Goal: Task Accomplishment & Management: Manage account settings

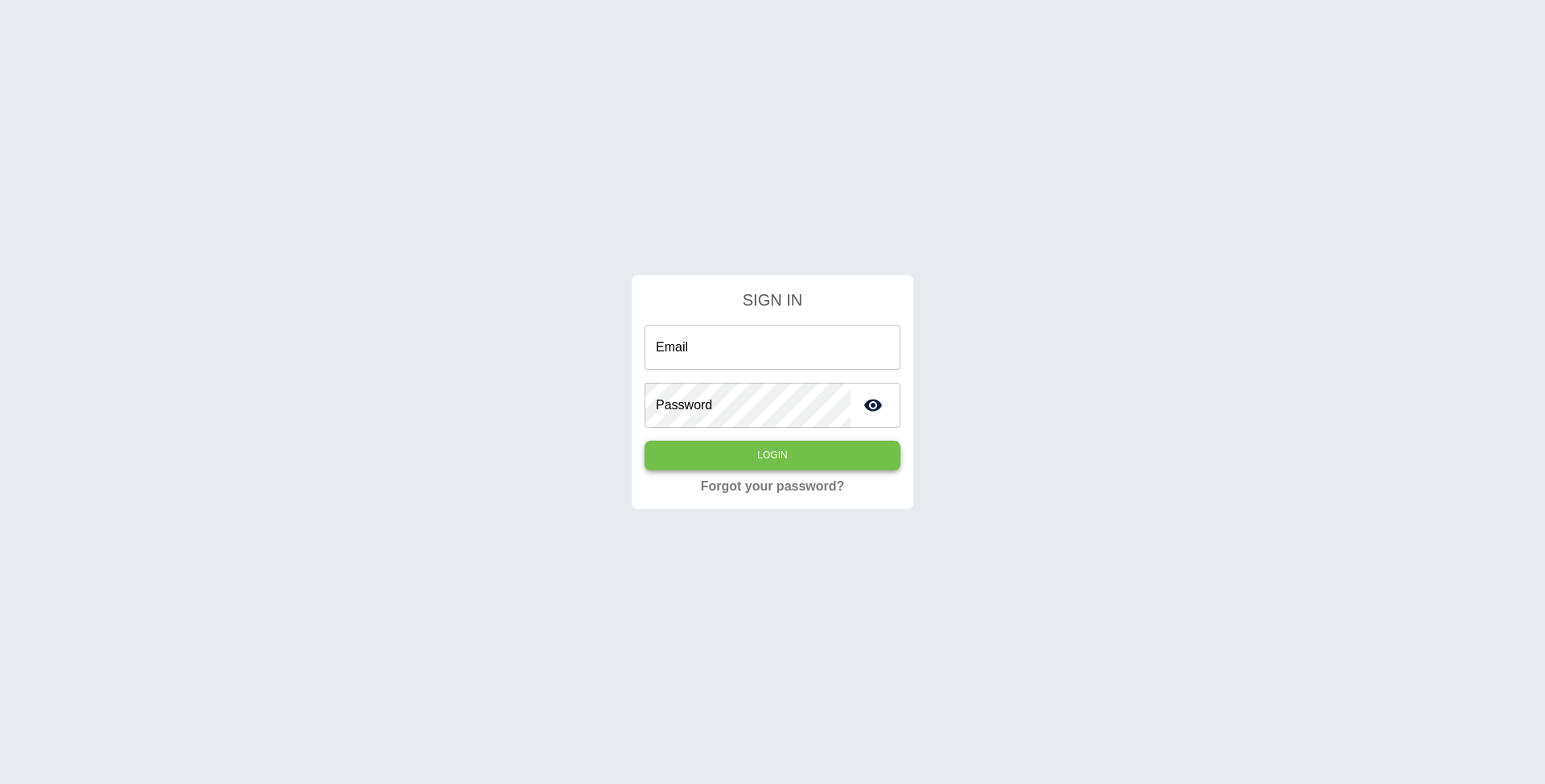
type input "**********"
click at [802, 460] on button "Login" at bounding box center [772, 455] width 256 height 30
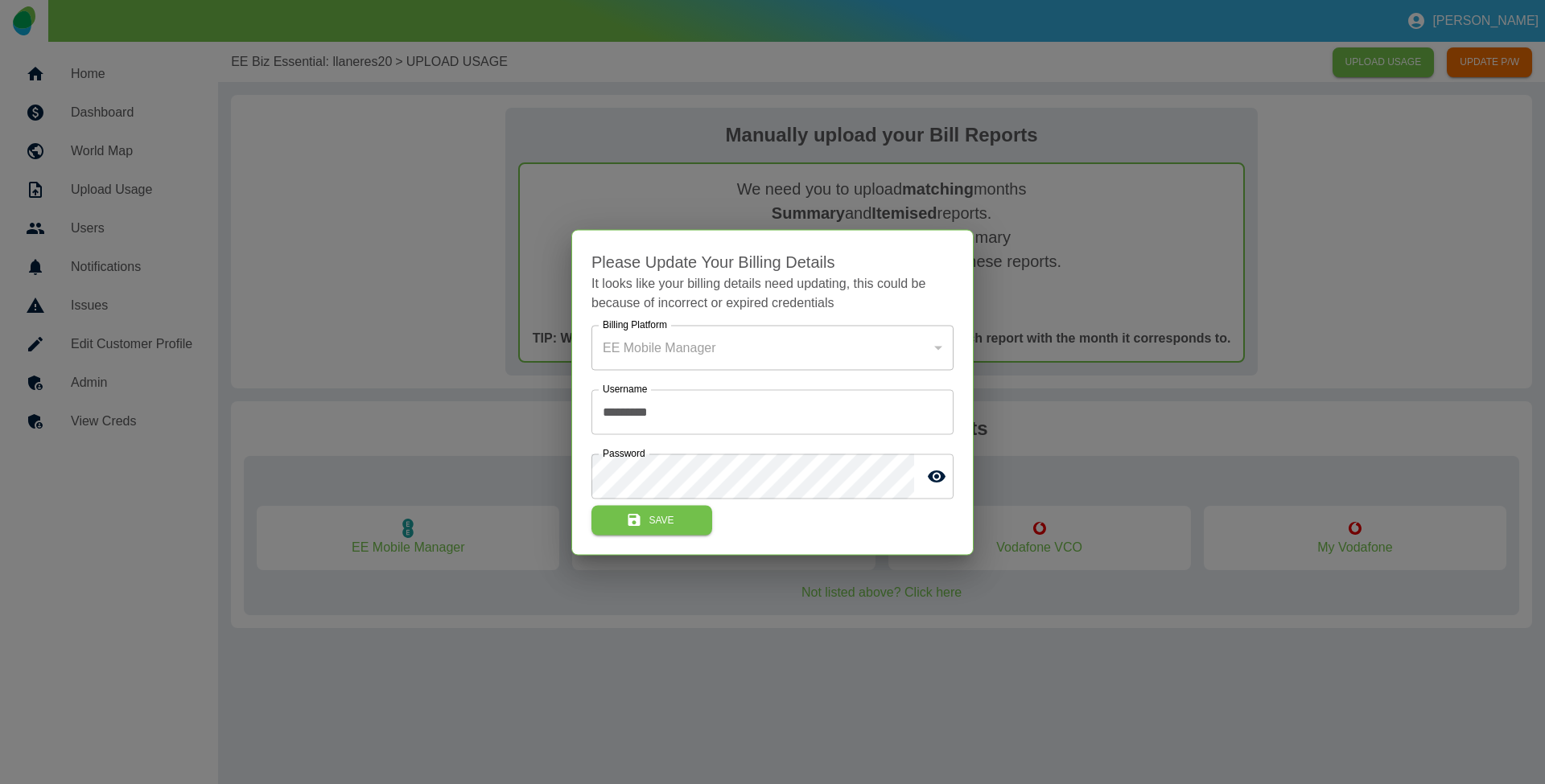
click at [327, 246] on div at bounding box center [772, 392] width 1545 height 784
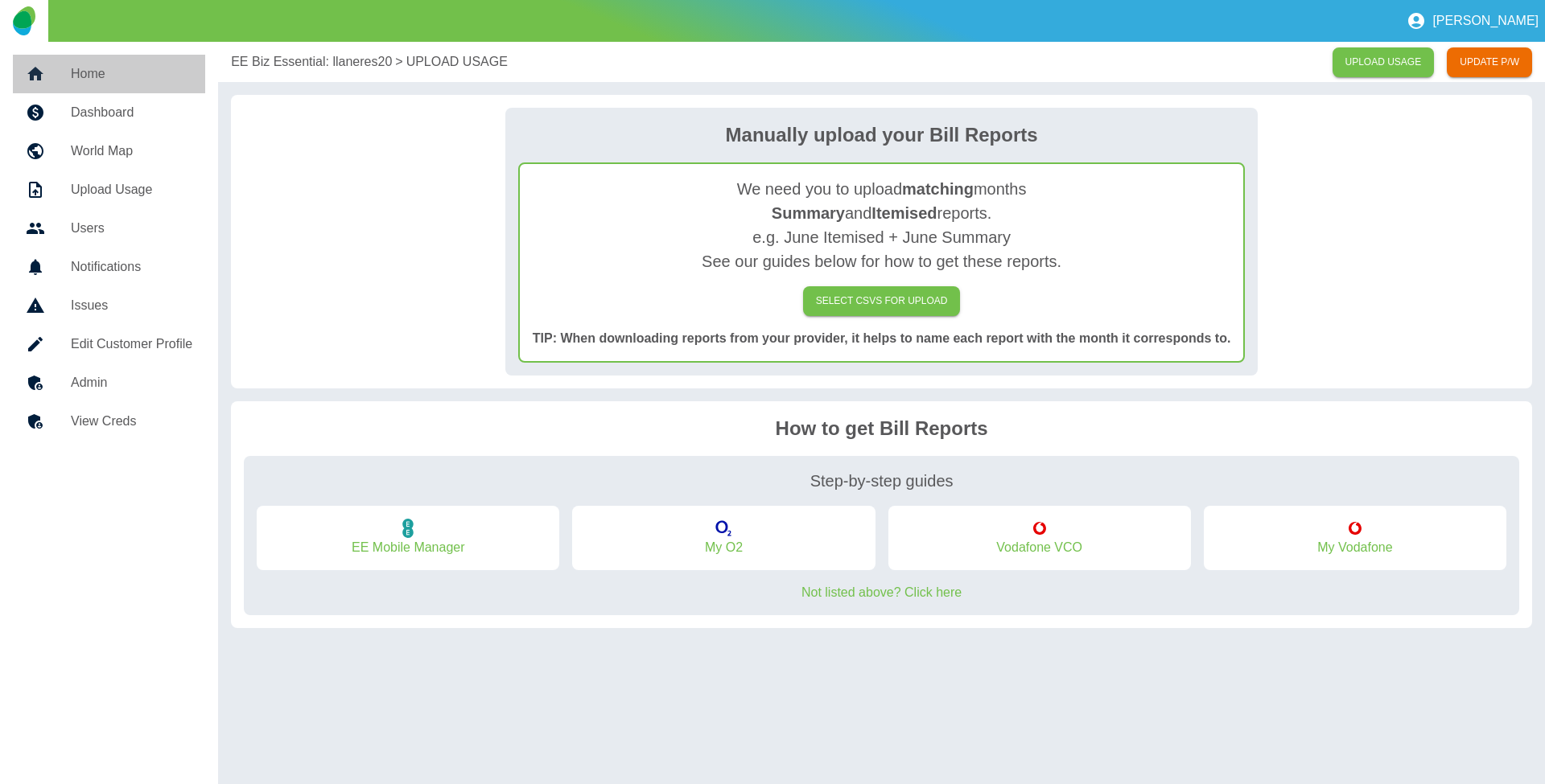
click at [131, 57] on link "Home" at bounding box center [109, 74] width 192 height 39
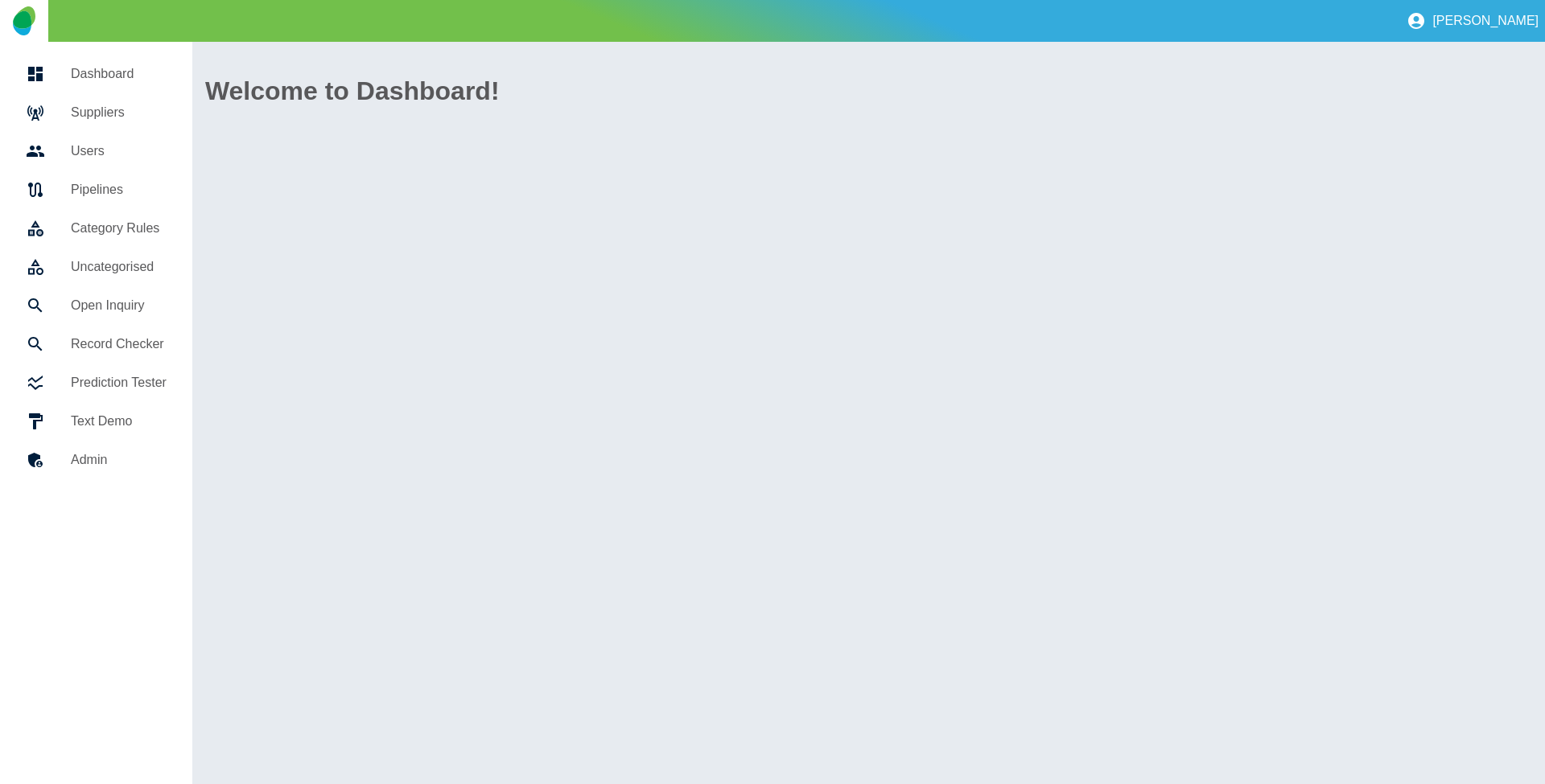
click at [95, 112] on h5 "Suppliers" at bounding box center [118, 112] width 95 height 19
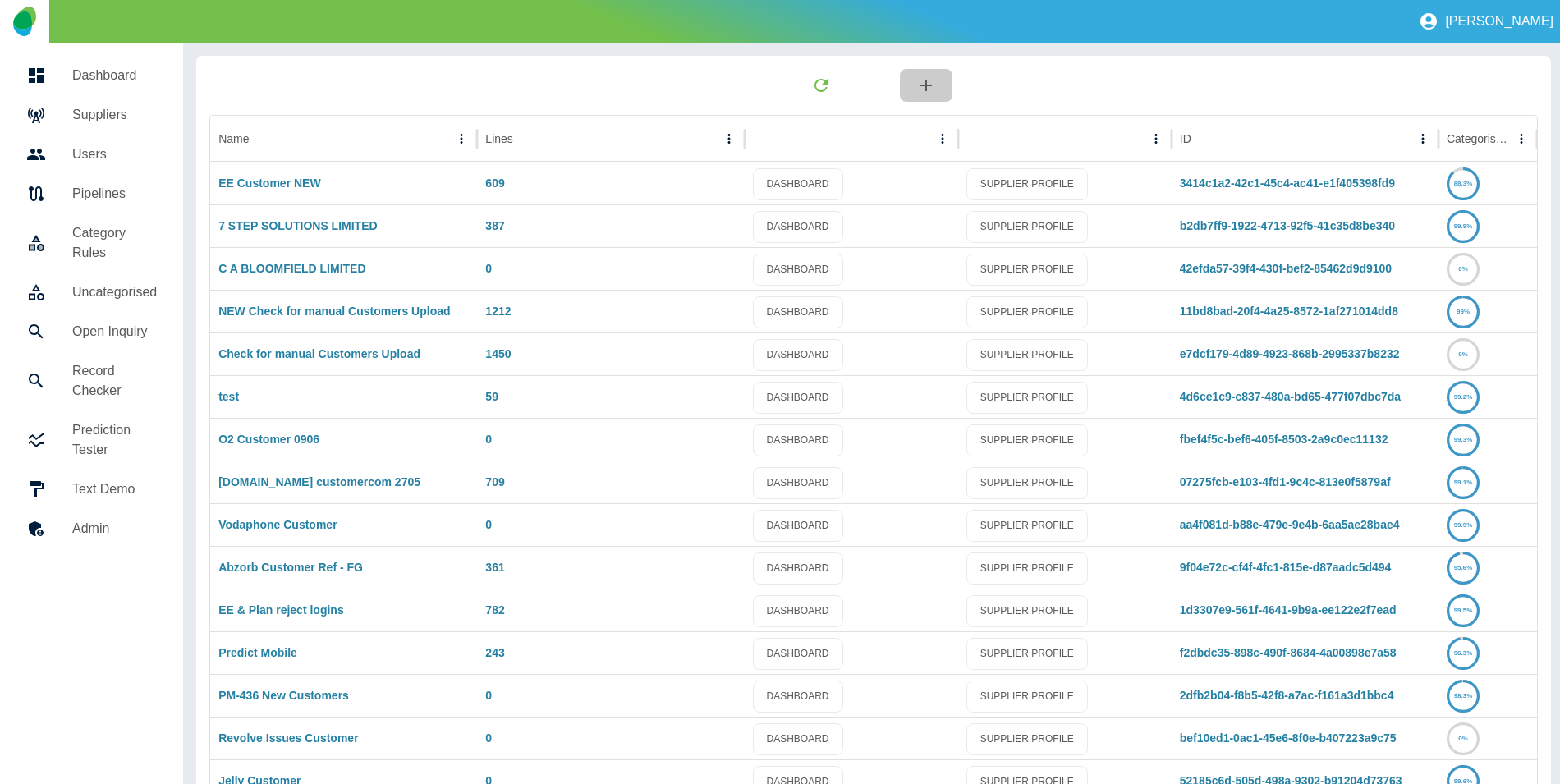
click at [916, 82] on icon "button" at bounding box center [925, 85] width 19 height 19
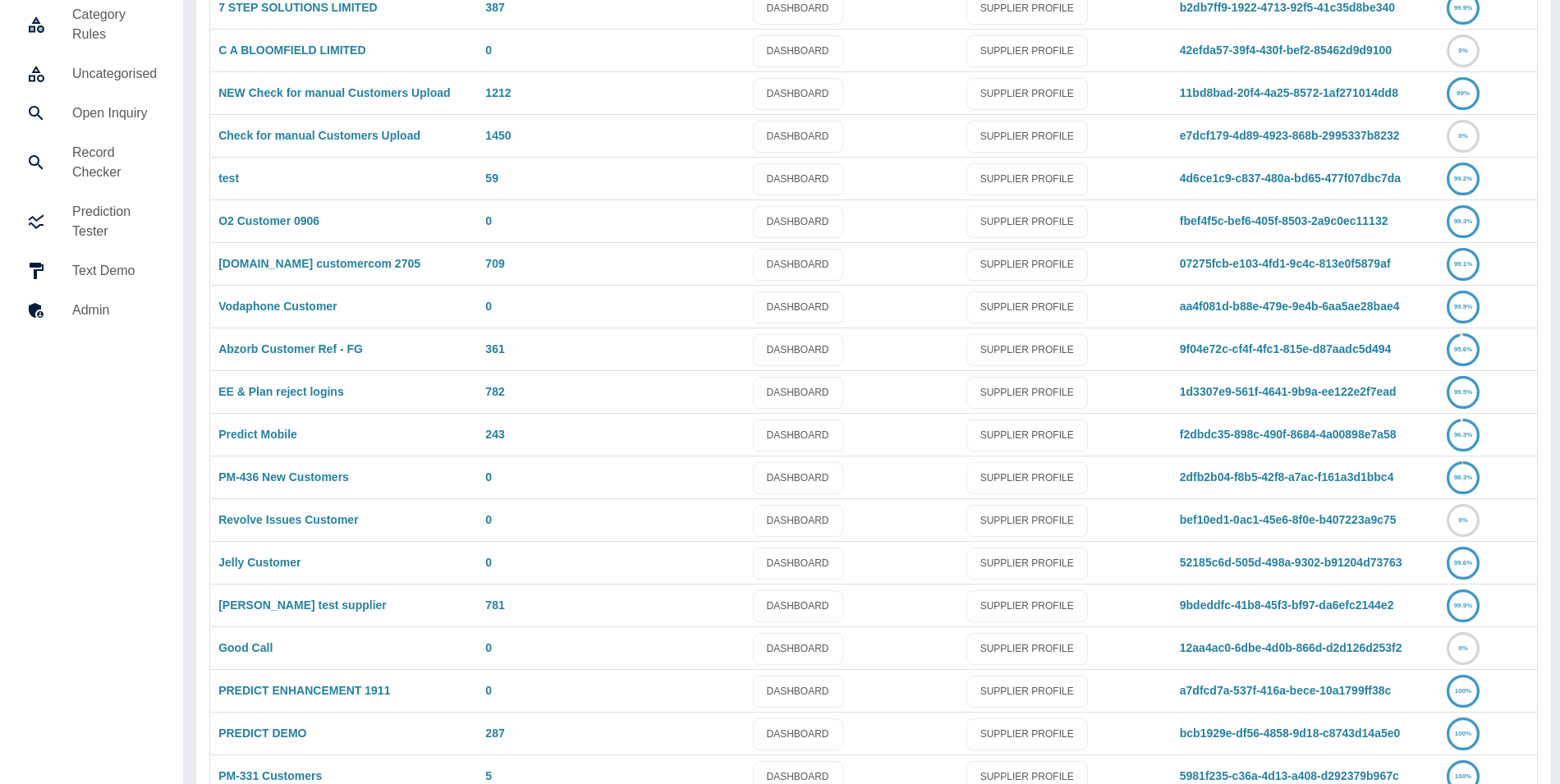
scroll to position [218, 0]
click at [289, 607] on link "[PERSON_NAME] test supplier" at bounding box center [302, 605] width 169 height 13
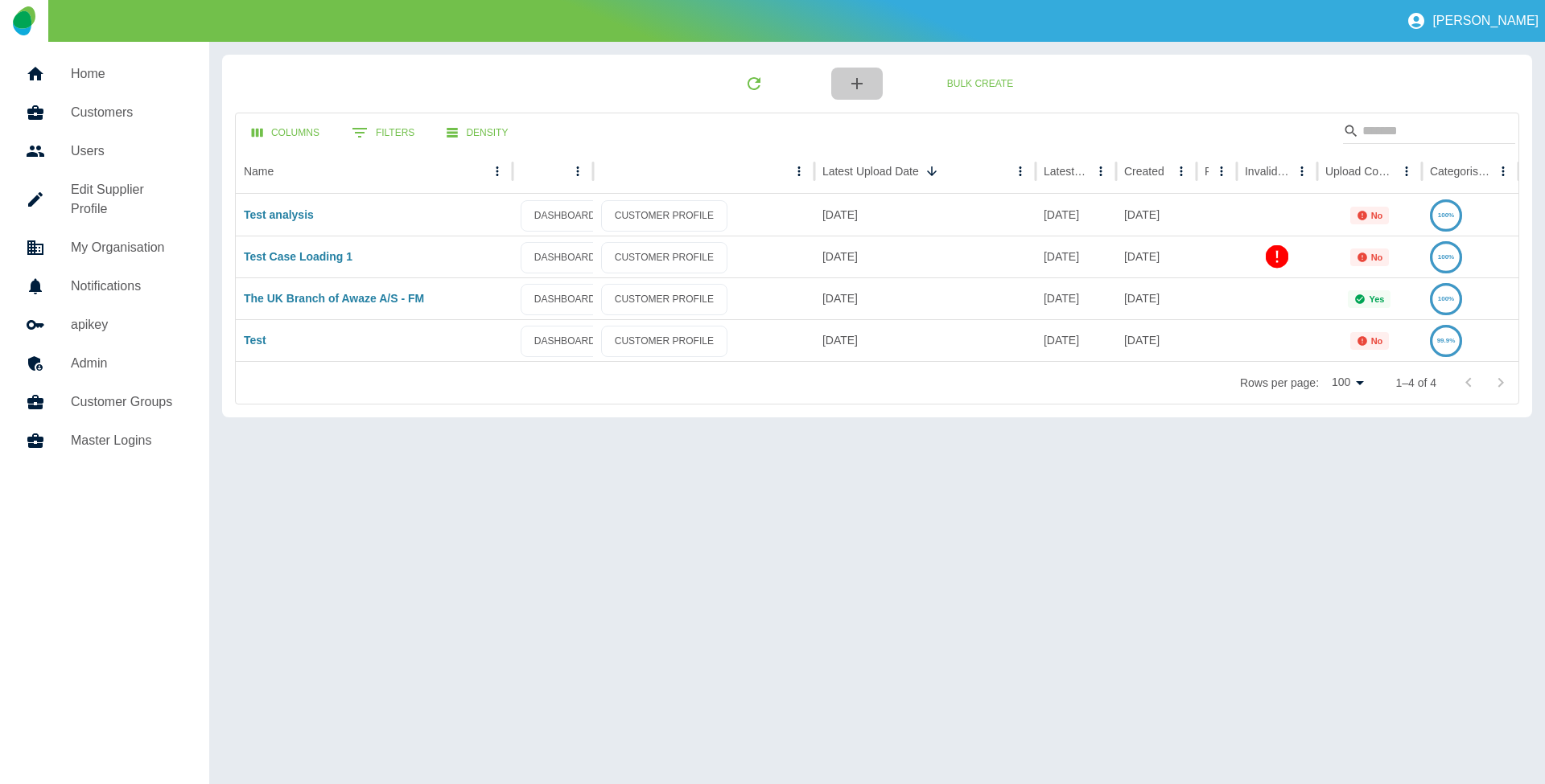
click at [871, 86] on button "button" at bounding box center [857, 83] width 52 height 32
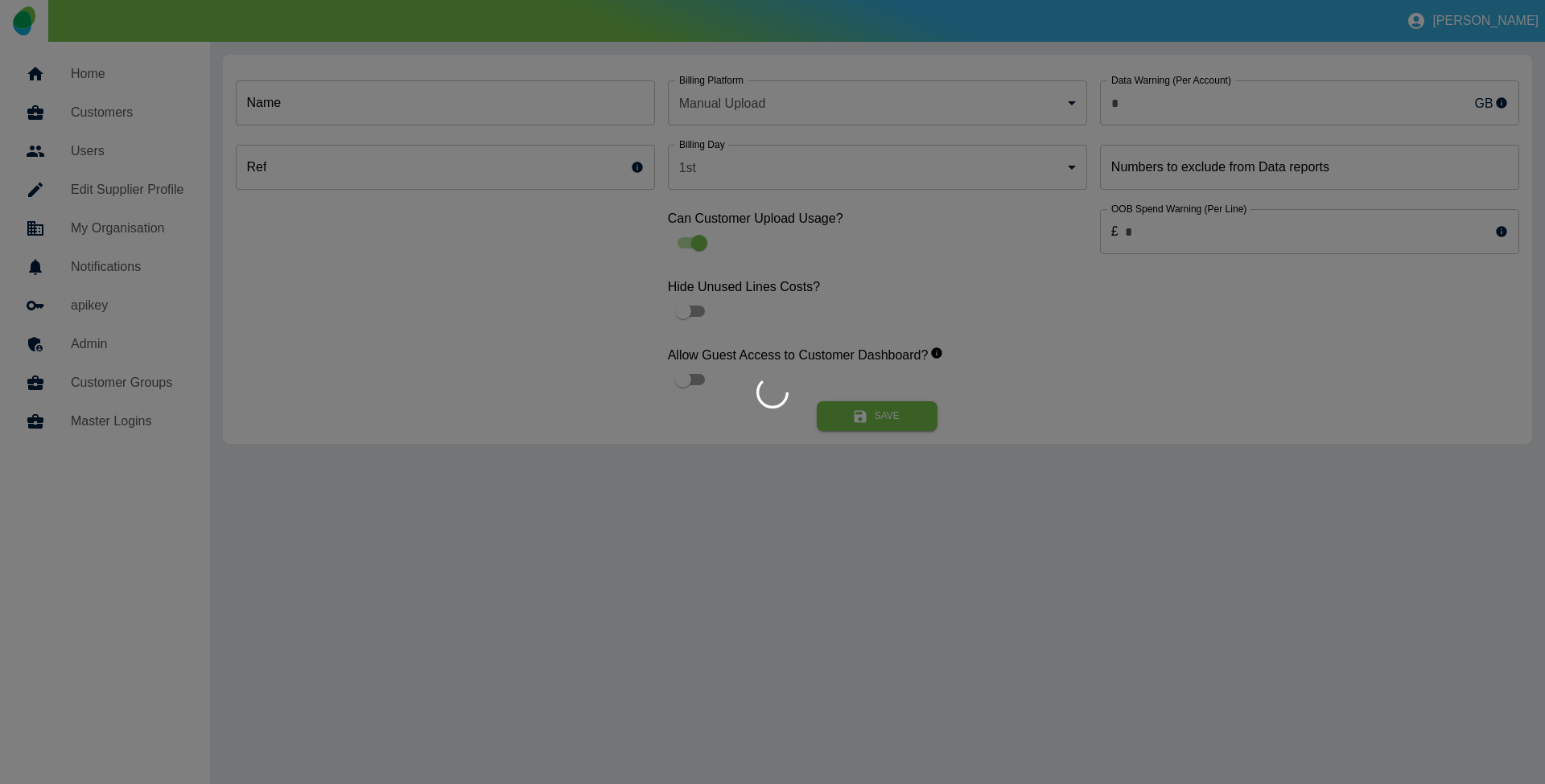
type input "***"
type input "*"
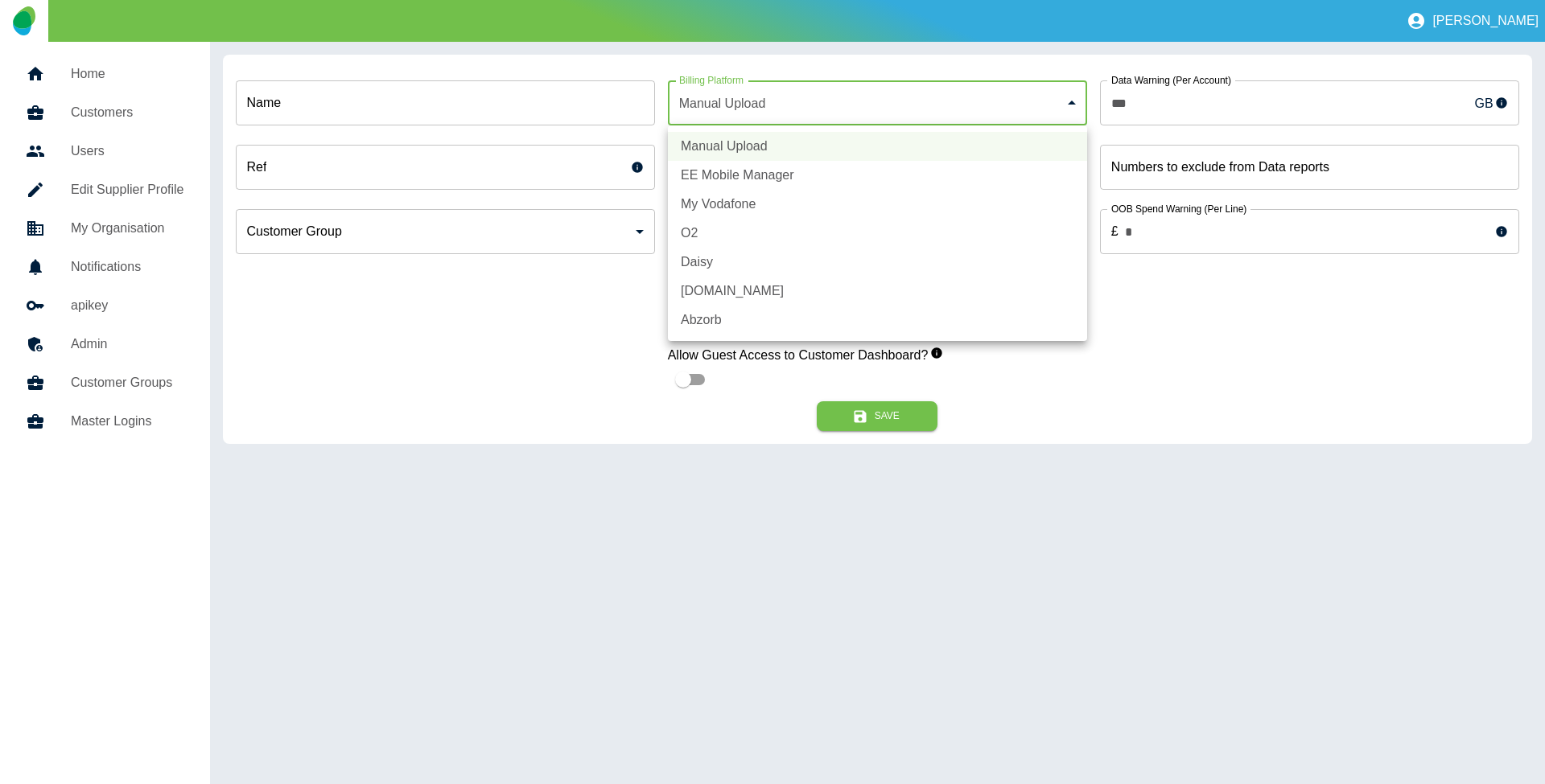
click at [854, 108] on body "Jane Home Customers Users Edit Supplier Profile My Organisation Notifications a…" at bounding box center [772, 392] width 1545 height 784
click at [578, 354] on div at bounding box center [772, 392] width 1545 height 784
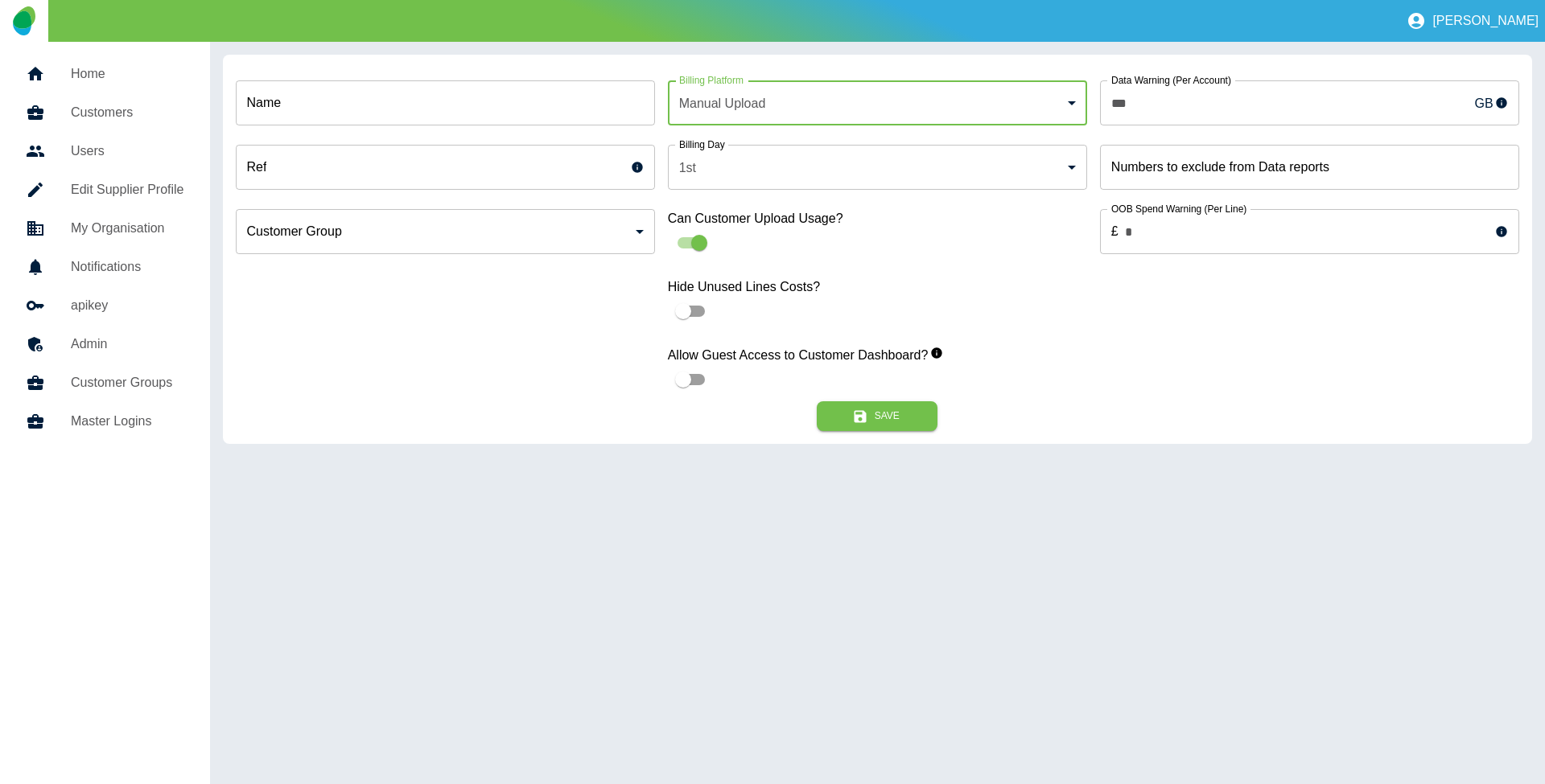
click at [918, 92] on body "Jane Home Customers Users Edit Supplier Profile My Organisation Notifications a…" at bounding box center [772, 392] width 1545 height 784
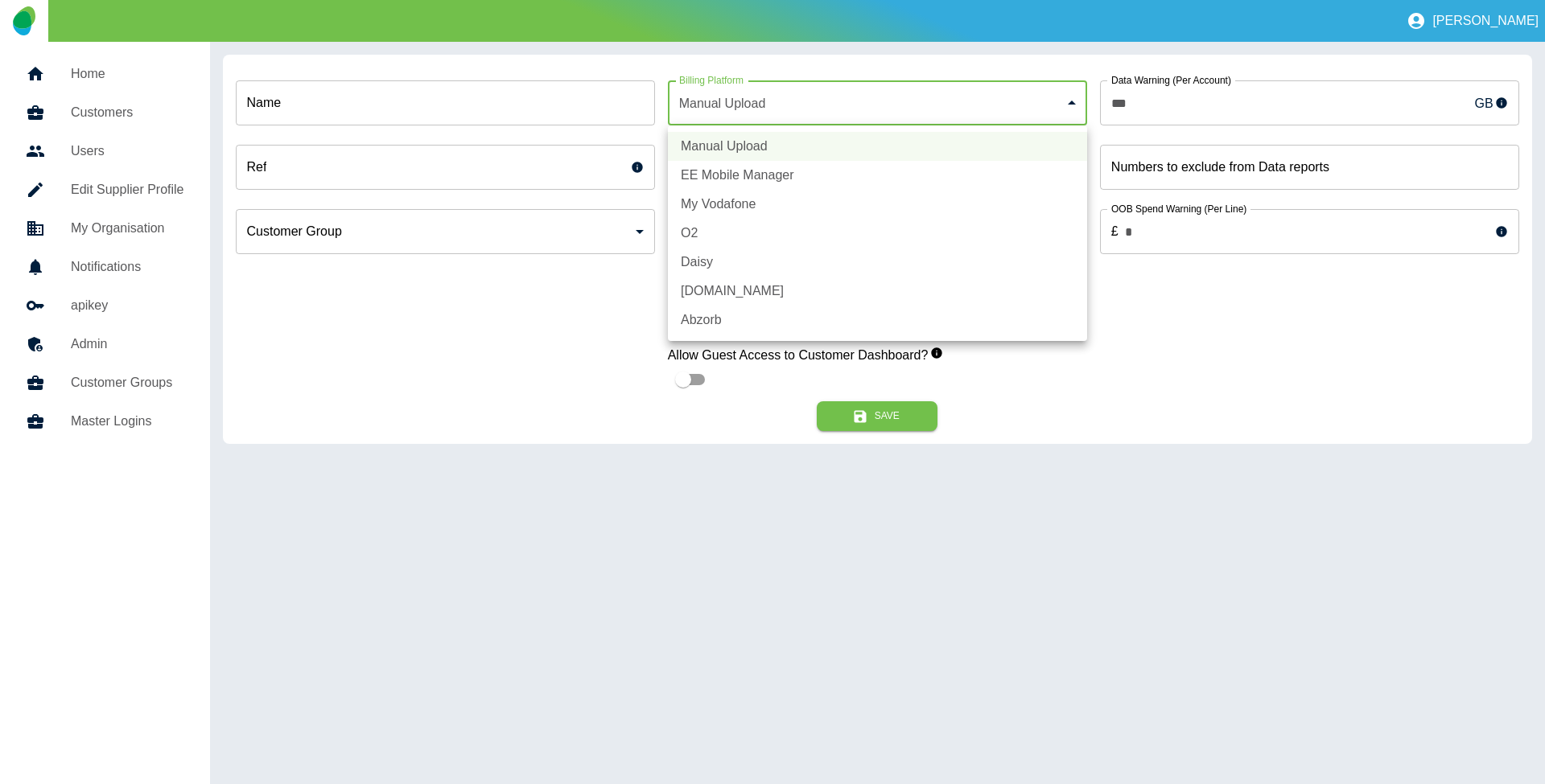
click at [793, 232] on li "O2" at bounding box center [877, 233] width 419 height 29
type input "*"
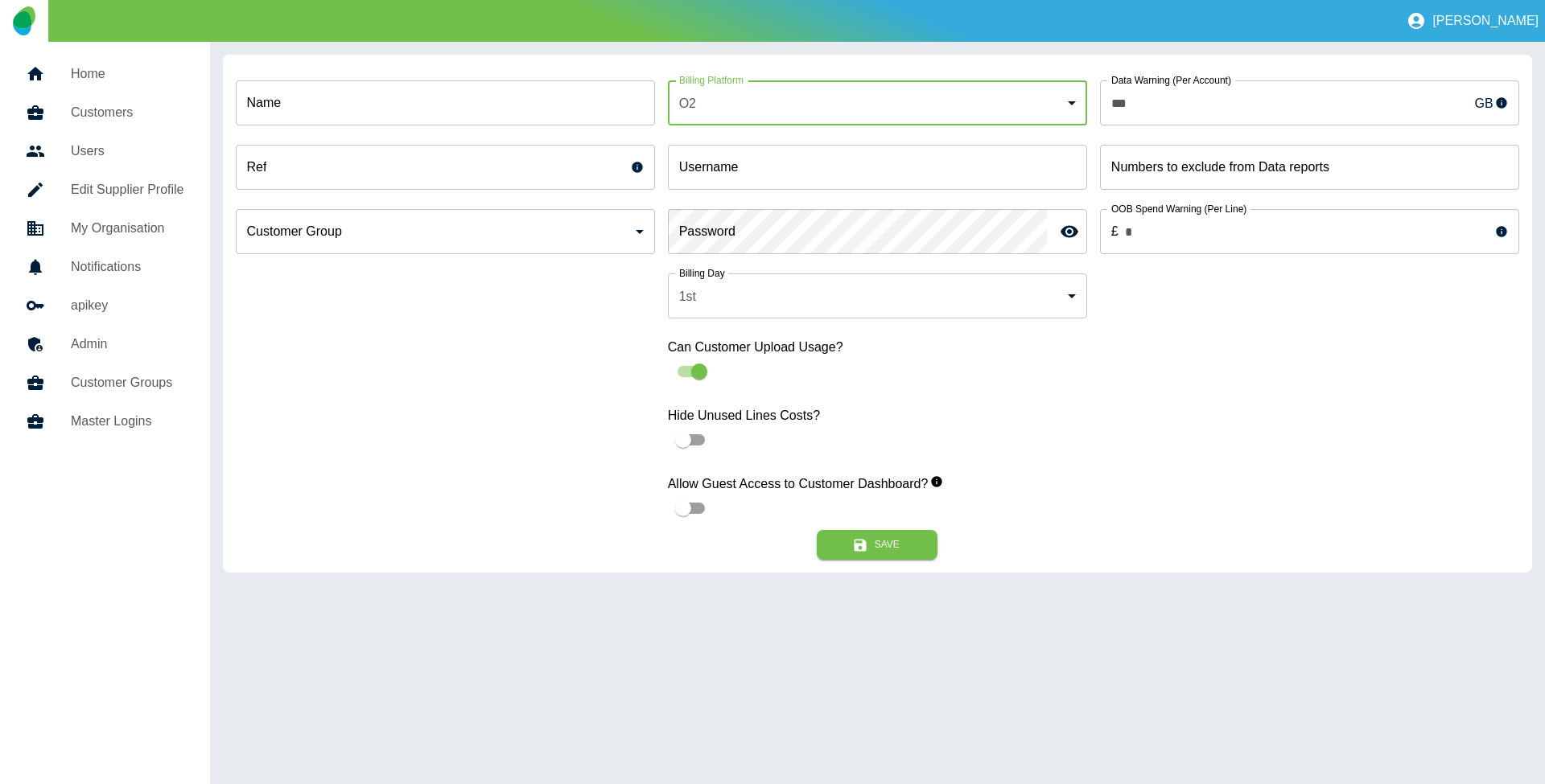
type input "**********"
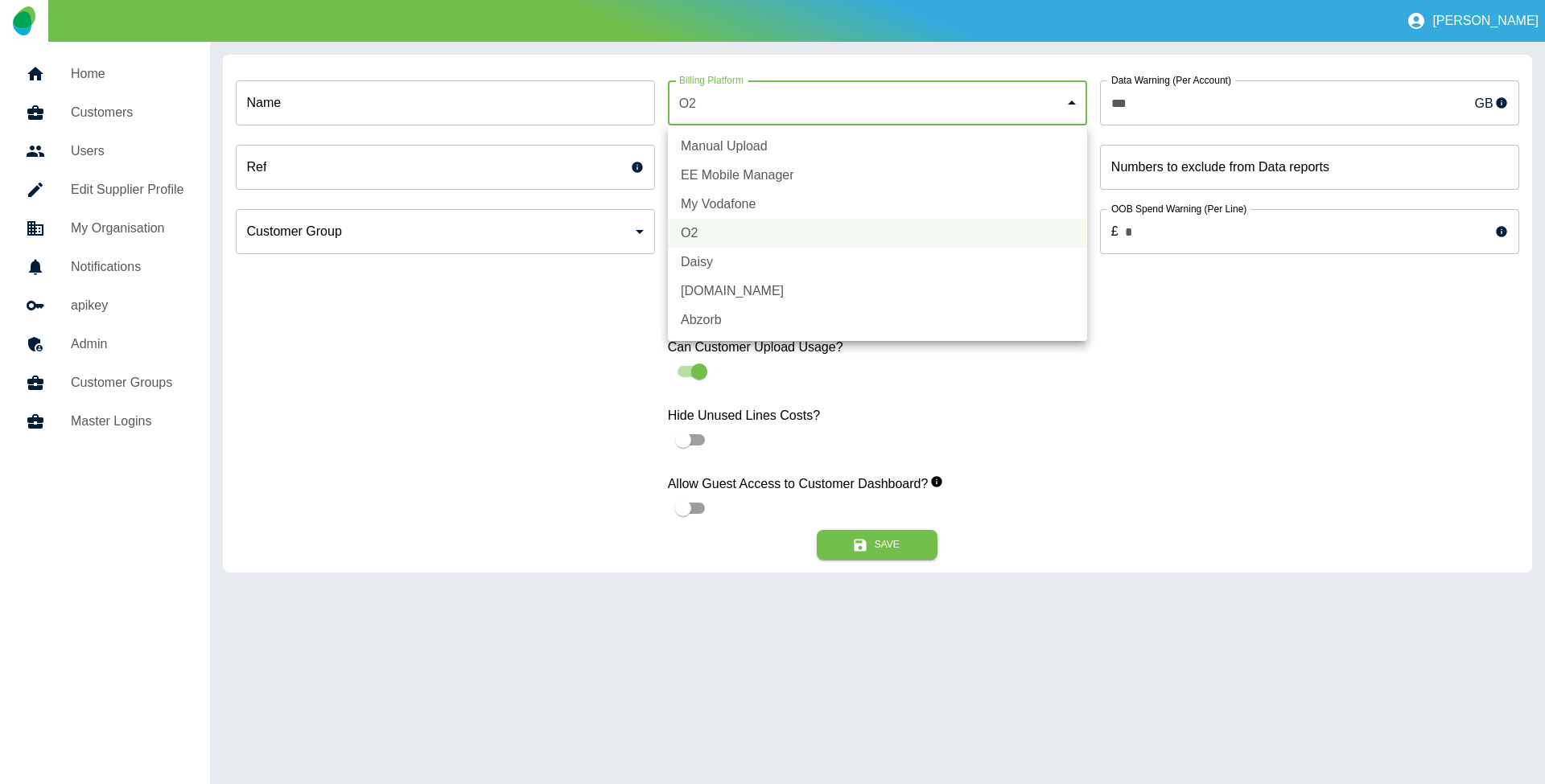
click at [890, 92] on body "**********" at bounding box center [772, 392] width 1545 height 784
click at [811, 146] on li "Manual Upload" at bounding box center [877, 146] width 419 height 29
type input "*"
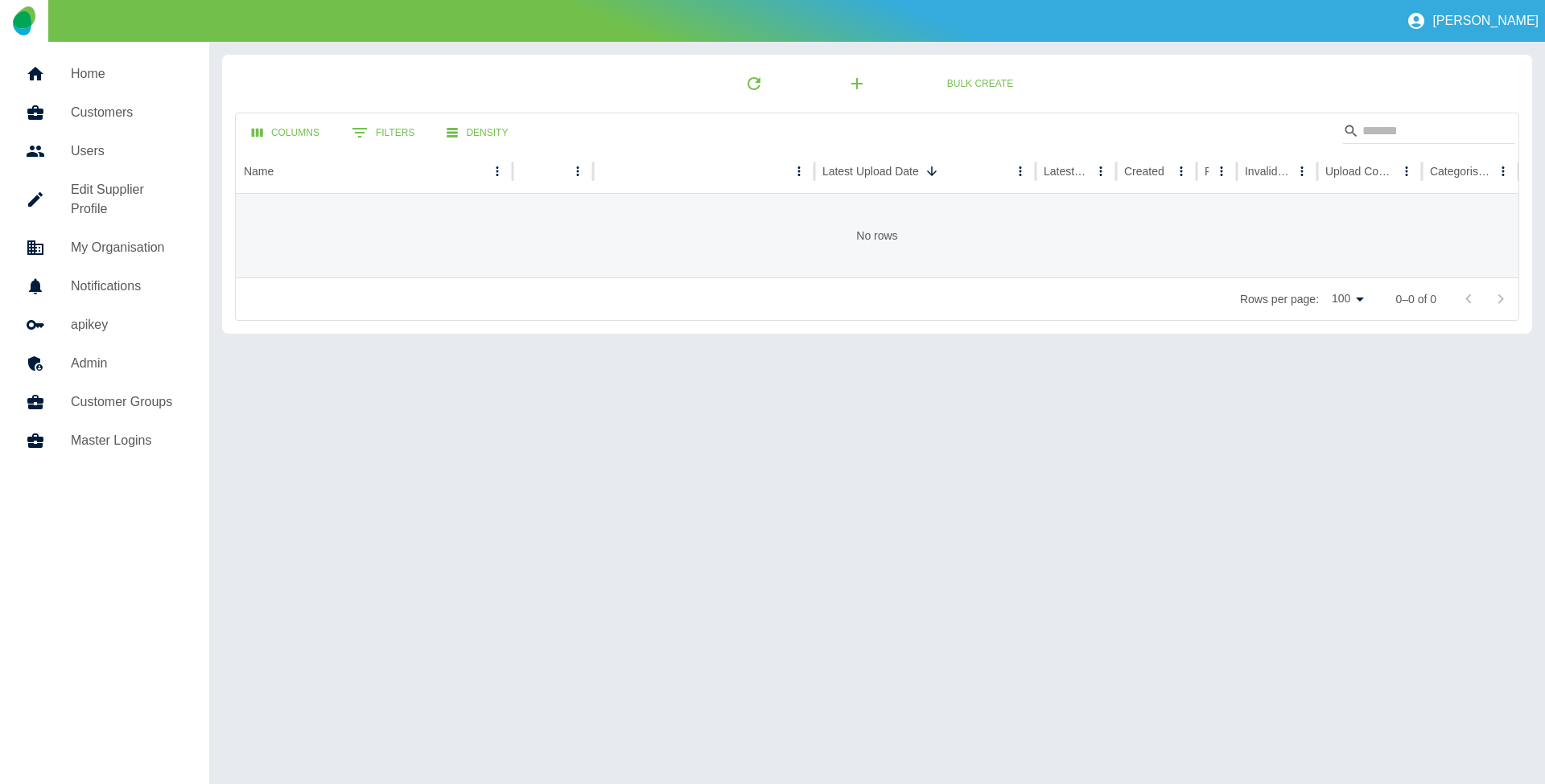
click at [119, 118] on h5 "Customers" at bounding box center [127, 112] width 113 height 19
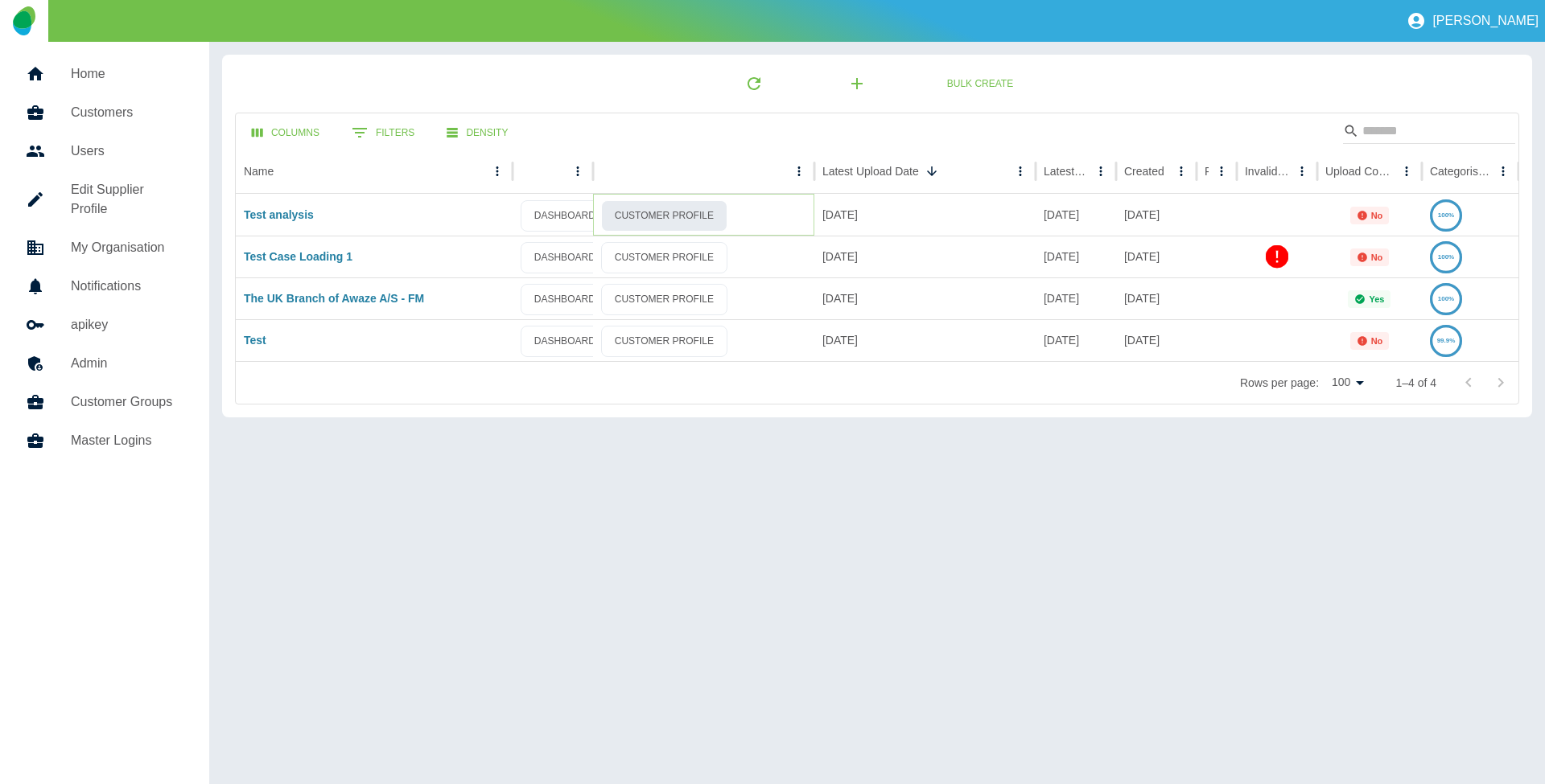
click at [625, 221] on link "CUSTOMER PROFILE" at bounding box center [664, 216] width 127 height 31
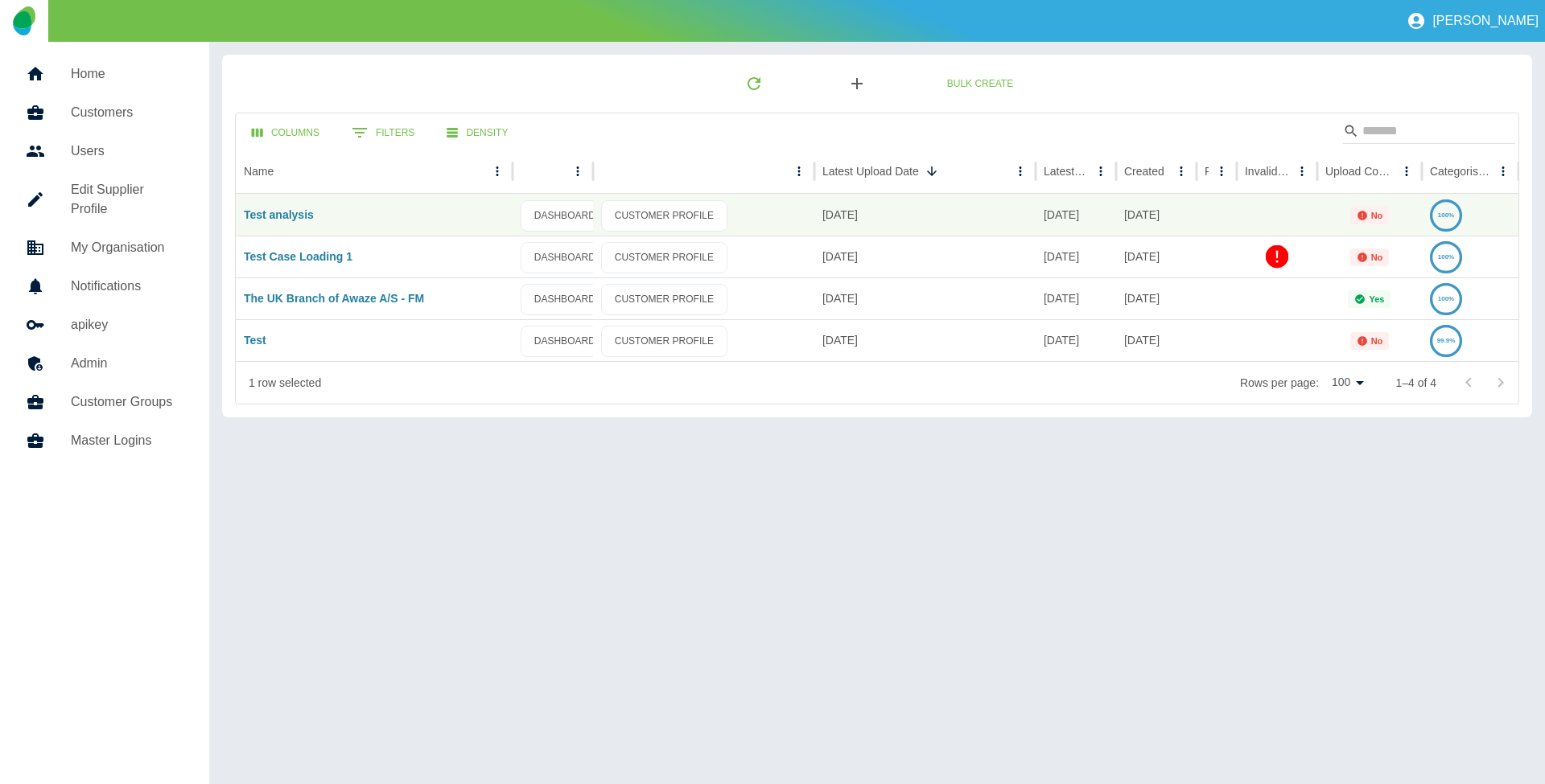
click at [858, 84] on icon "button" at bounding box center [857, 84] width 12 height 12
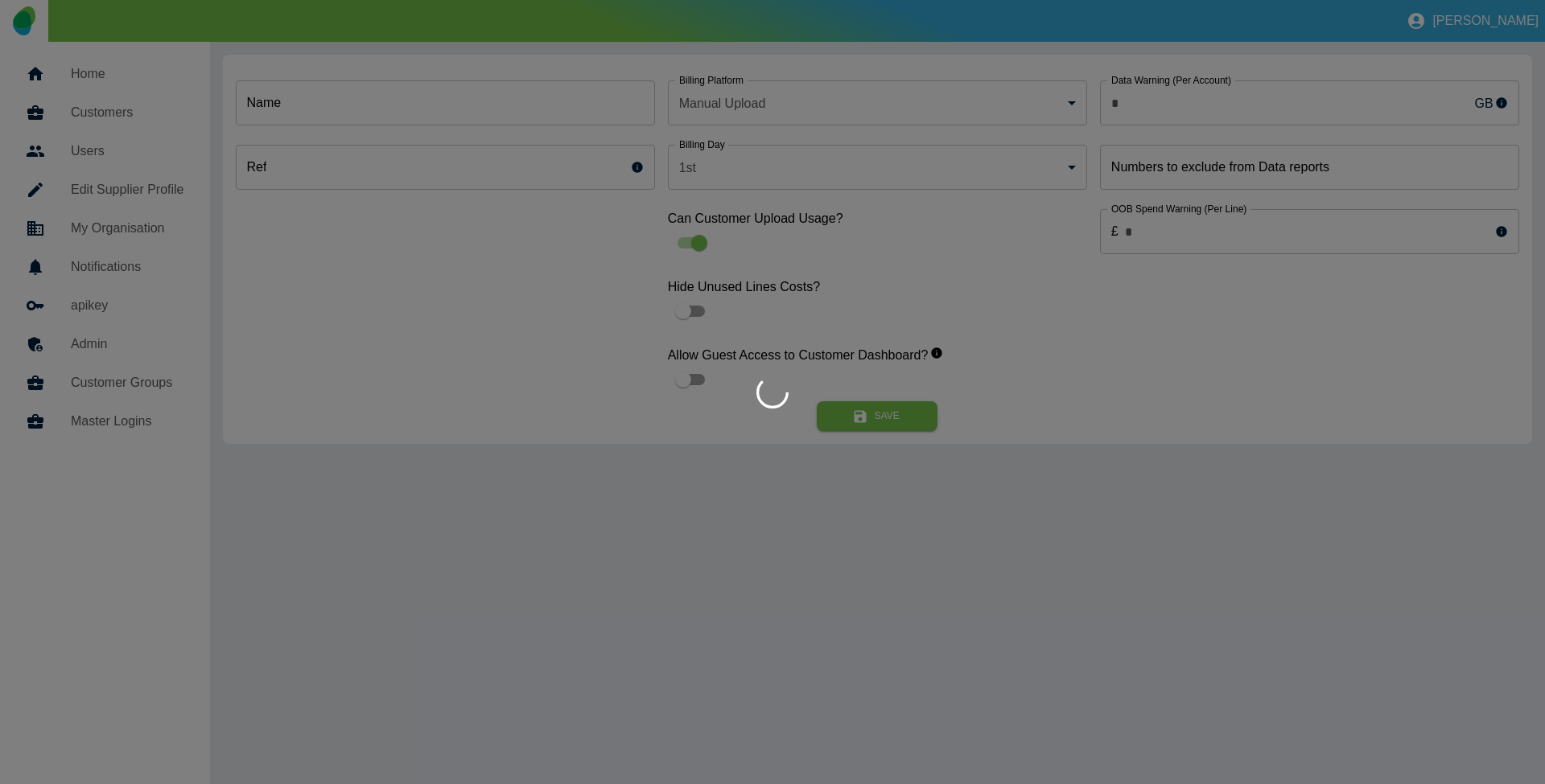
type input "***"
type input "*"
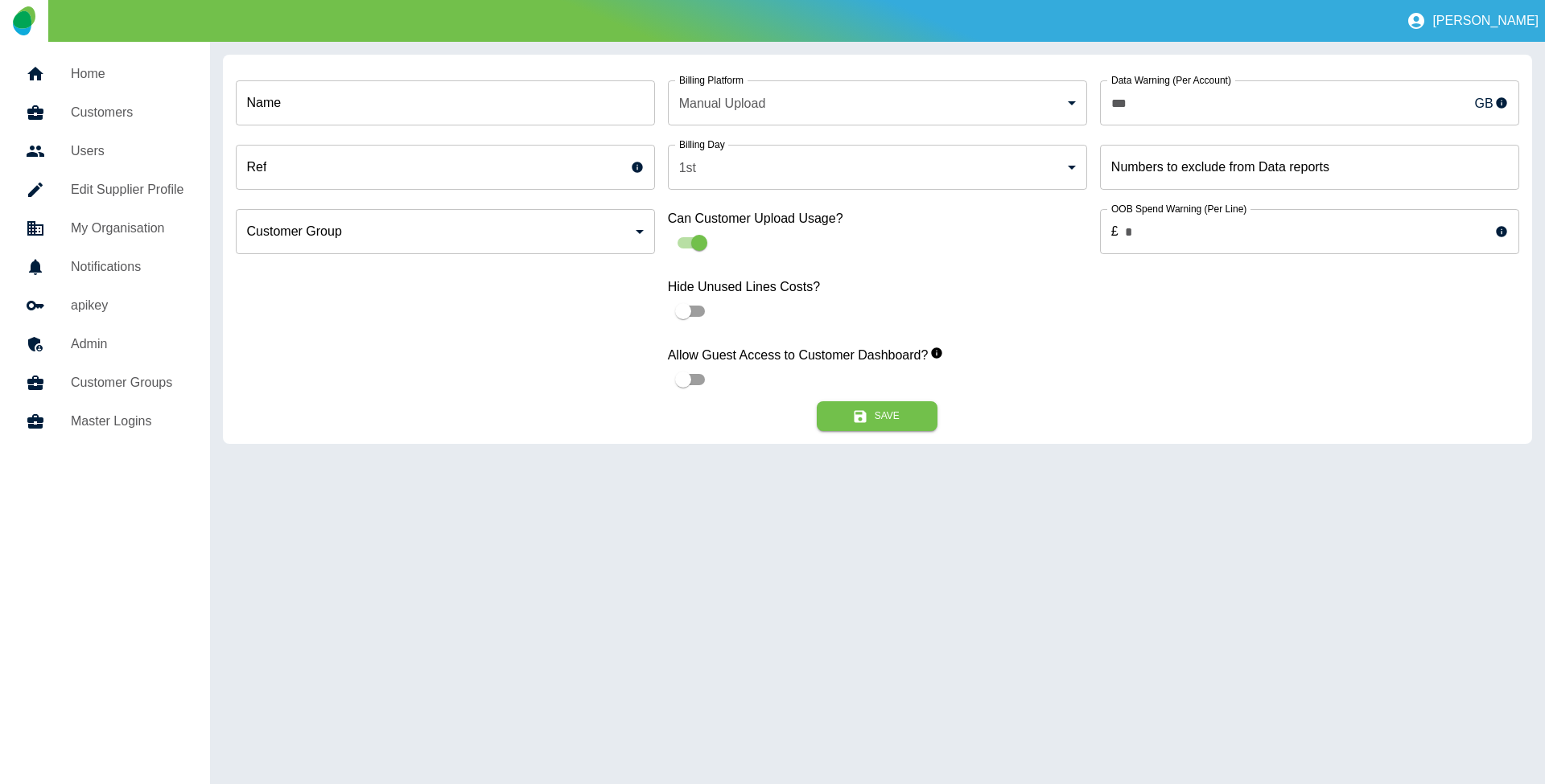
click at [895, 108] on body "Jane Home Customers Users Edit Supplier Profile My Organisation Notifications a…" at bounding box center [772, 392] width 1545 height 784
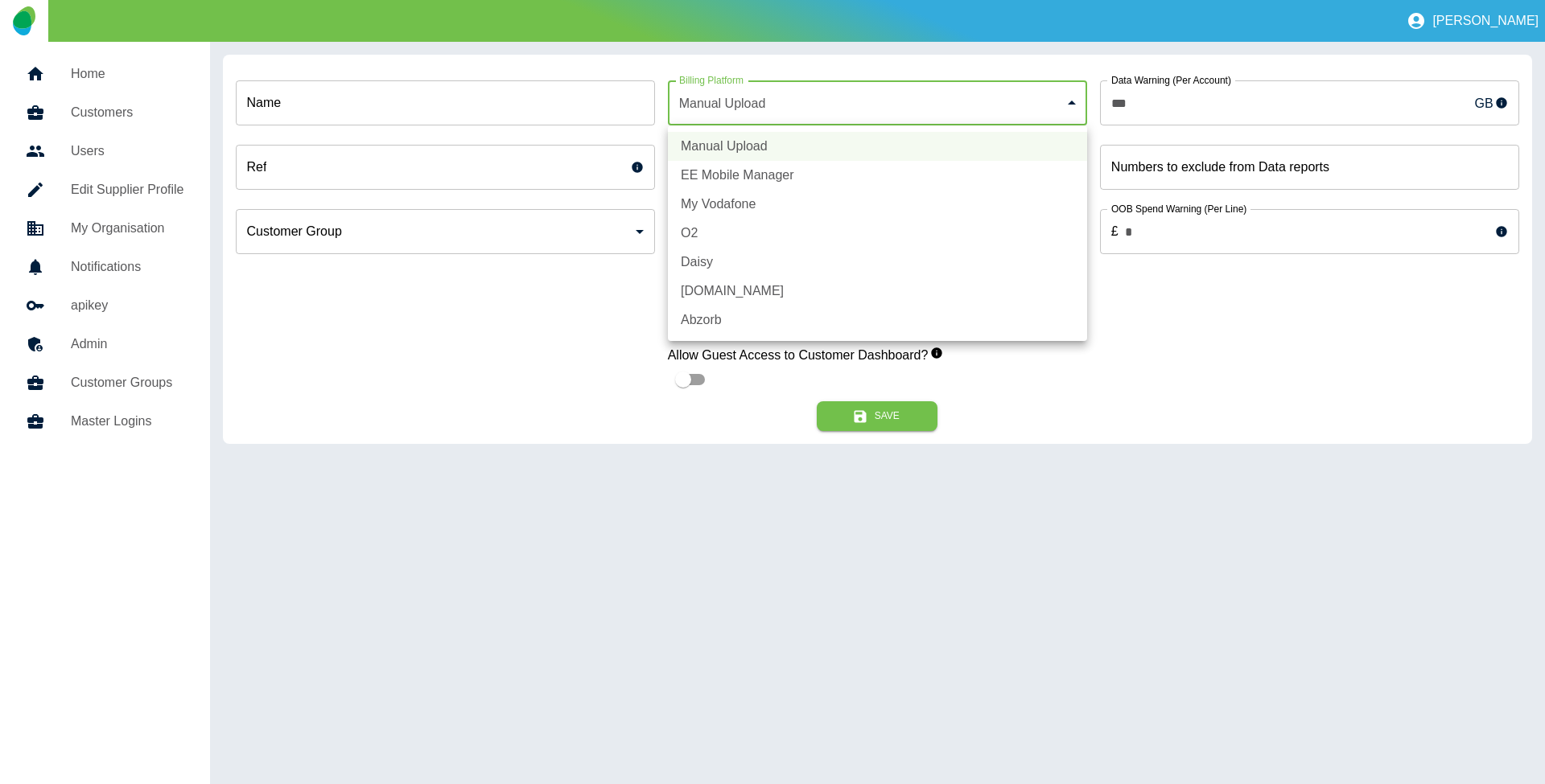
click at [764, 169] on li "EE Mobile Manager" at bounding box center [877, 175] width 419 height 29
type input "*"
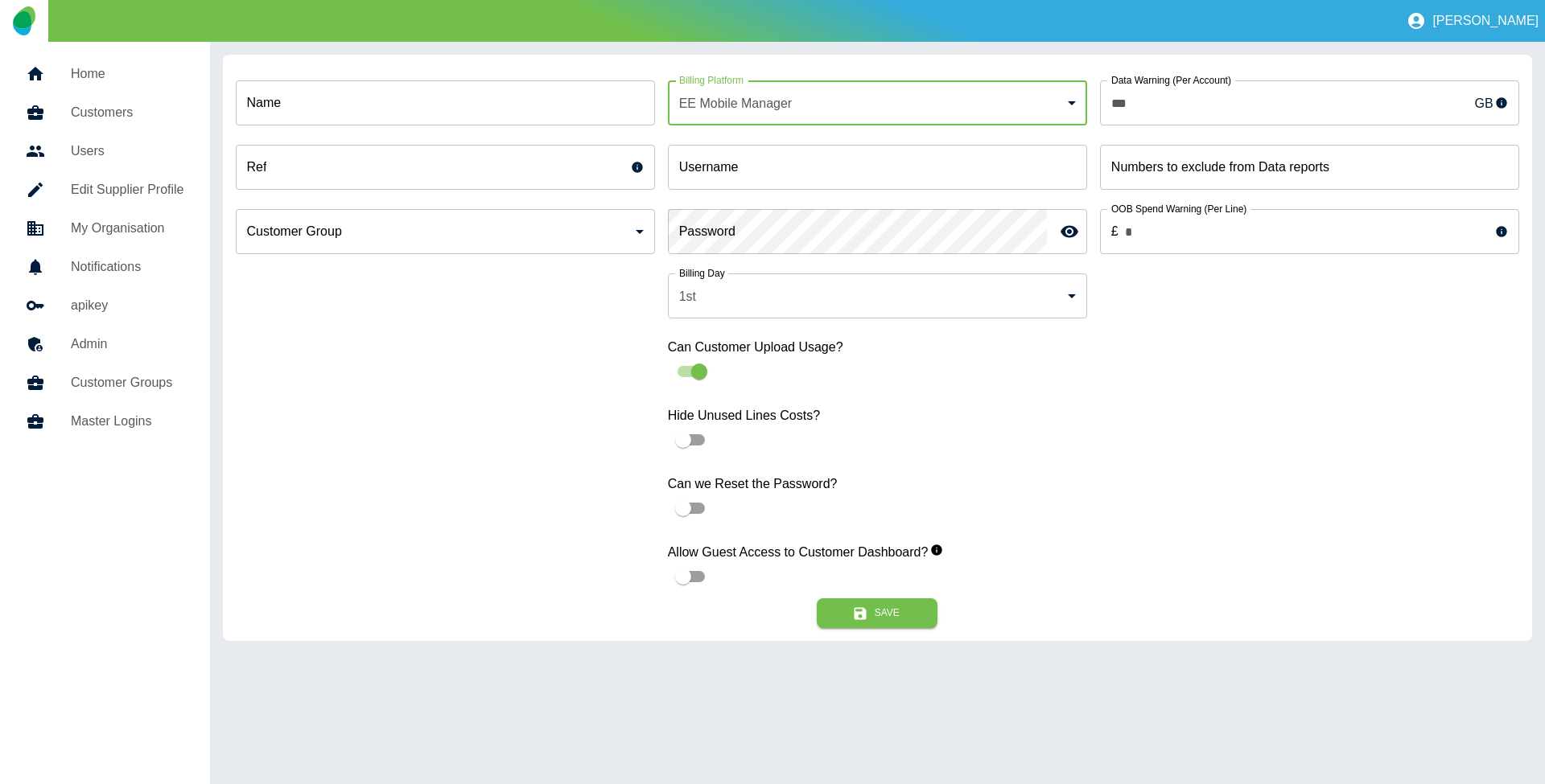
type input "**********"
click at [511, 427] on div "Name Name Ref Ref Customer Group ​ Customer Group" at bounding box center [446, 333] width 419 height 531
click at [894, 95] on body "**********" at bounding box center [772, 392] width 1545 height 784
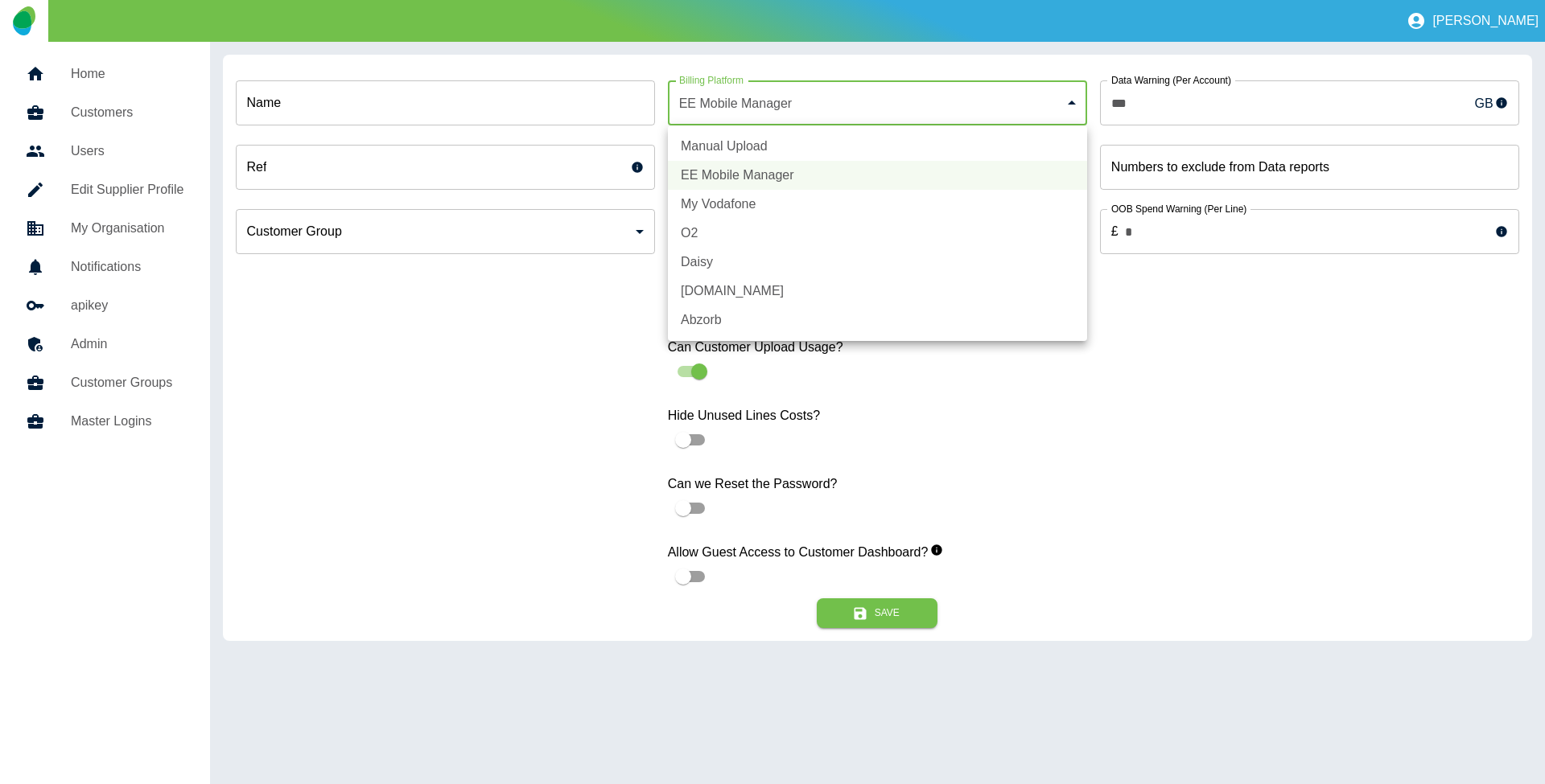
click at [792, 141] on li "Manual Upload" at bounding box center [877, 146] width 419 height 29
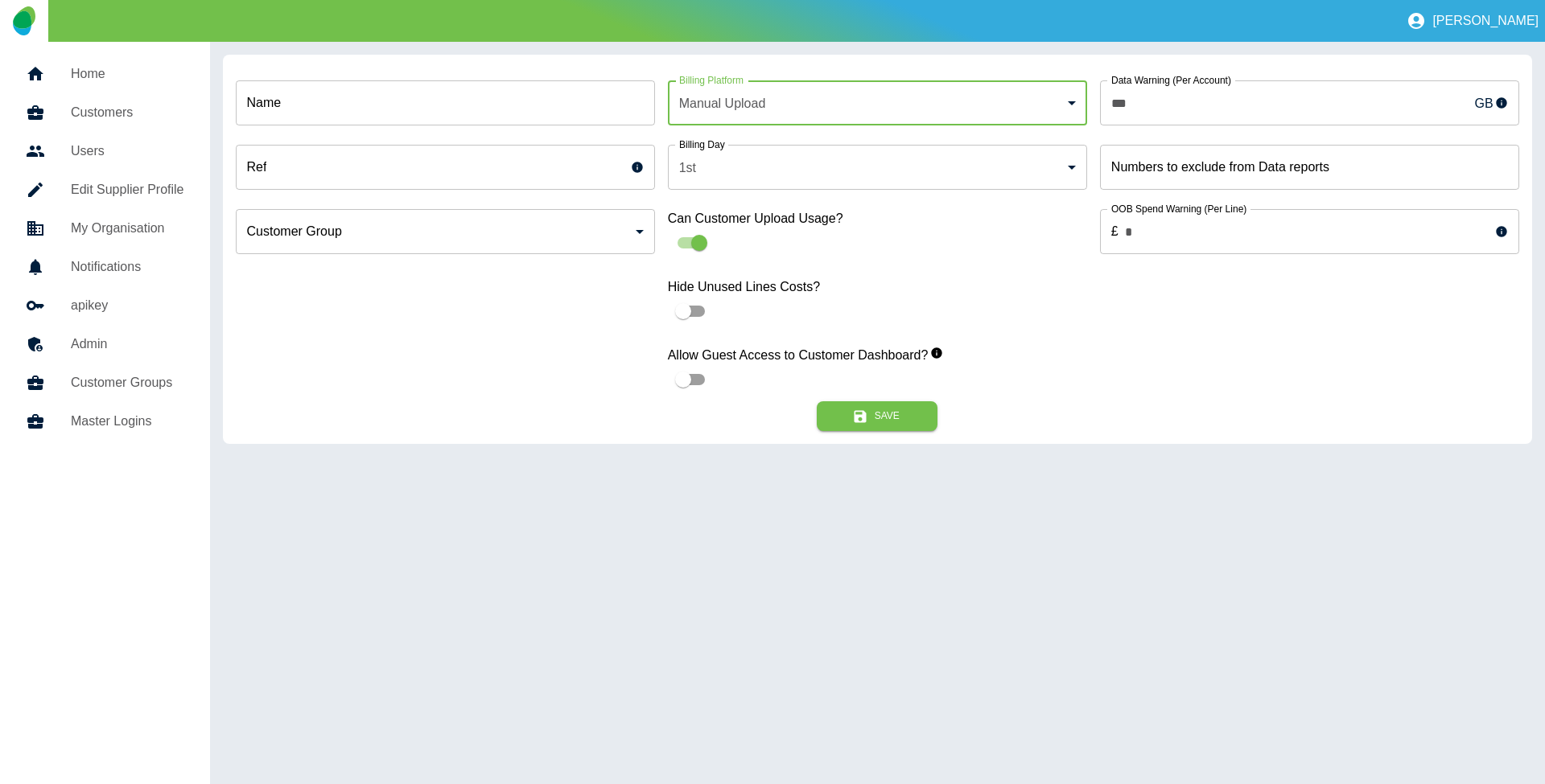
click at [847, 90] on body "Jane Home Customers Users Edit Supplier Profile My Organisation Notifications a…" at bounding box center [772, 392] width 1545 height 784
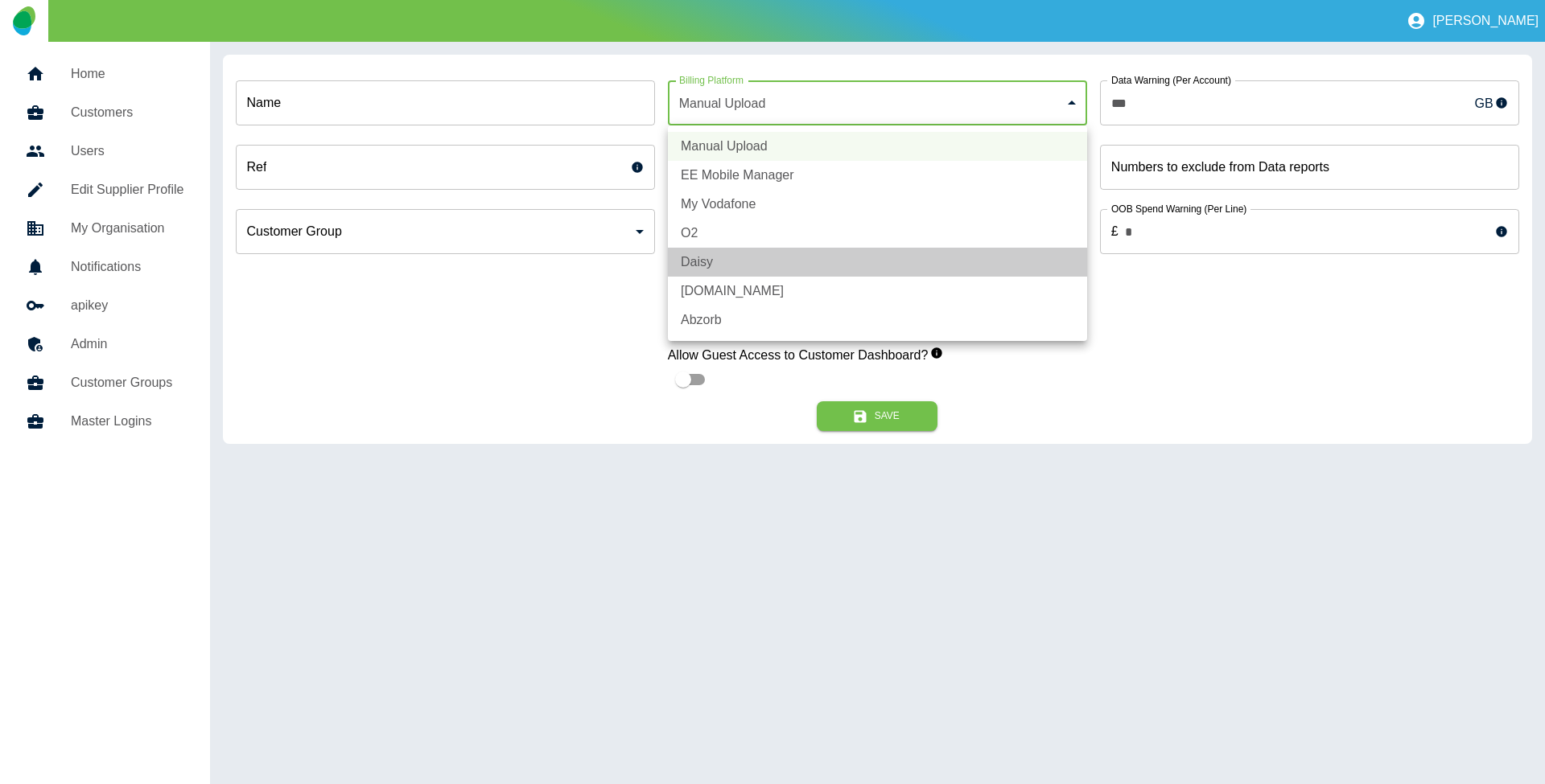
click at [792, 247] on li "Daisy" at bounding box center [877, 261] width 419 height 29
type input "*"
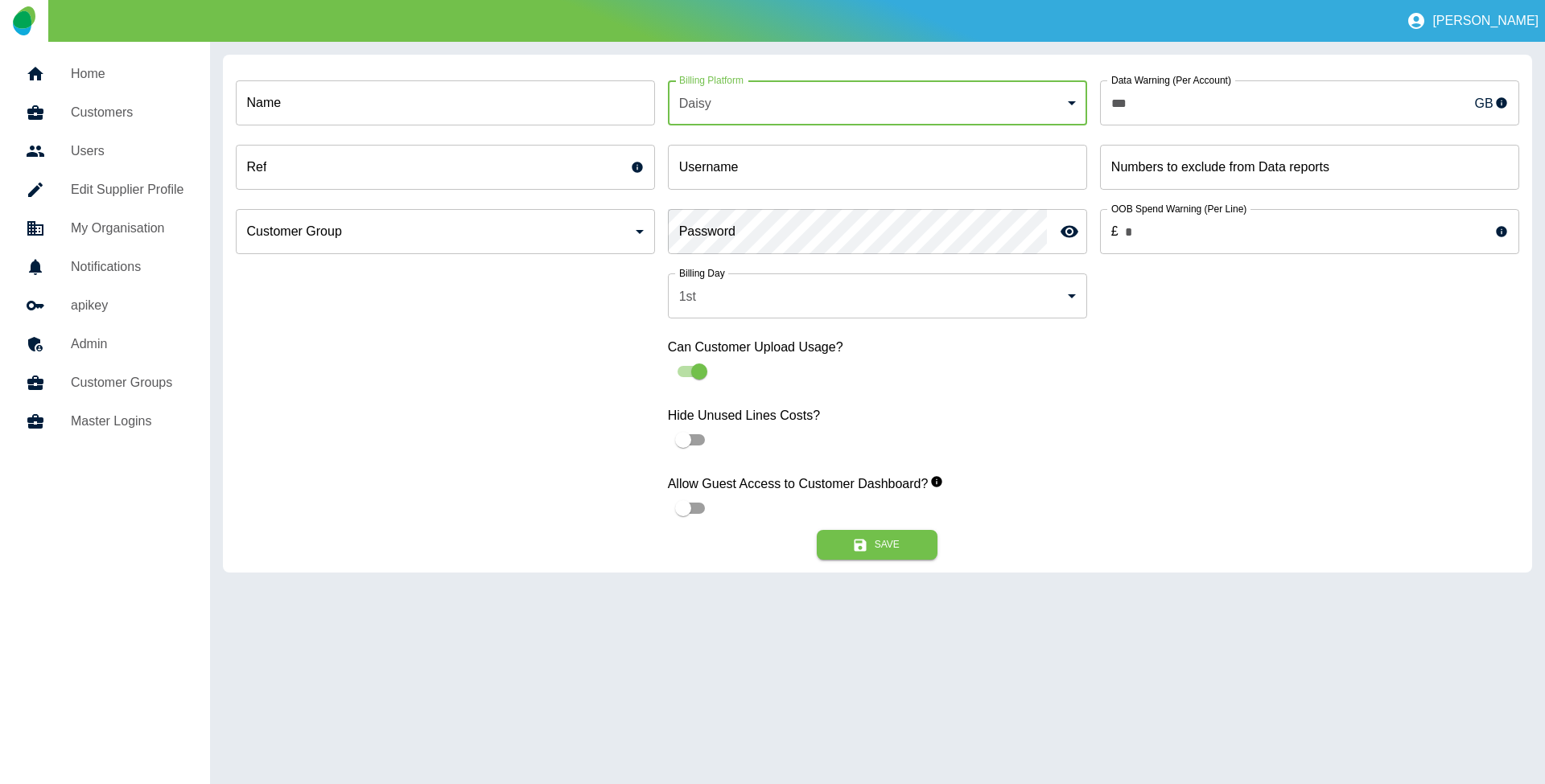
type input "**********"
click at [839, 99] on body "**********" at bounding box center [772, 392] width 1545 height 784
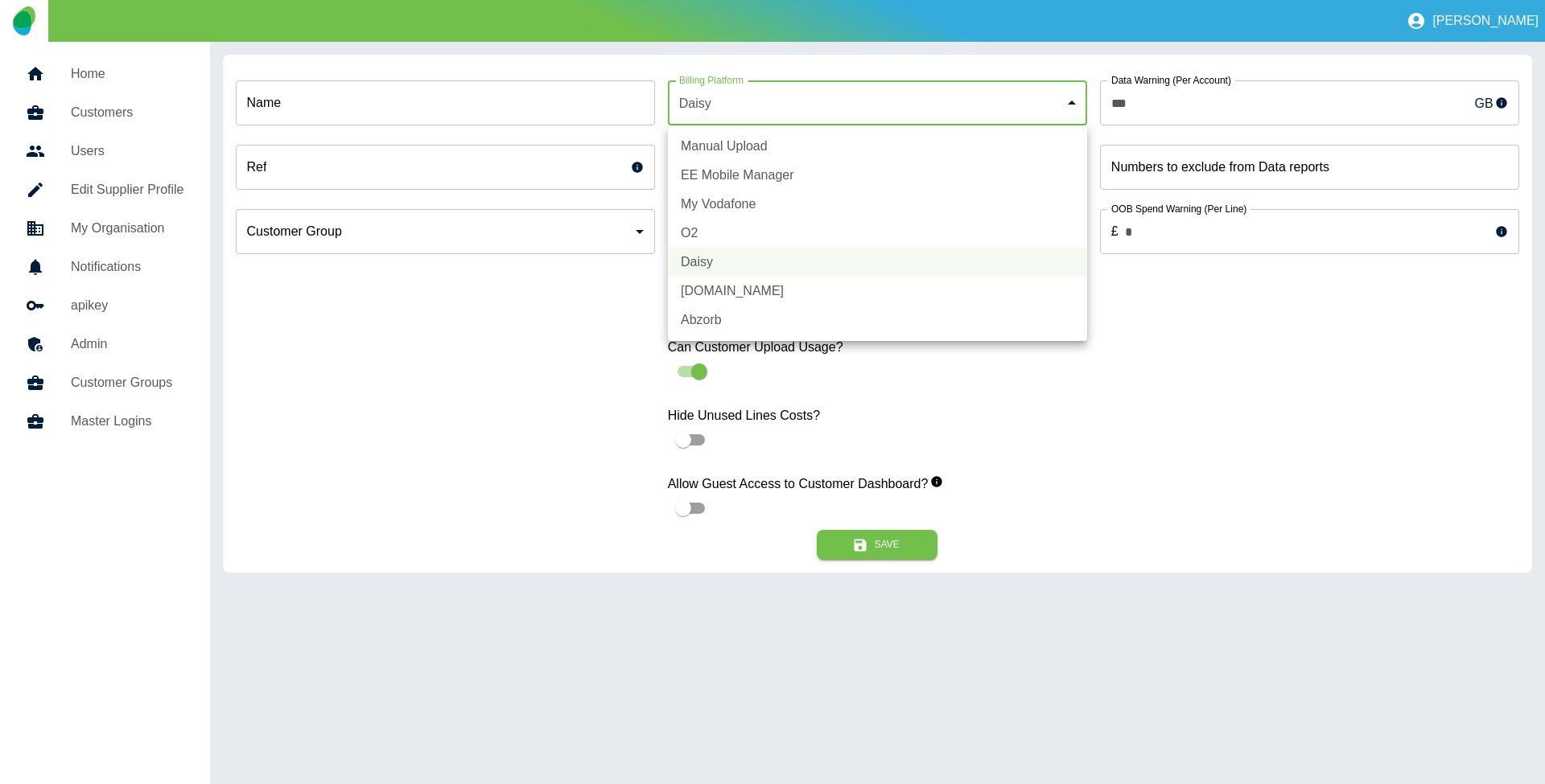
click at [388, 445] on div at bounding box center [772, 392] width 1545 height 784
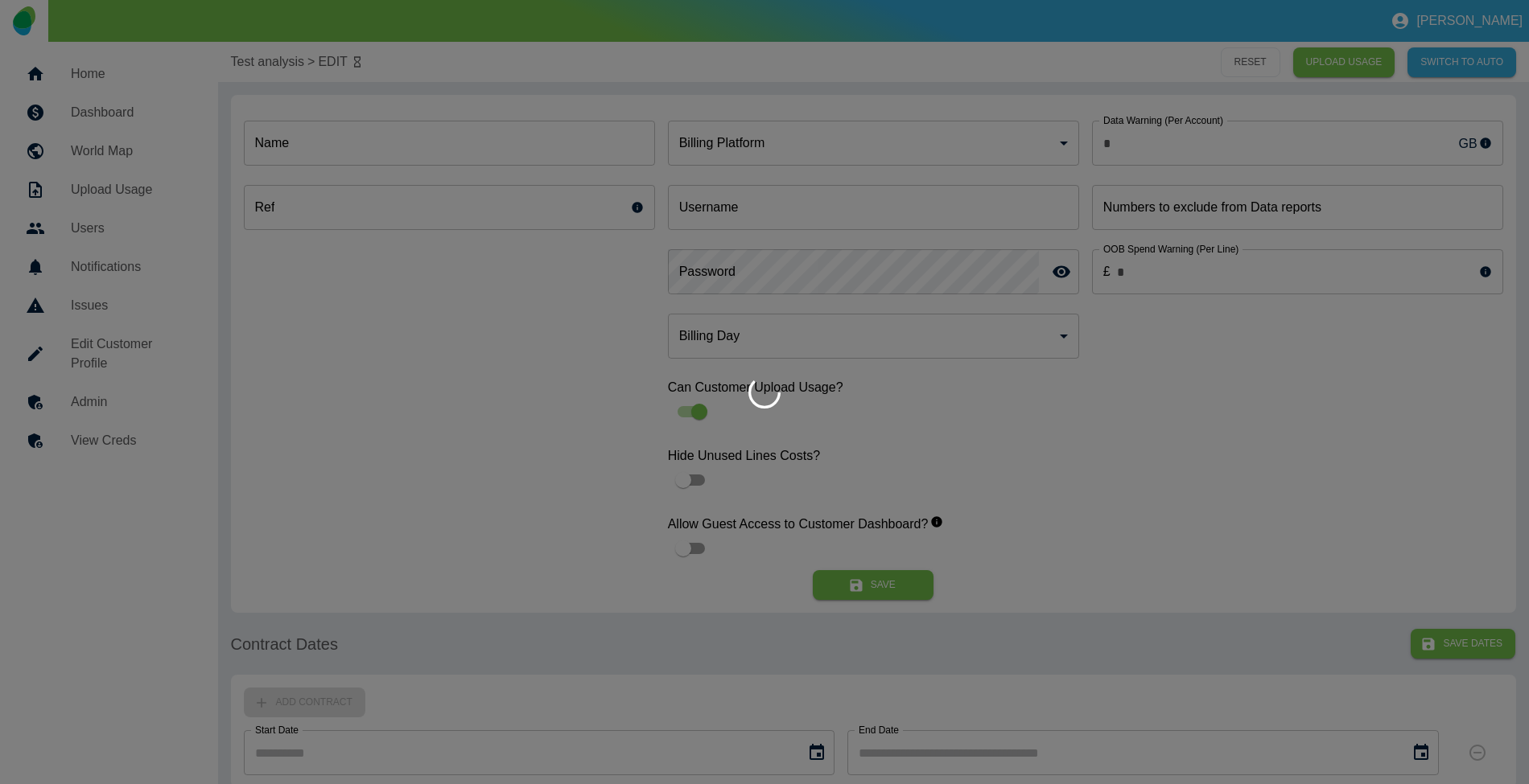
type input "***"
type input "*"
type input "**********"
type input "*"
type input "**"
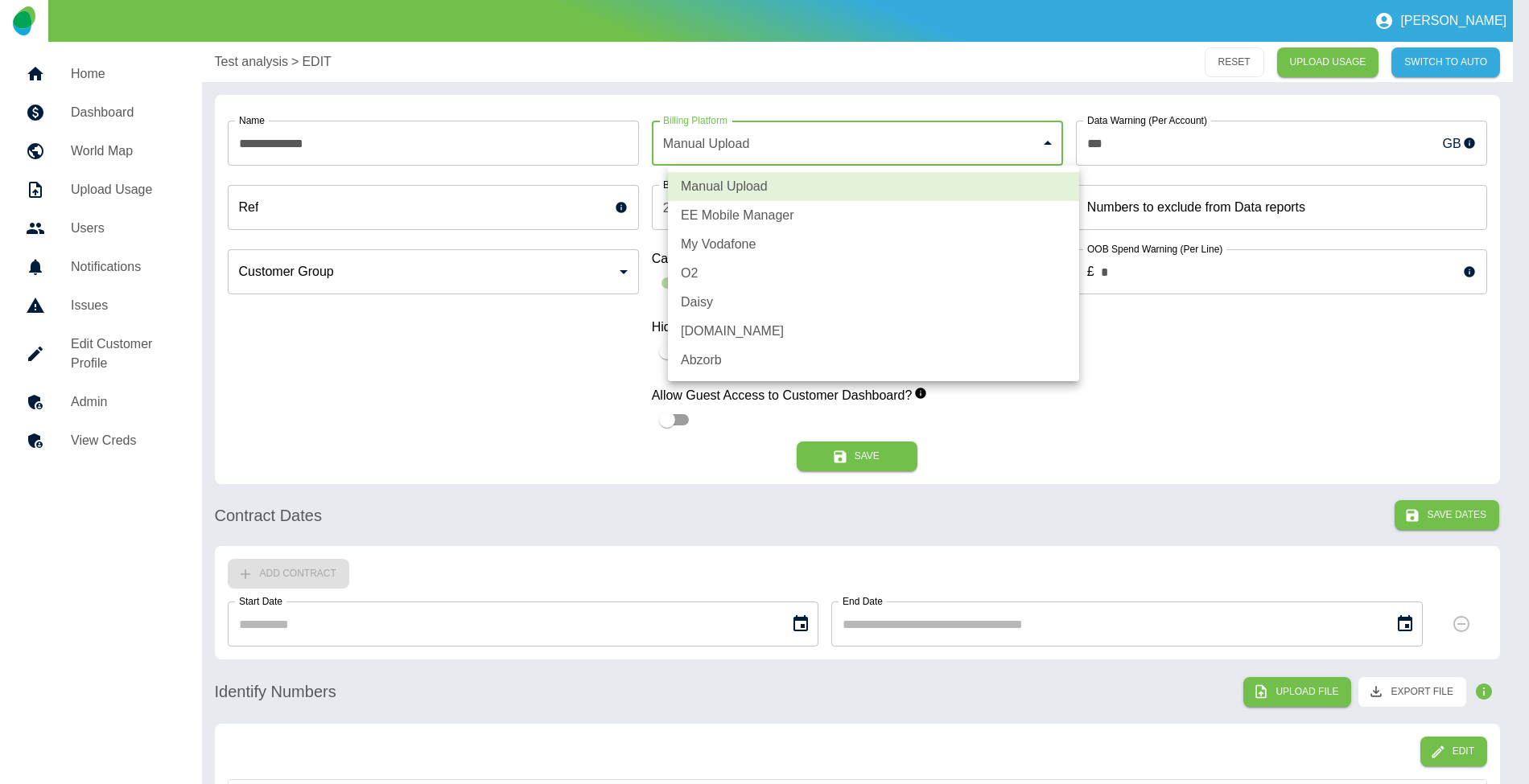
click at [856, 134] on body "**********" at bounding box center [764, 392] width 1529 height 784
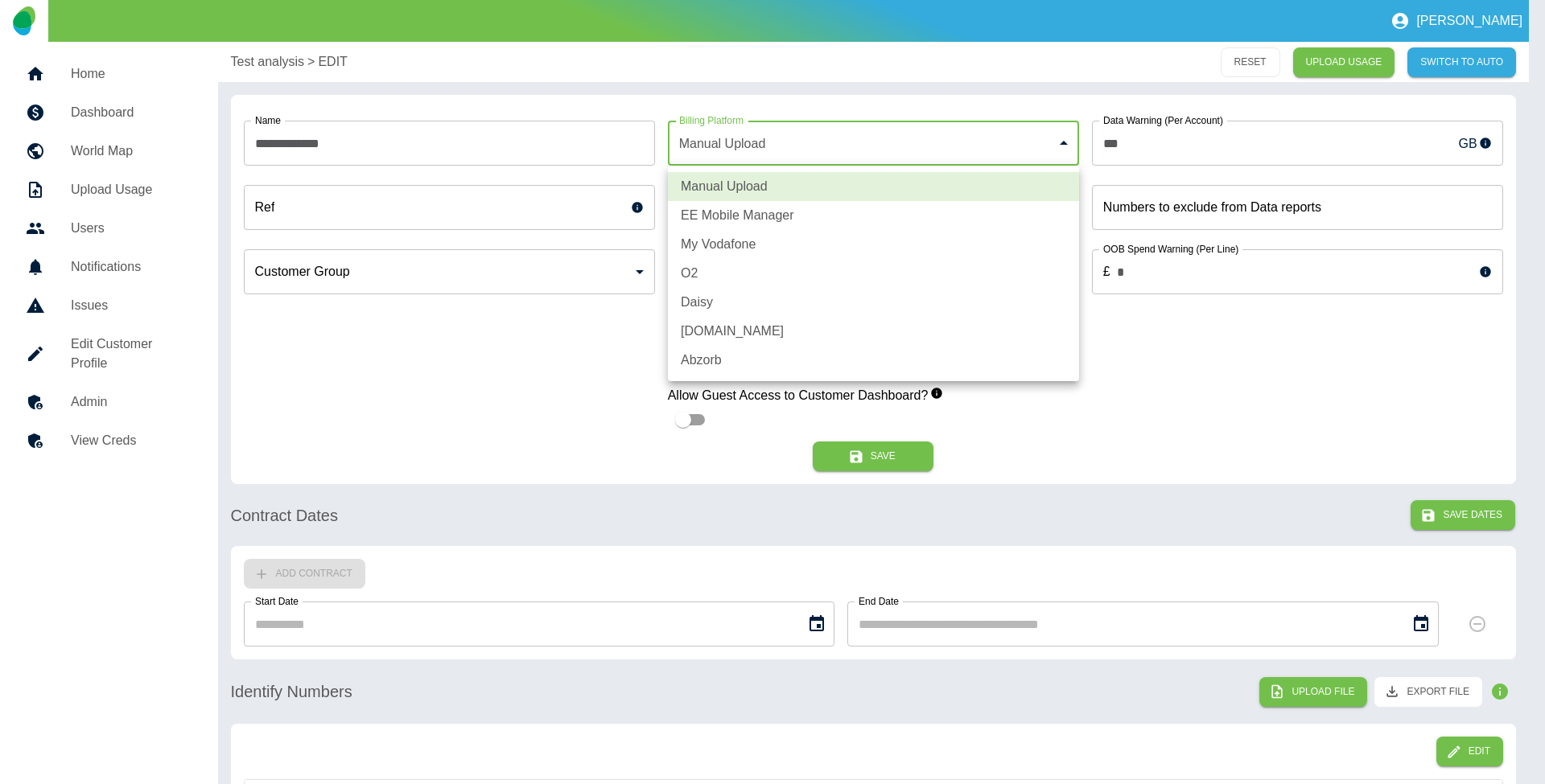
click at [761, 215] on li "EE Mobile Manager" at bounding box center [873, 215] width 411 height 29
type input "*"
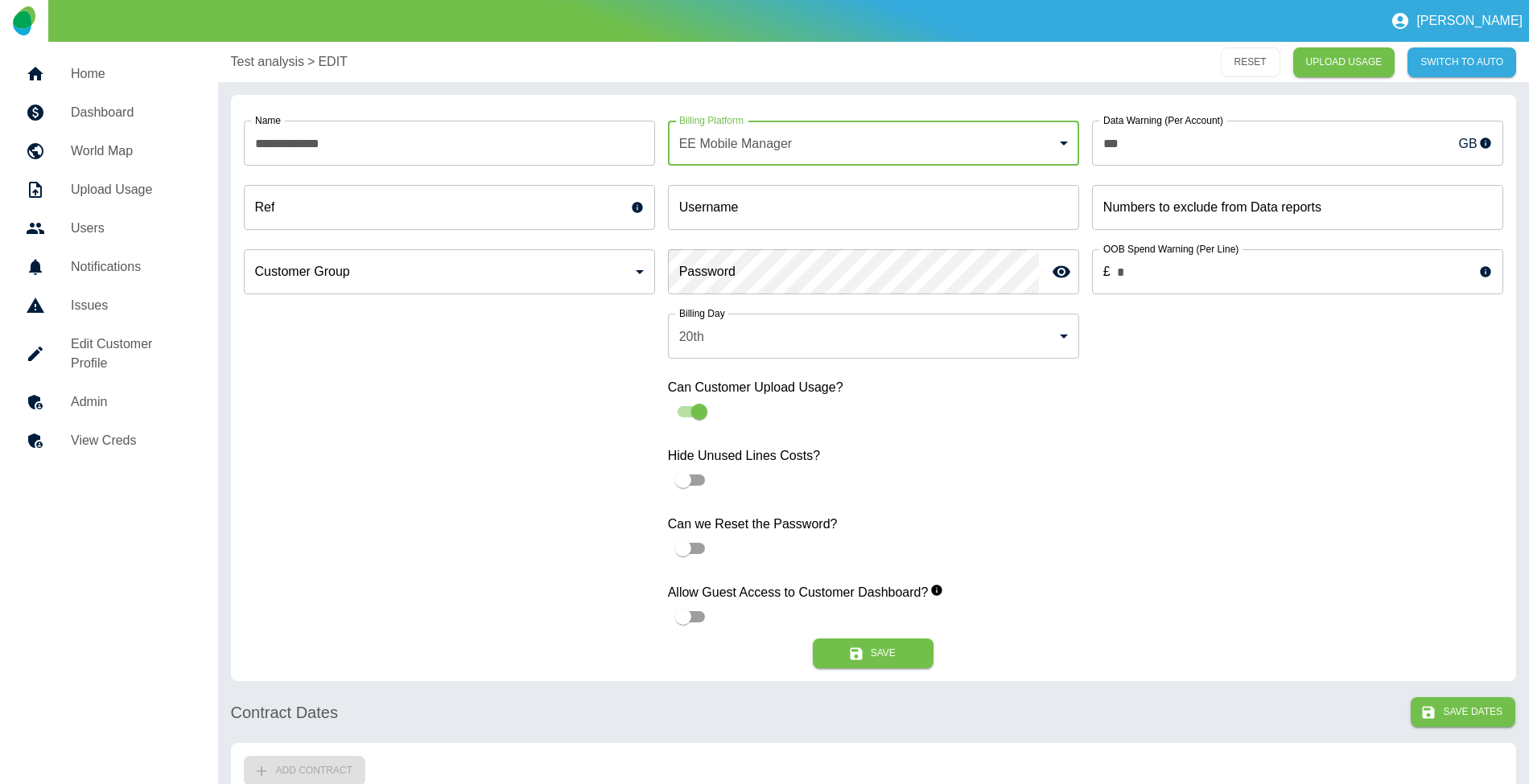
type input "**********"
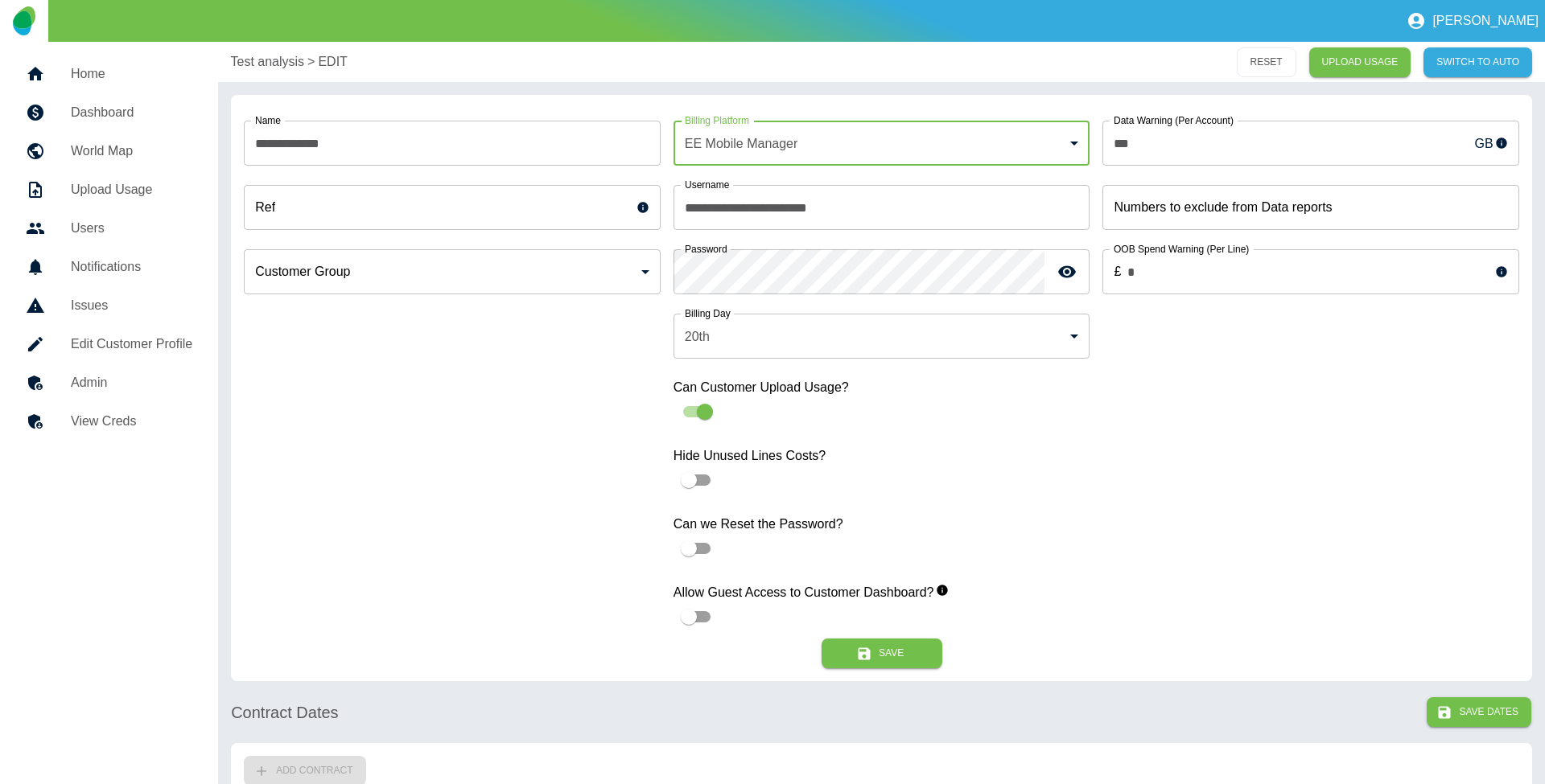
click at [812, 122] on body "**********" at bounding box center [772, 392] width 1545 height 784
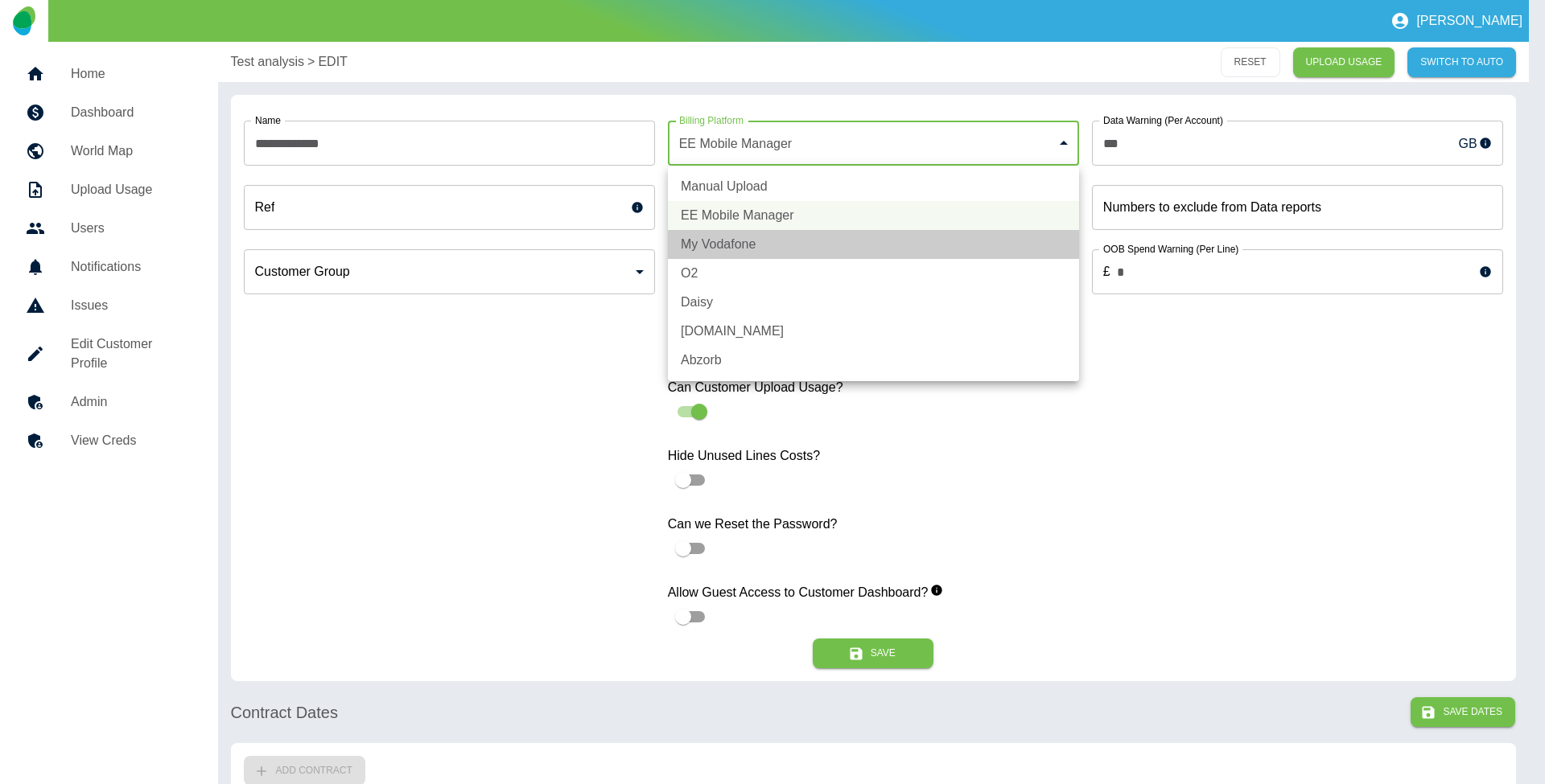
click at [756, 242] on li "My Vodafone" at bounding box center [873, 244] width 411 height 29
type input "*"
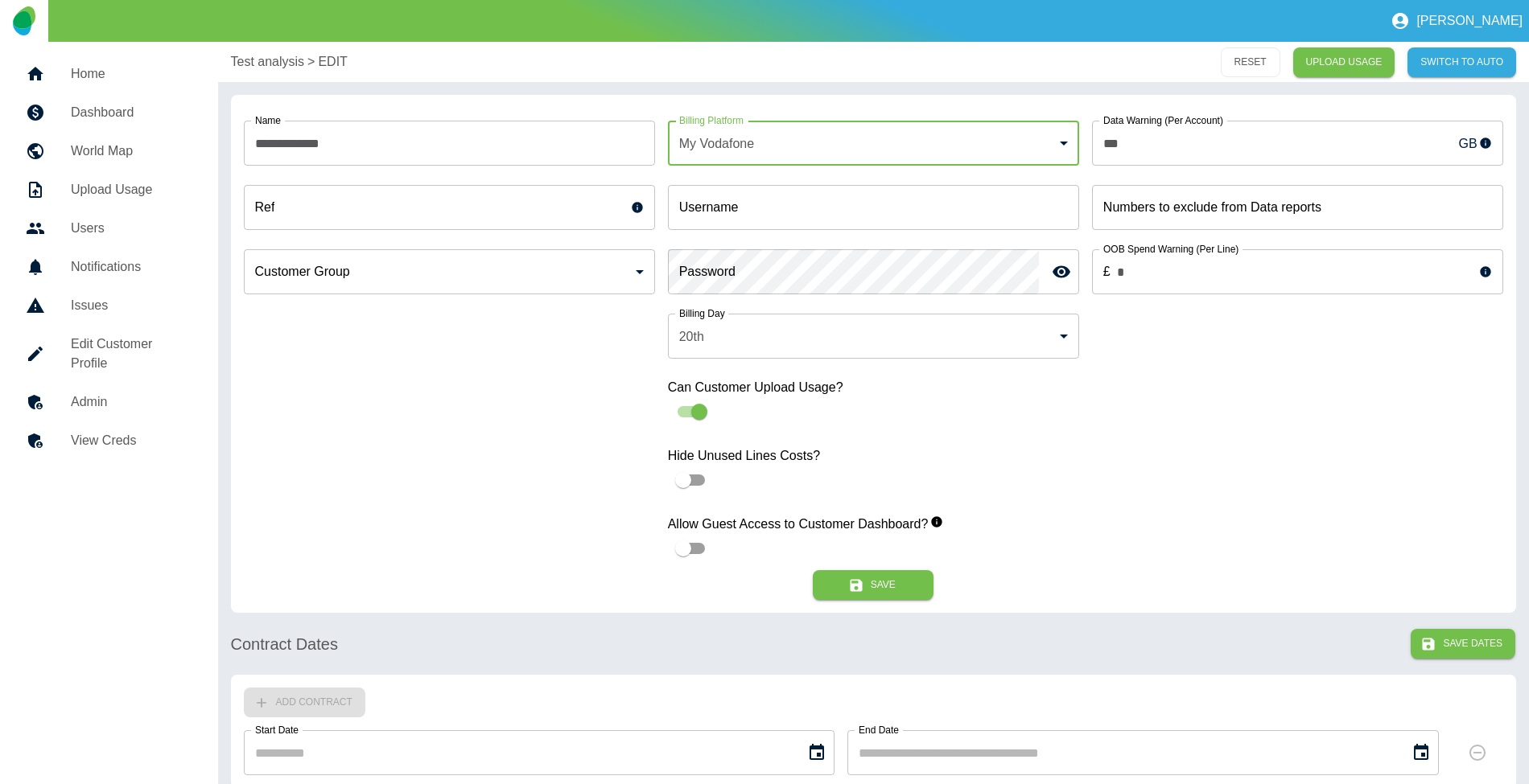
click at [811, 132] on body "**********" at bounding box center [764, 392] width 1529 height 784
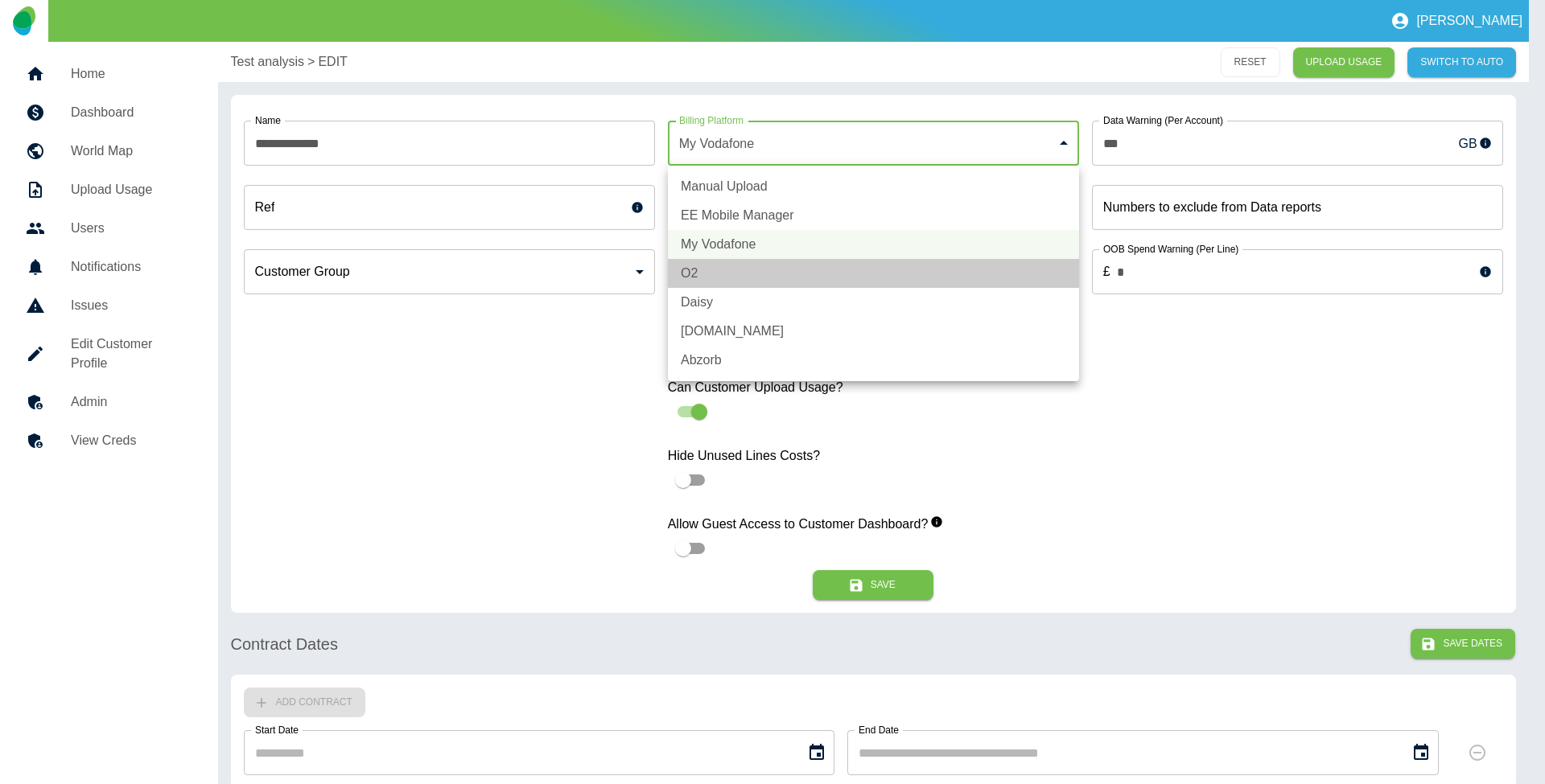
click at [759, 270] on li "O2" at bounding box center [873, 273] width 411 height 29
type input "*"
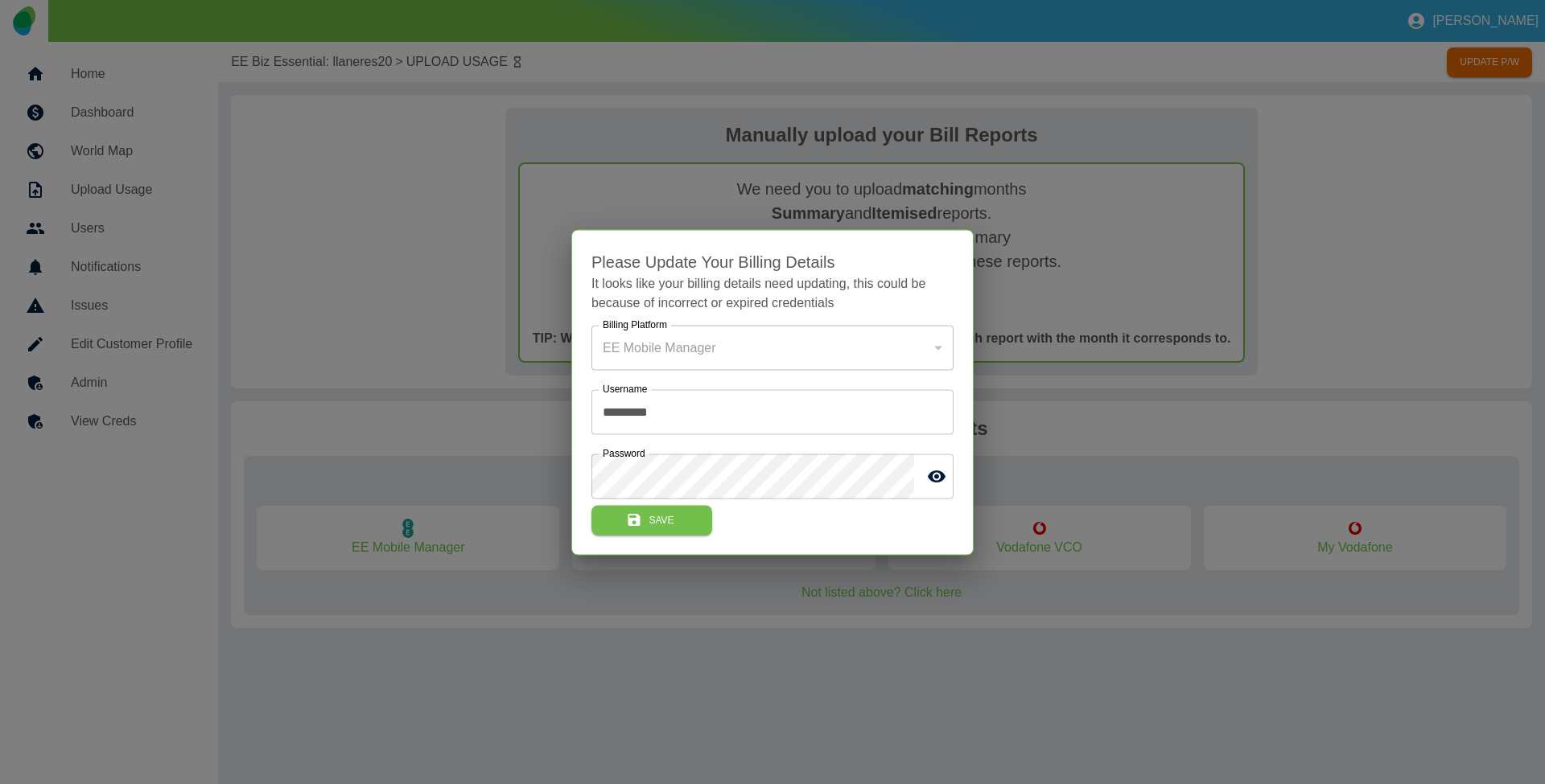
click at [113, 84] on div at bounding box center [772, 392] width 1545 height 784
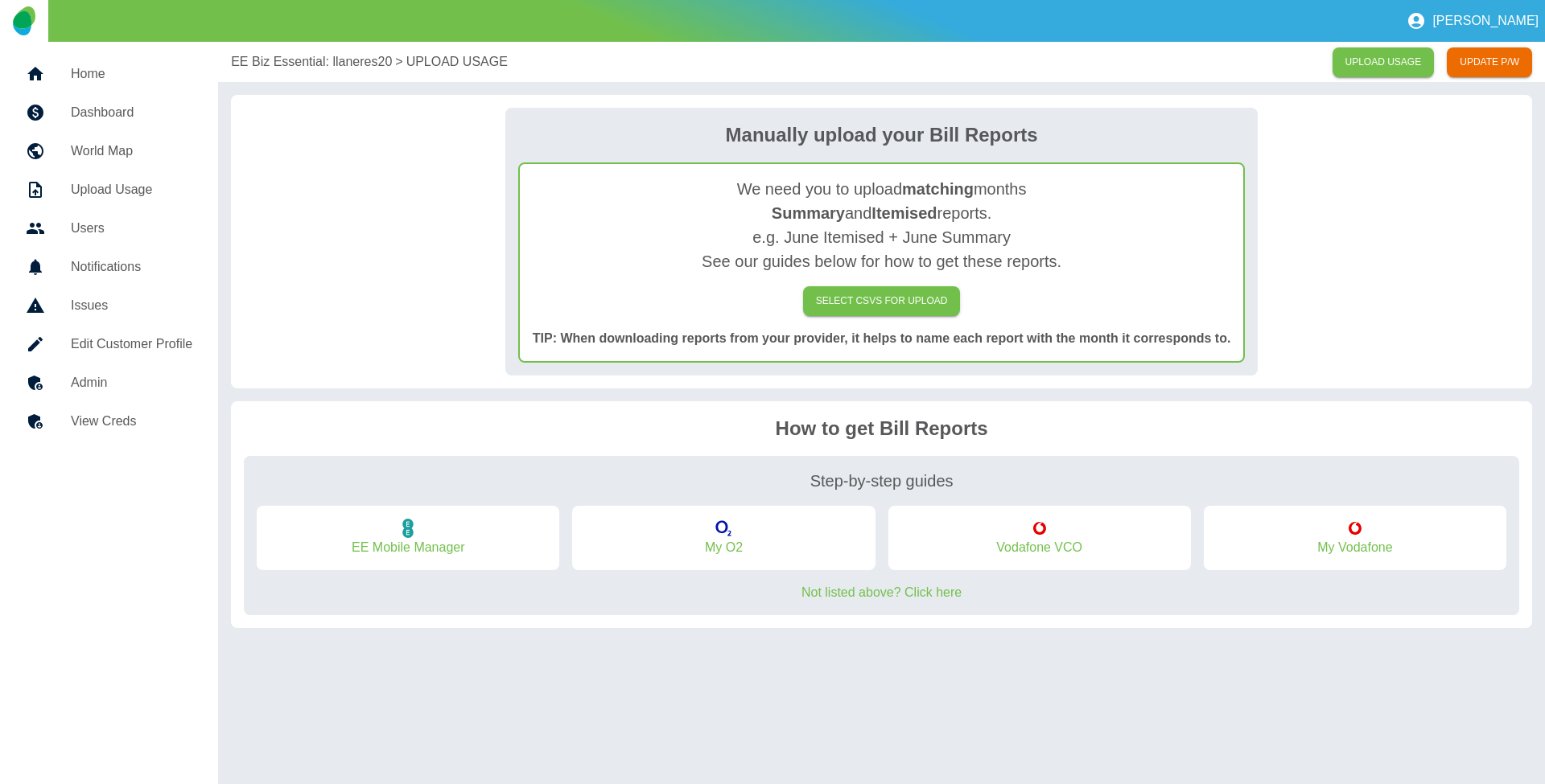
click at [111, 79] on h5 "Home" at bounding box center [132, 73] width 122 height 19
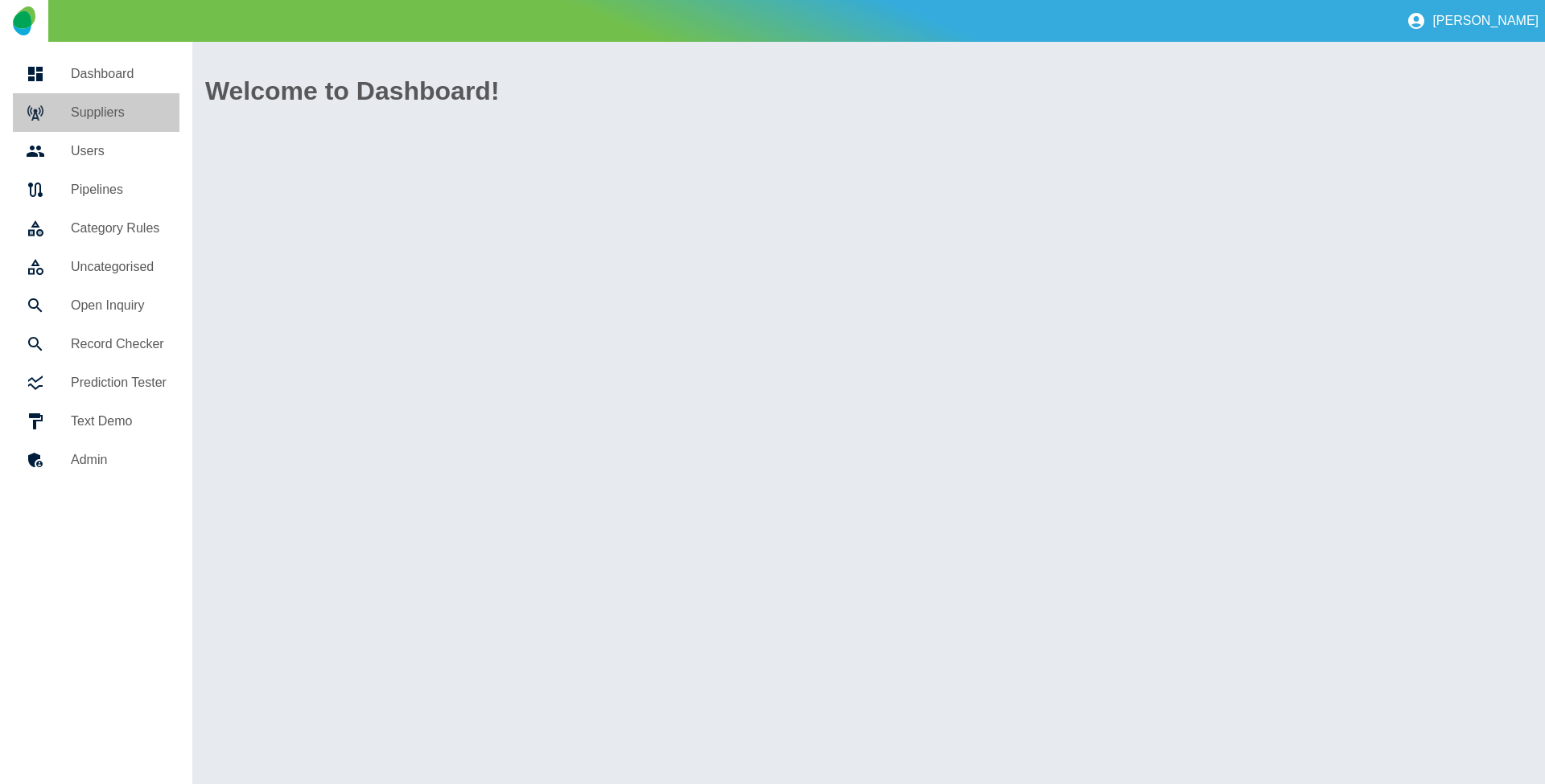
click at [108, 106] on h5 "Suppliers" at bounding box center [118, 112] width 95 height 19
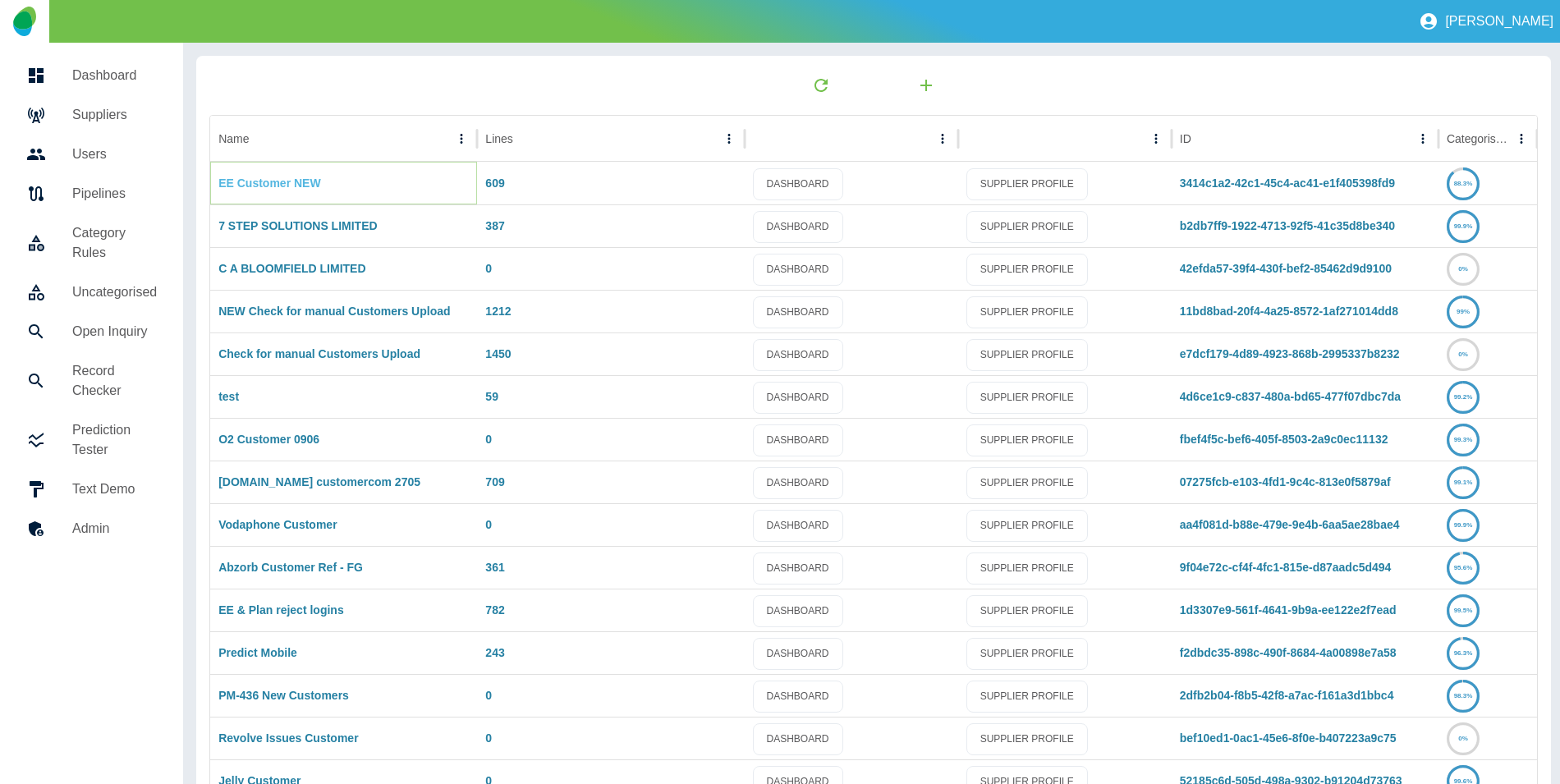
click at [247, 182] on link "EE Customer NEW" at bounding box center [268, 183] width 101 height 13
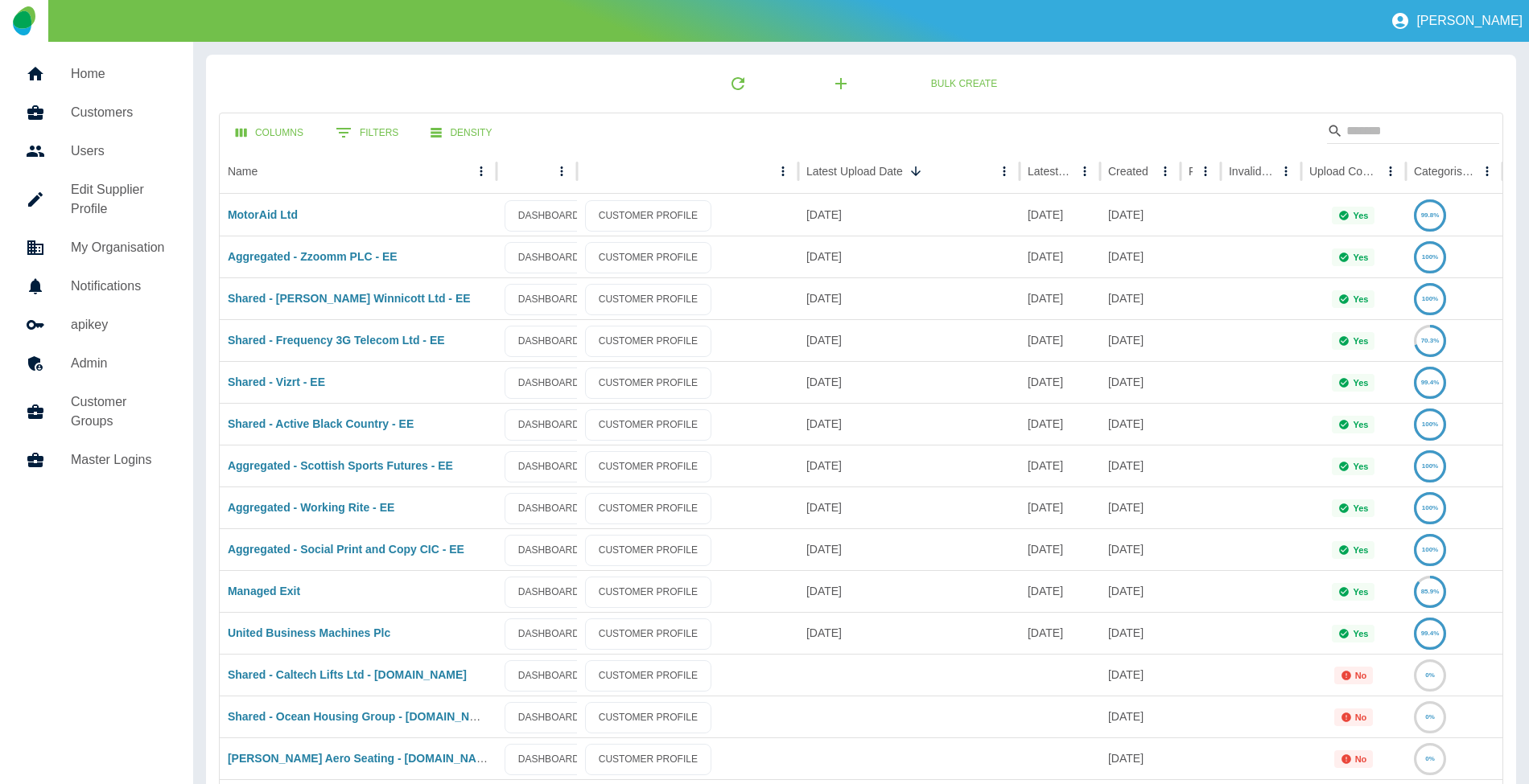
click at [109, 462] on h5 "Master Logins" at bounding box center [118, 459] width 96 height 19
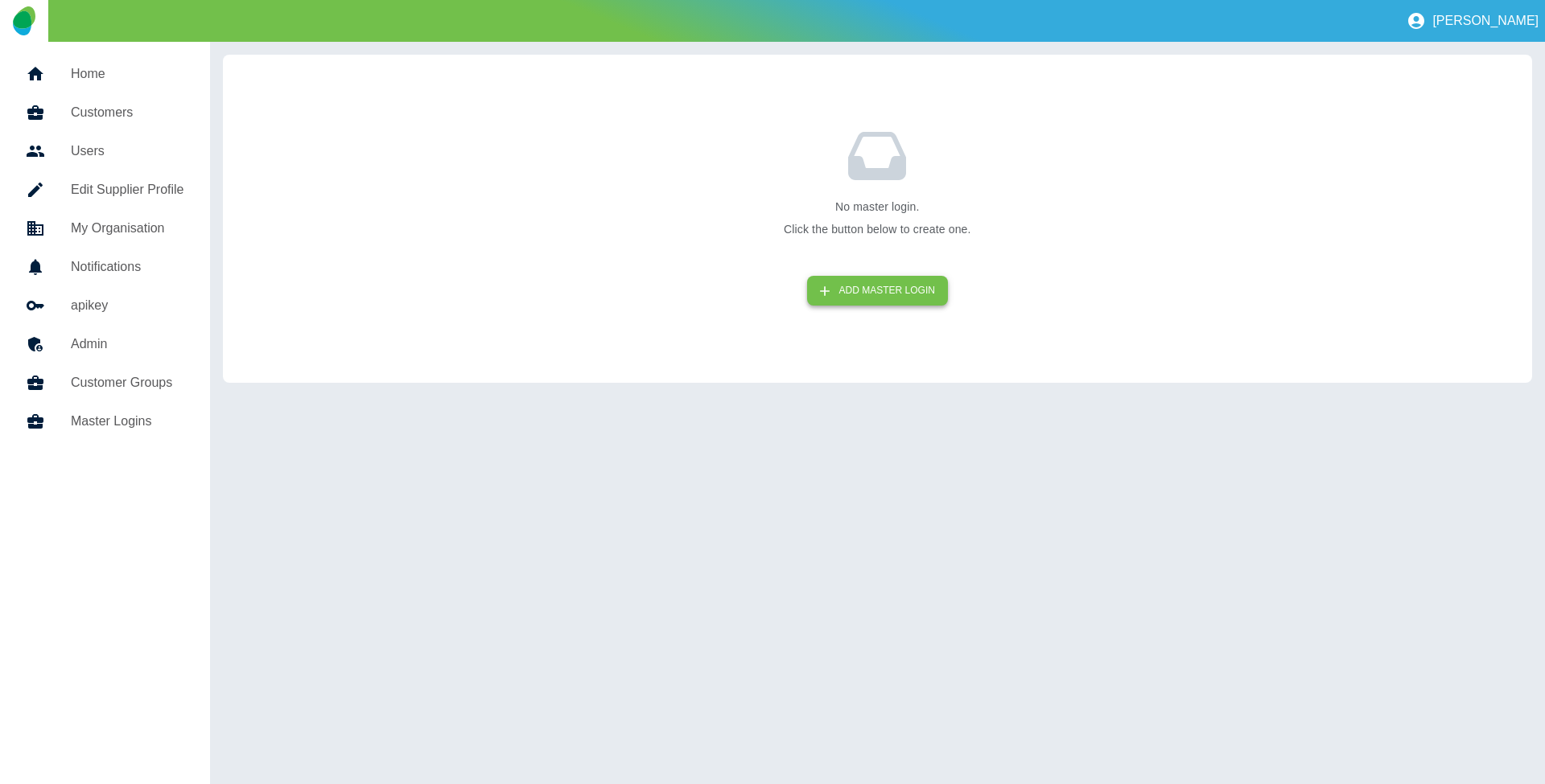
click at [874, 277] on button "ADD MASTER LOGIN" at bounding box center [877, 291] width 141 height 30
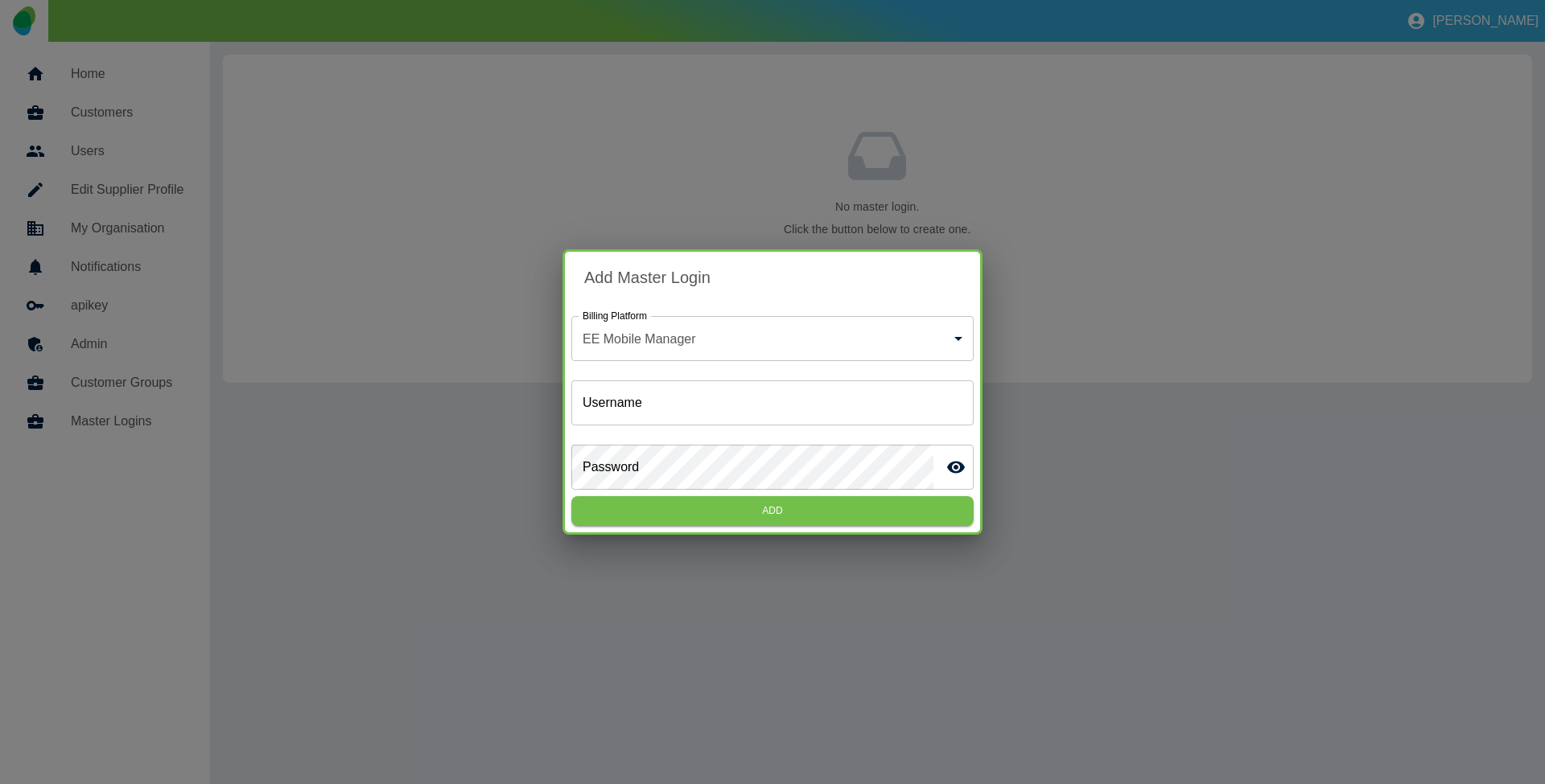
click at [493, 140] on div "Add Master Login Billing Platform EE Mobile Manager * Billing Platform Username…" at bounding box center [772, 392] width 1545 height 784
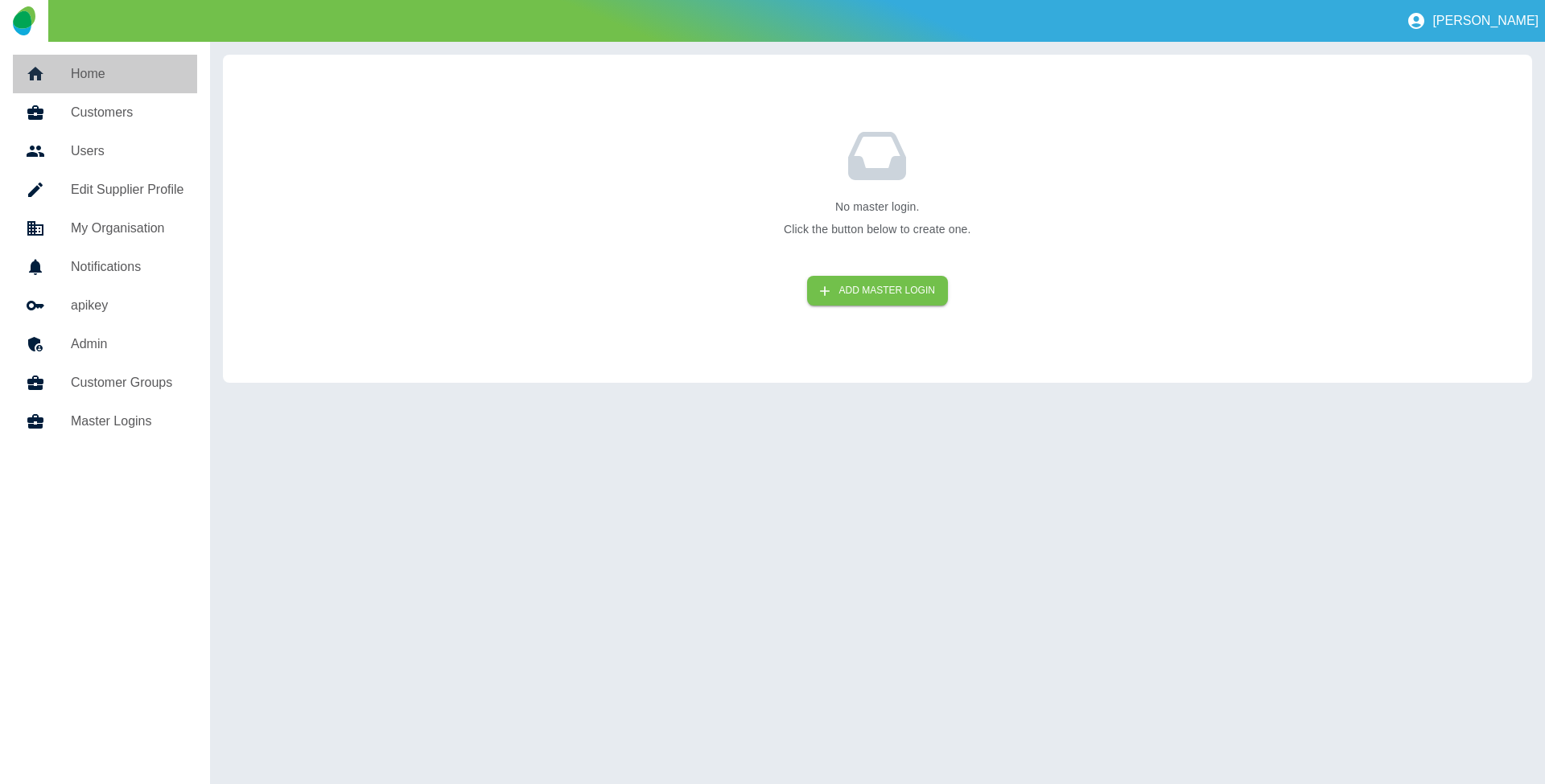
click at [119, 82] on h5 "Home" at bounding box center [127, 73] width 113 height 19
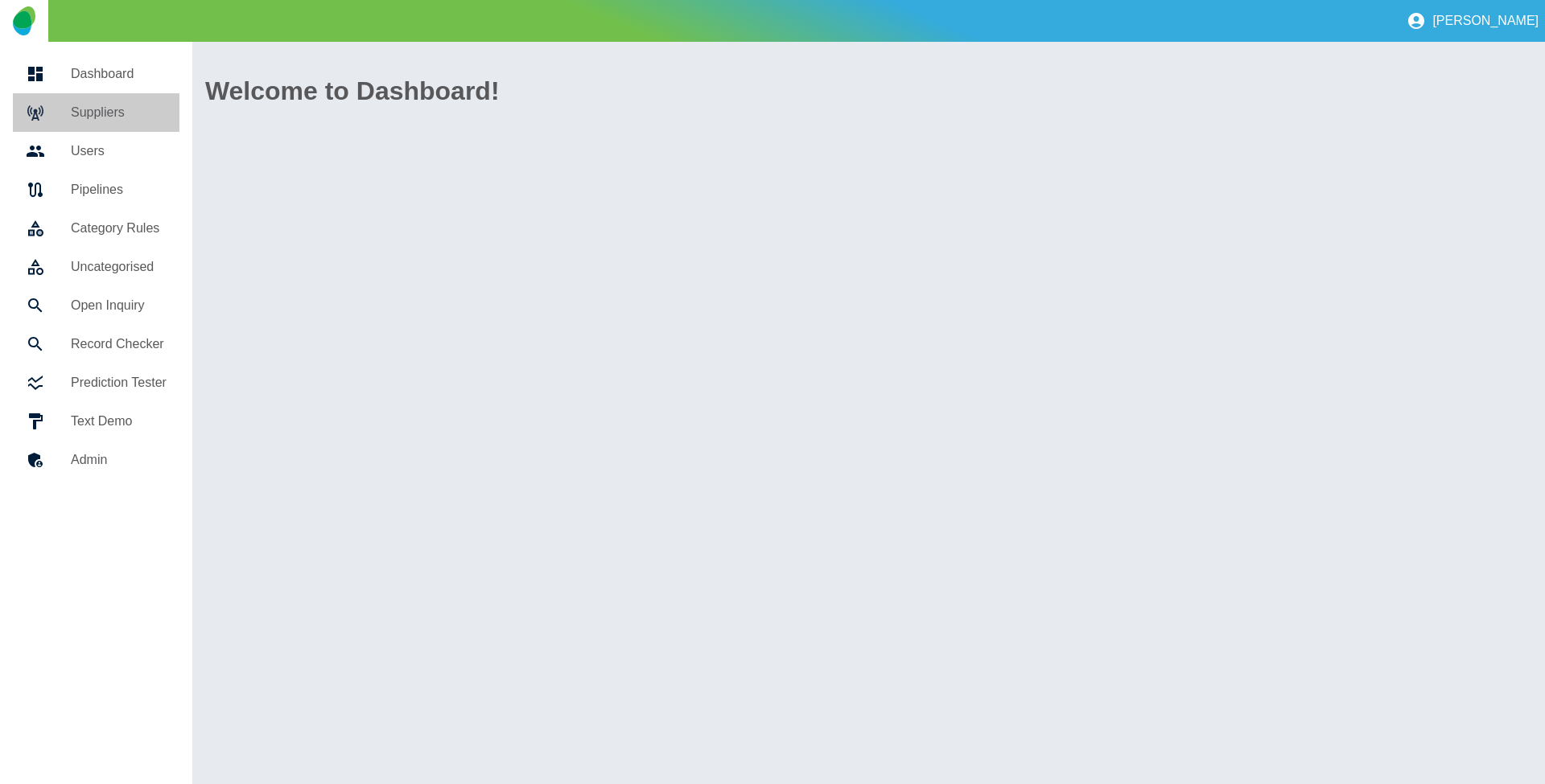
drag, startPoint x: 109, startPoint y: 113, endPoint x: 102, endPoint y: 119, distance: 9.2
click at [109, 114] on h5 "Suppliers" at bounding box center [118, 112] width 95 height 19
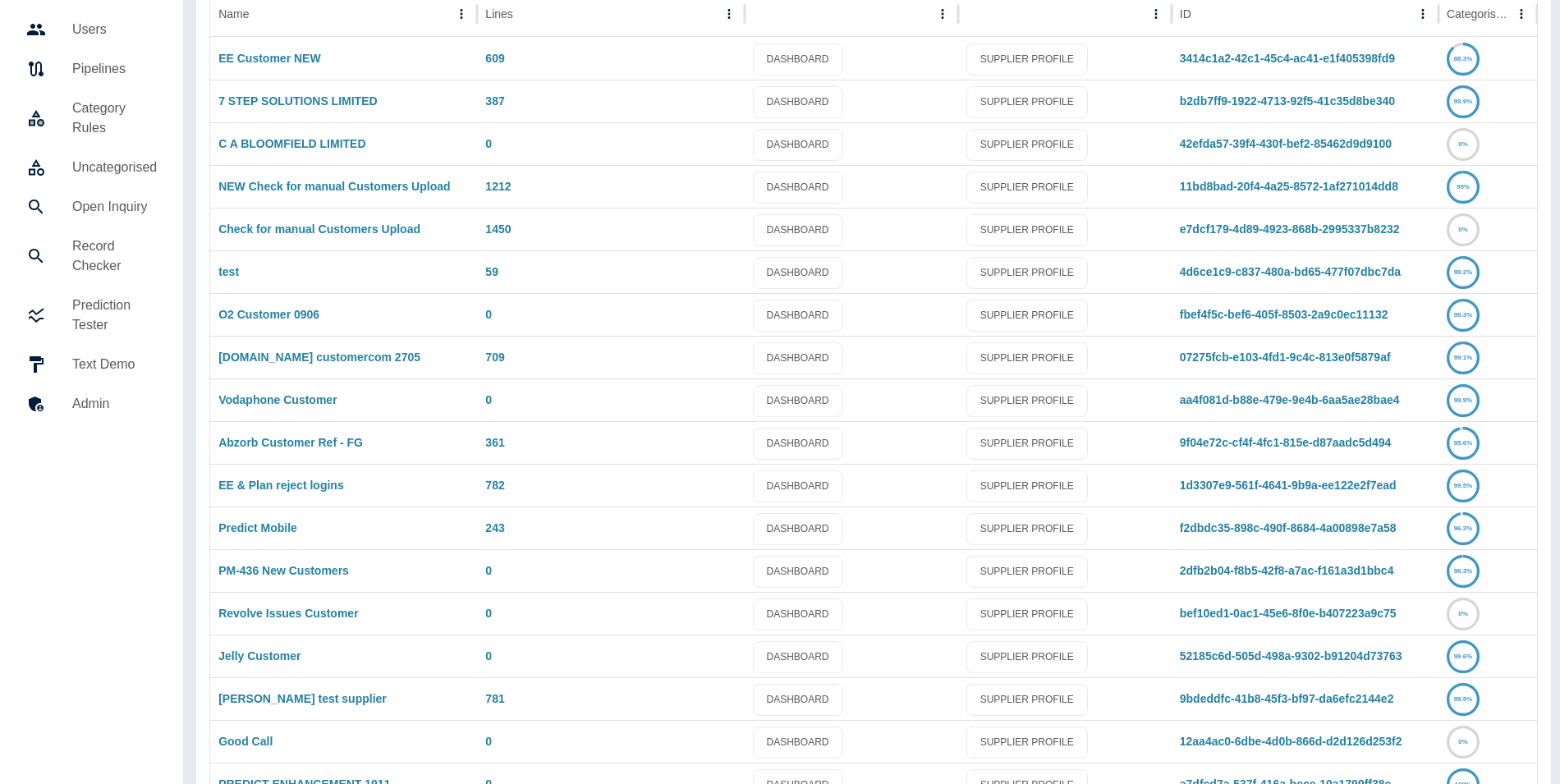
scroll to position [328, 0]
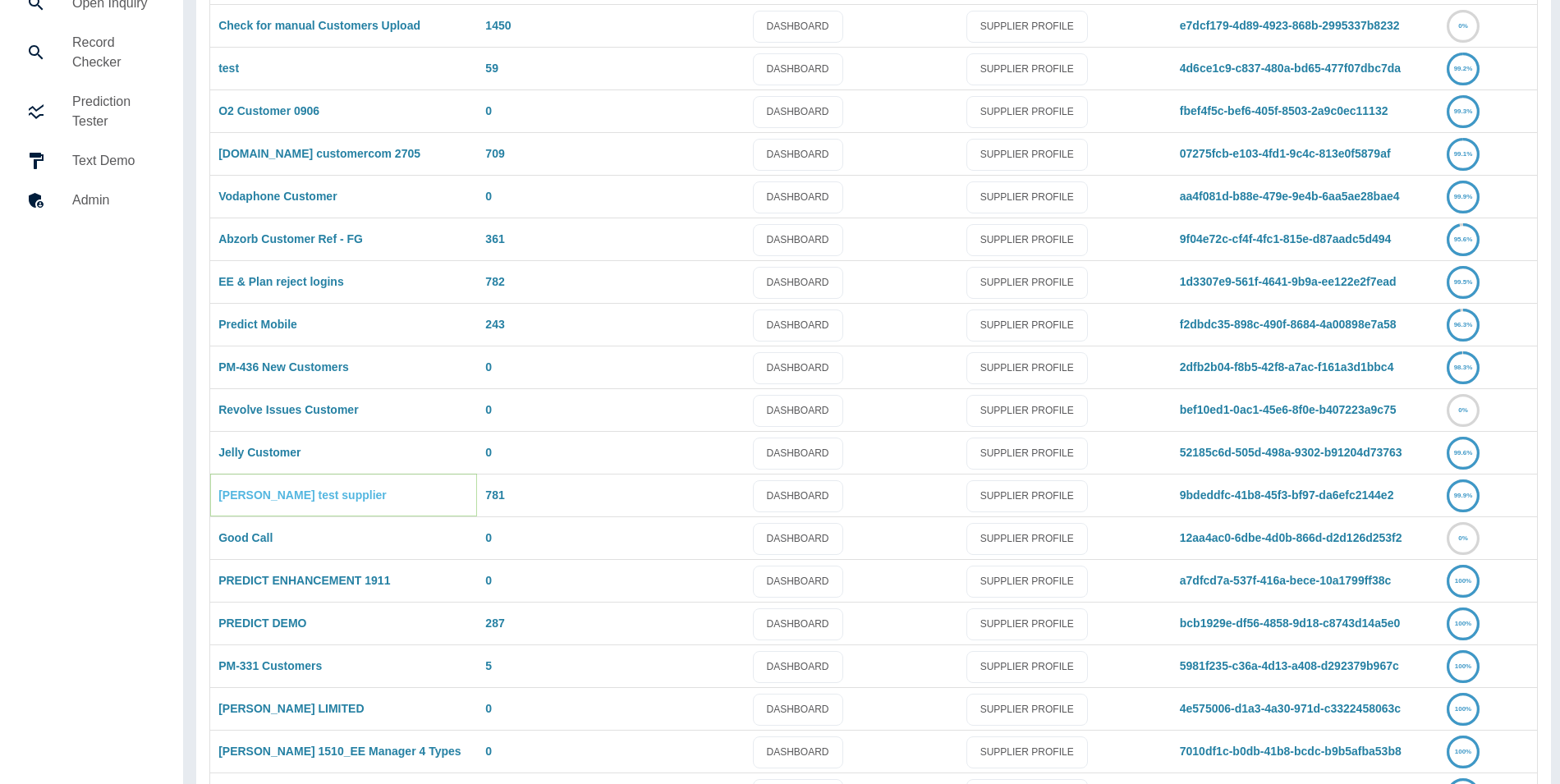
click at [260, 497] on link "[PERSON_NAME] test supplier" at bounding box center [302, 495] width 169 height 13
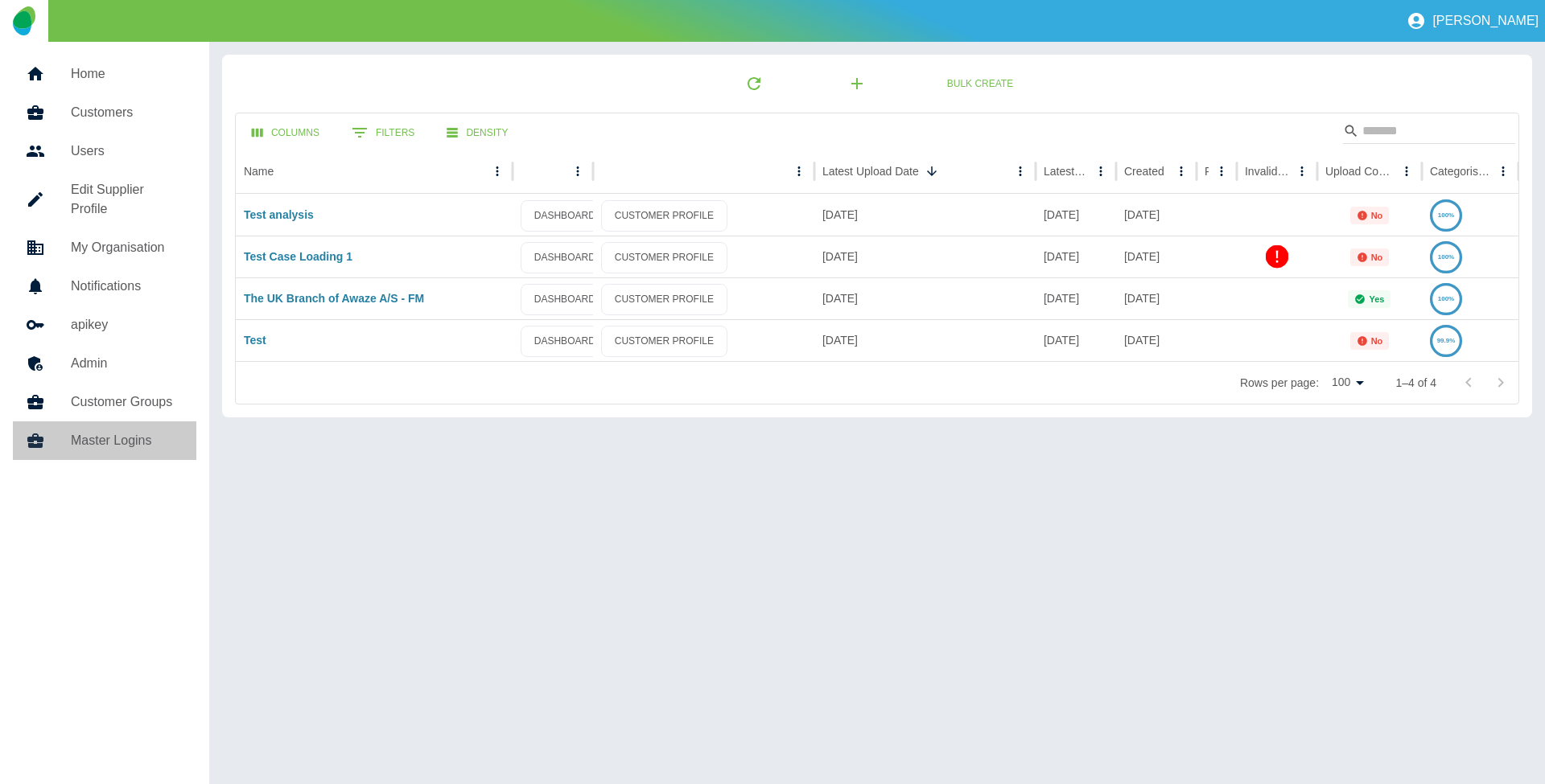
click at [131, 431] on h5 "Master Logins" at bounding box center [127, 440] width 113 height 19
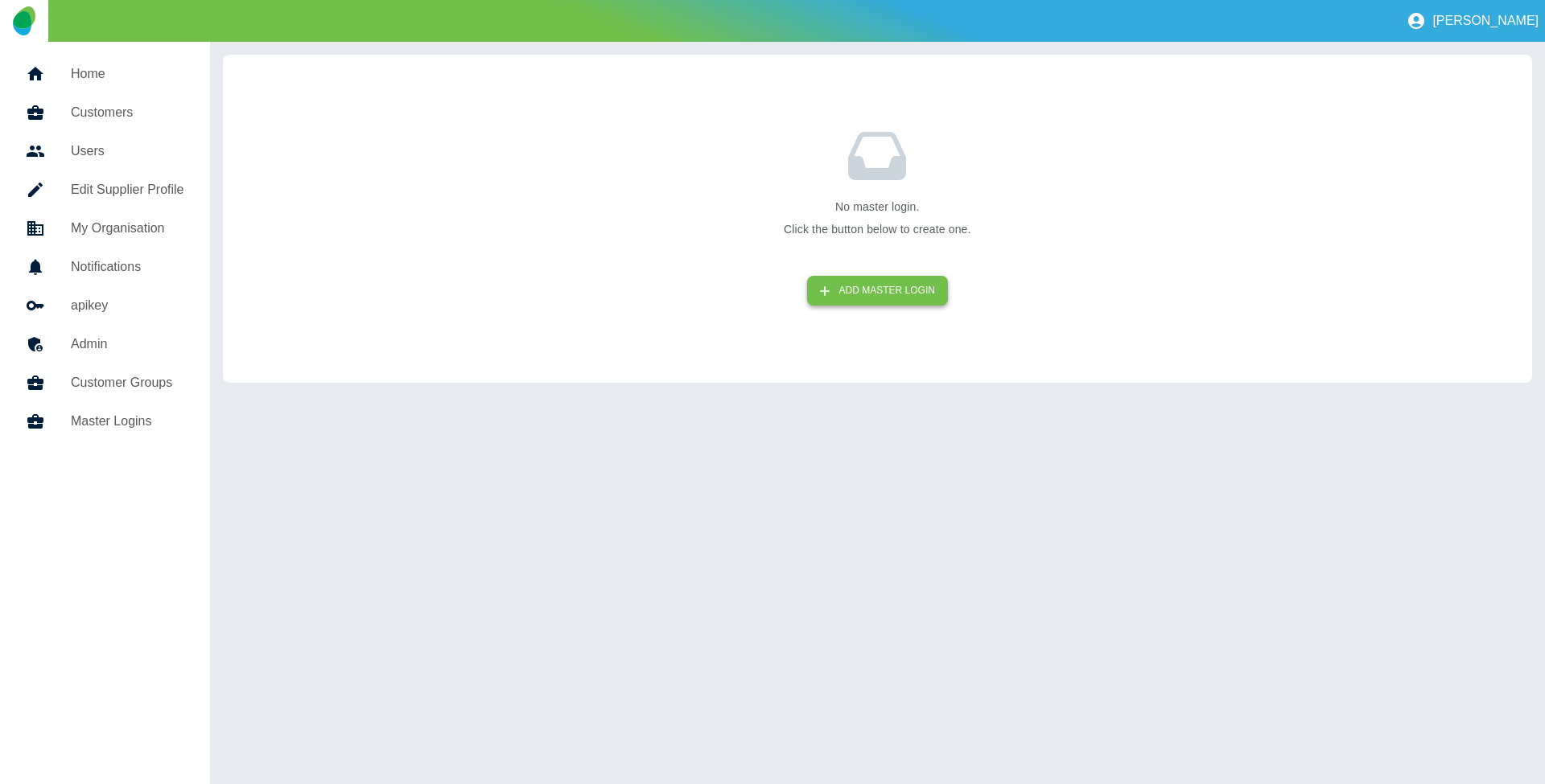
click at [866, 288] on button "ADD MASTER LOGIN" at bounding box center [877, 291] width 141 height 30
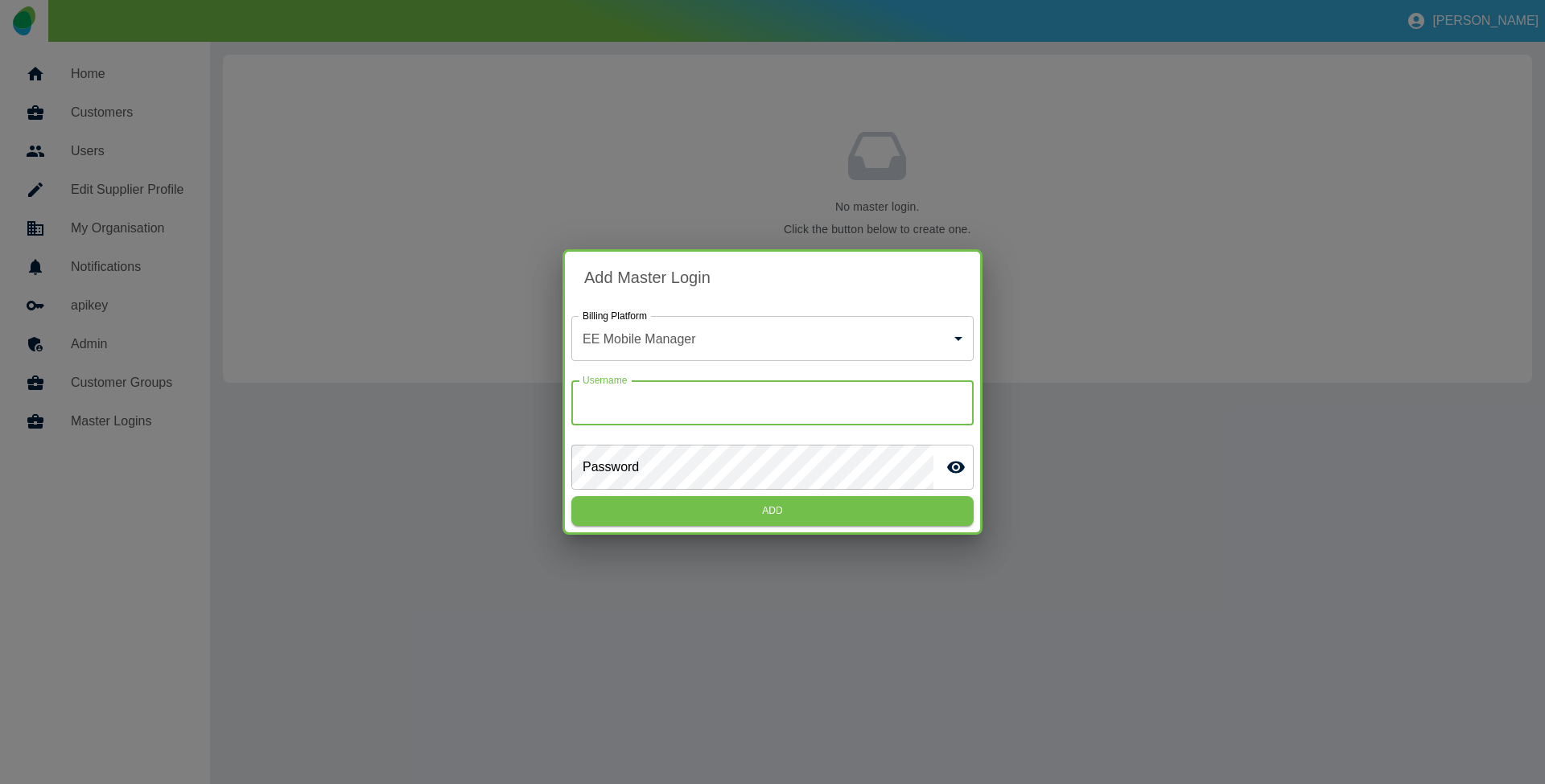
click at [749, 404] on input "Username" at bounding box center [772, 403] width 402 height 45
type input "***"
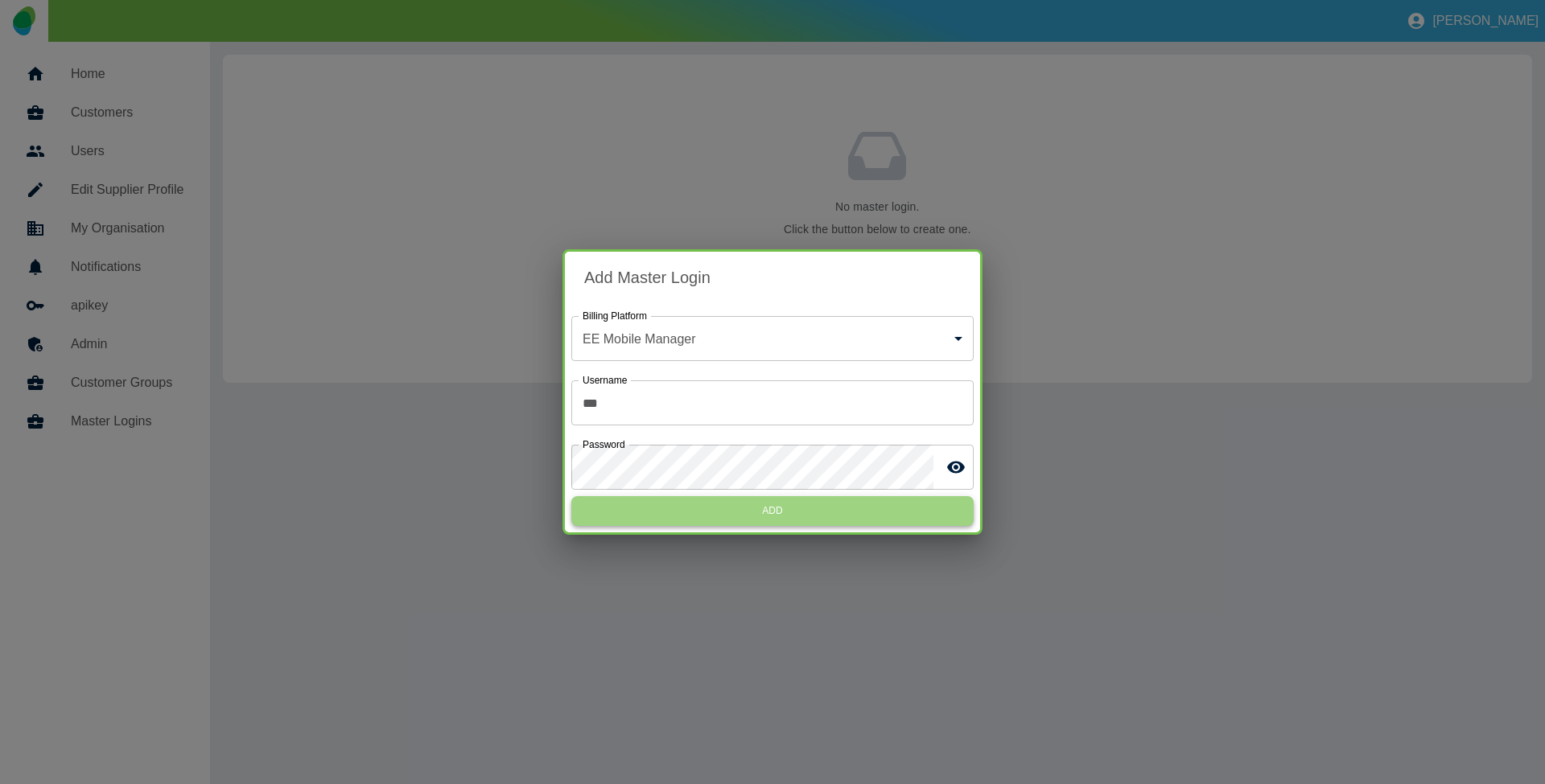
click at [632, 509] on button "Add" at bounding box center [772, 511] width 402 height 30
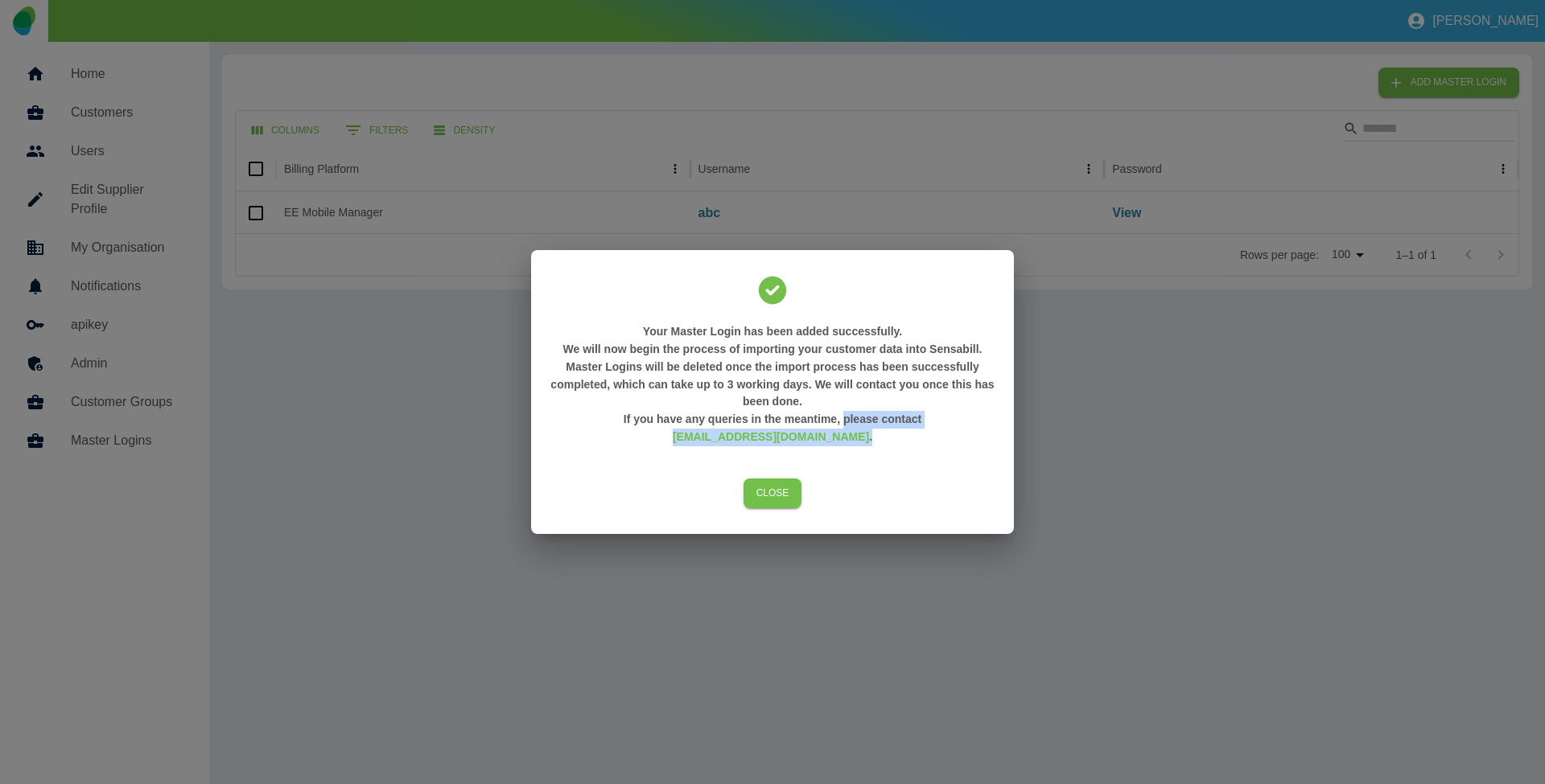
drag, startPoint x: 775, startPoint y: 432, endPoint x: 1015, endPoint y: 439, distance: 240.1
click at [1015, 439] on div "Your Master Login has been added successfully. We will now begin the process of…" at bounding box center [772, 392] width 1545 height 784
copy h3 "please contact [EMAIL_ADDRESS][DOMAIN_NAME] ."
click at [874, 54] on div "Your Master Login has been added successfully. We will now begin the process of…" at bounding box center [772, 392] width 1545 height 784
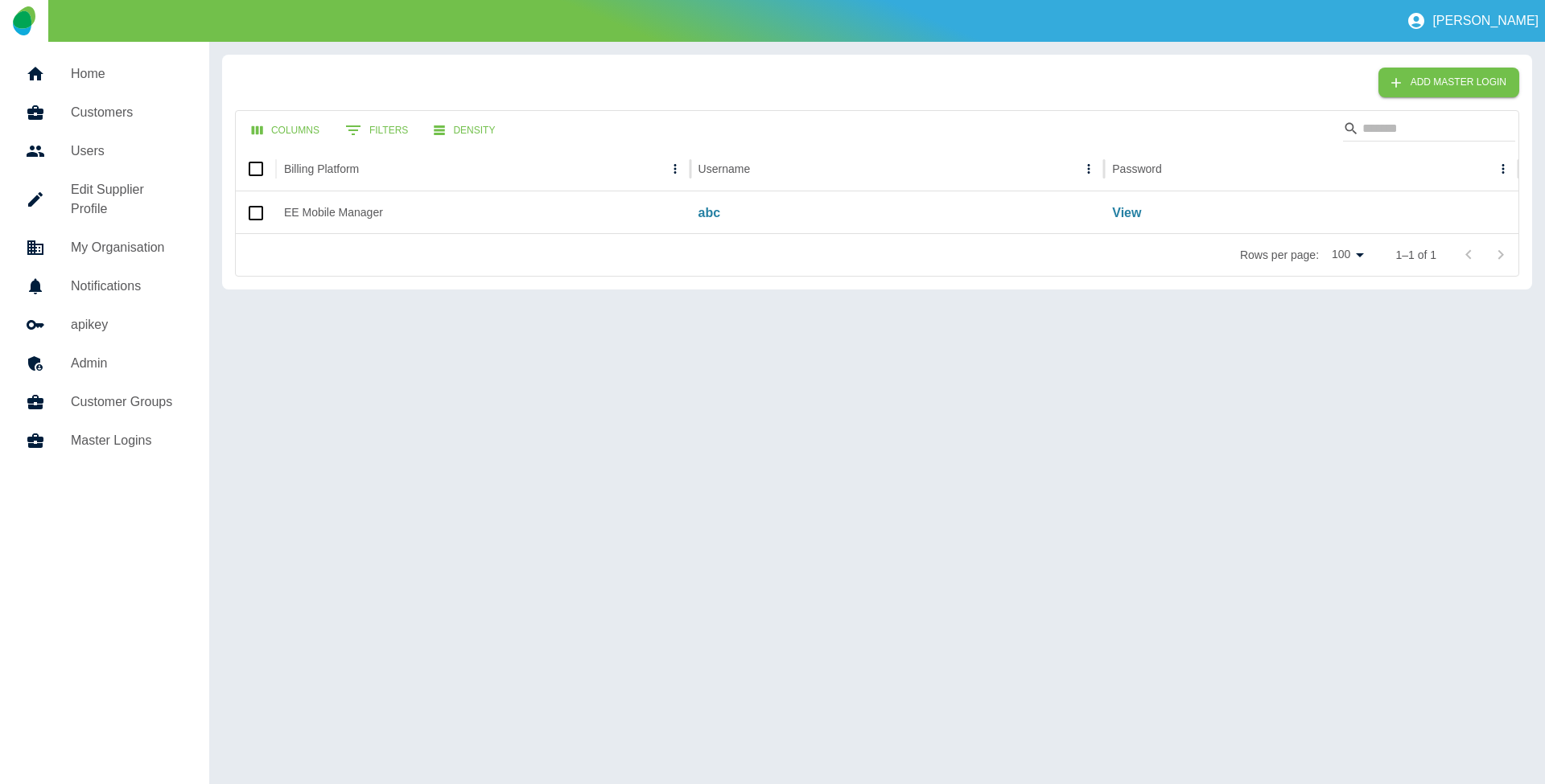
click at [111, 74] on h5 "Home" at bounding box center [127, 73] width 113 height 19
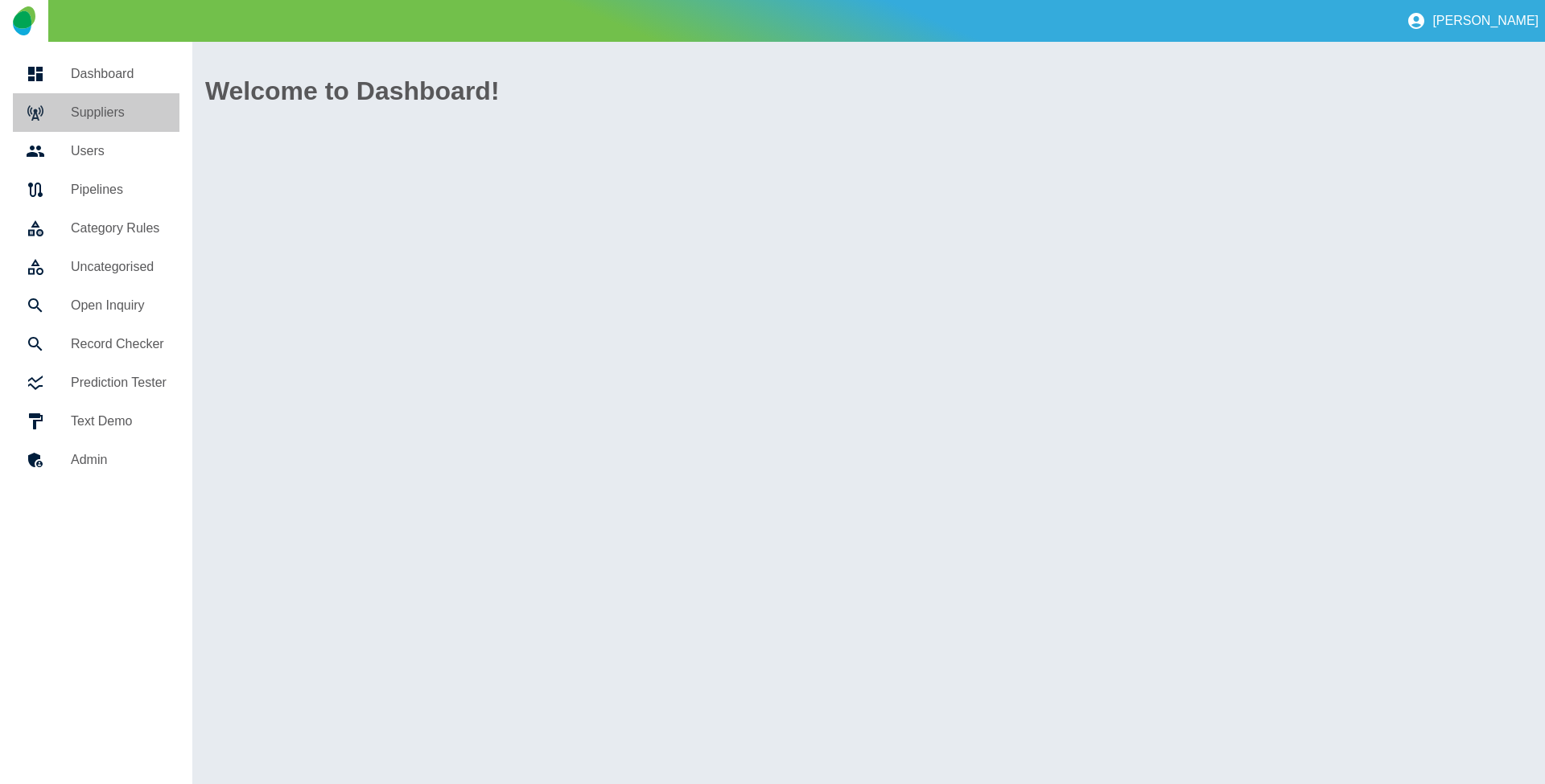
click at [111, 101] on link "Suppliers" at bounding box center [96, 113] width 167 height 39
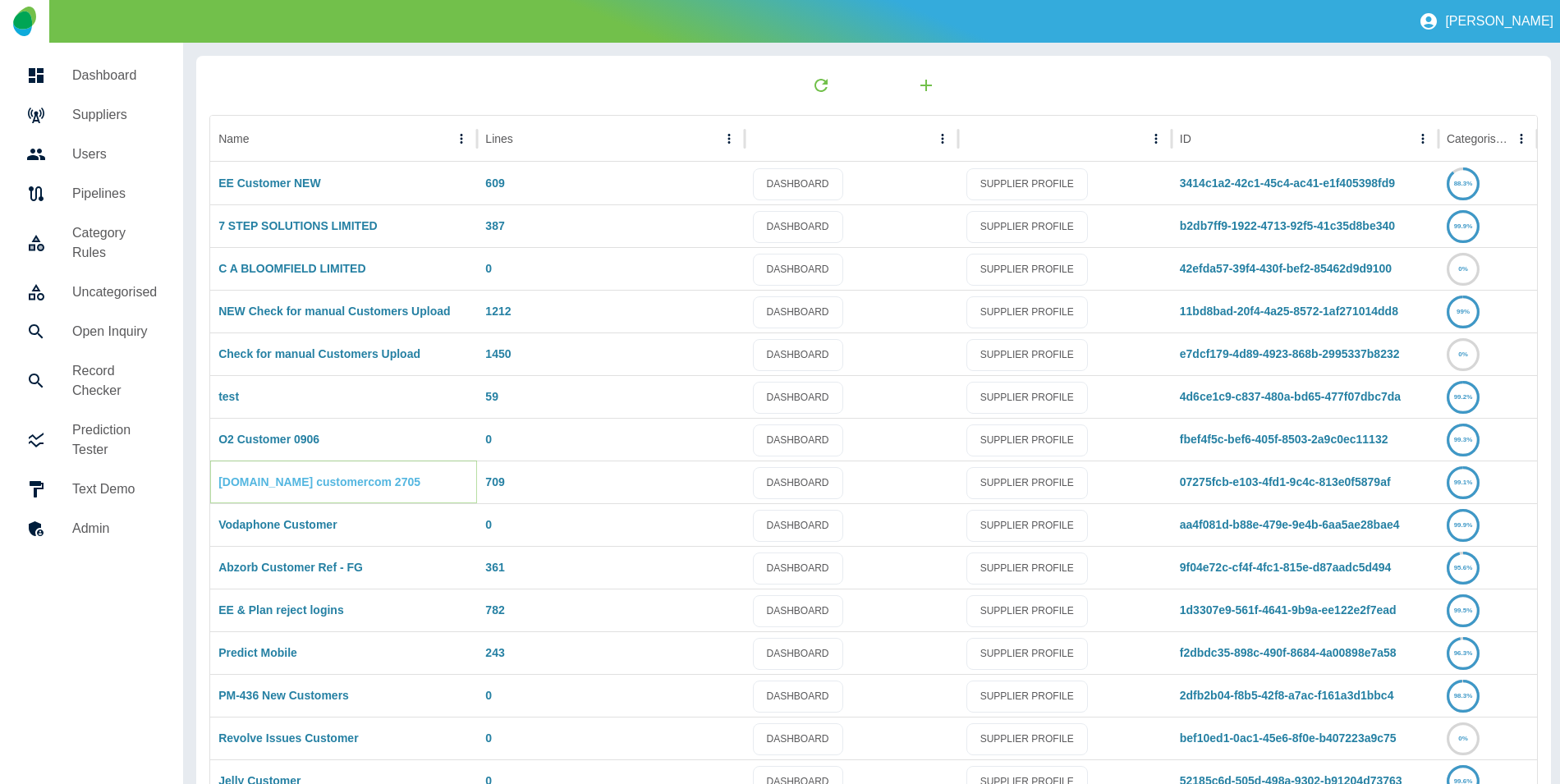
click at [324, 475] on link "[DOMAIN_NAME] customercom 2705" at bounding box center [319, 482] width 202 height 13
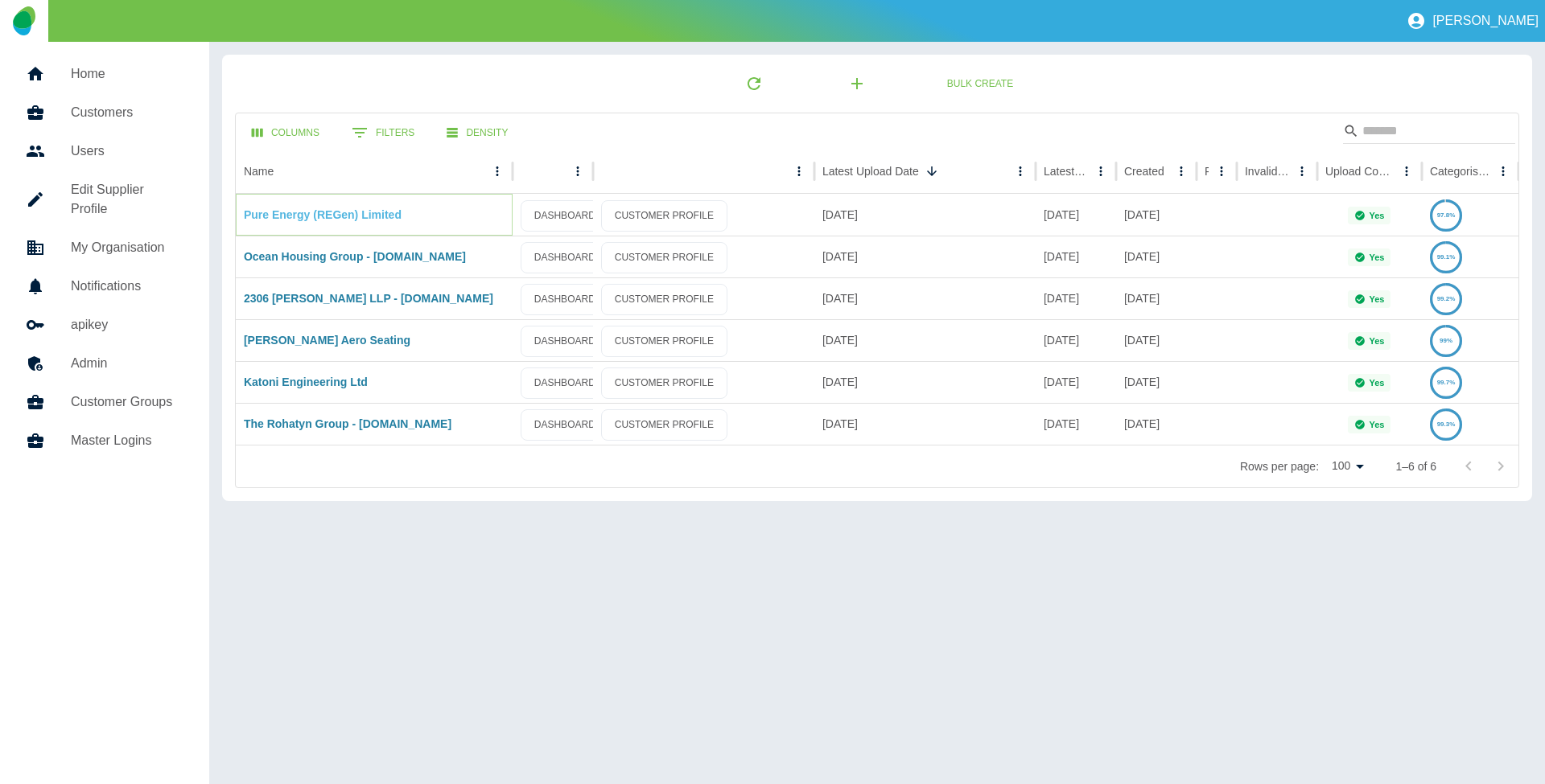
click at [331, 210] on link "Pure Energy (REGen) Limited" at bounding box center [323, 214] width 158 height 13
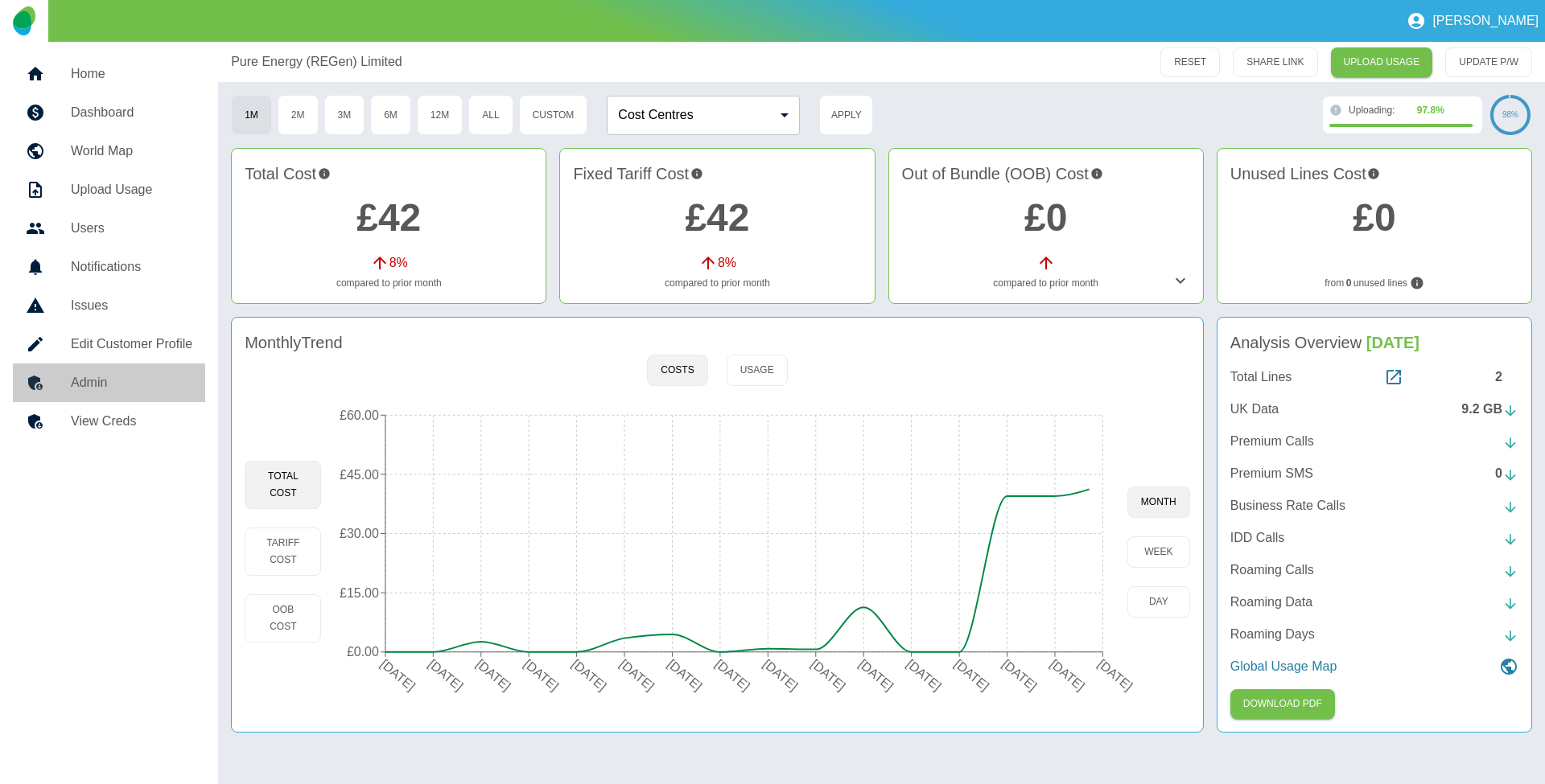
click at [110, 386] on h5 "Admin" at bounding box center [132, 382] width 122 height 19
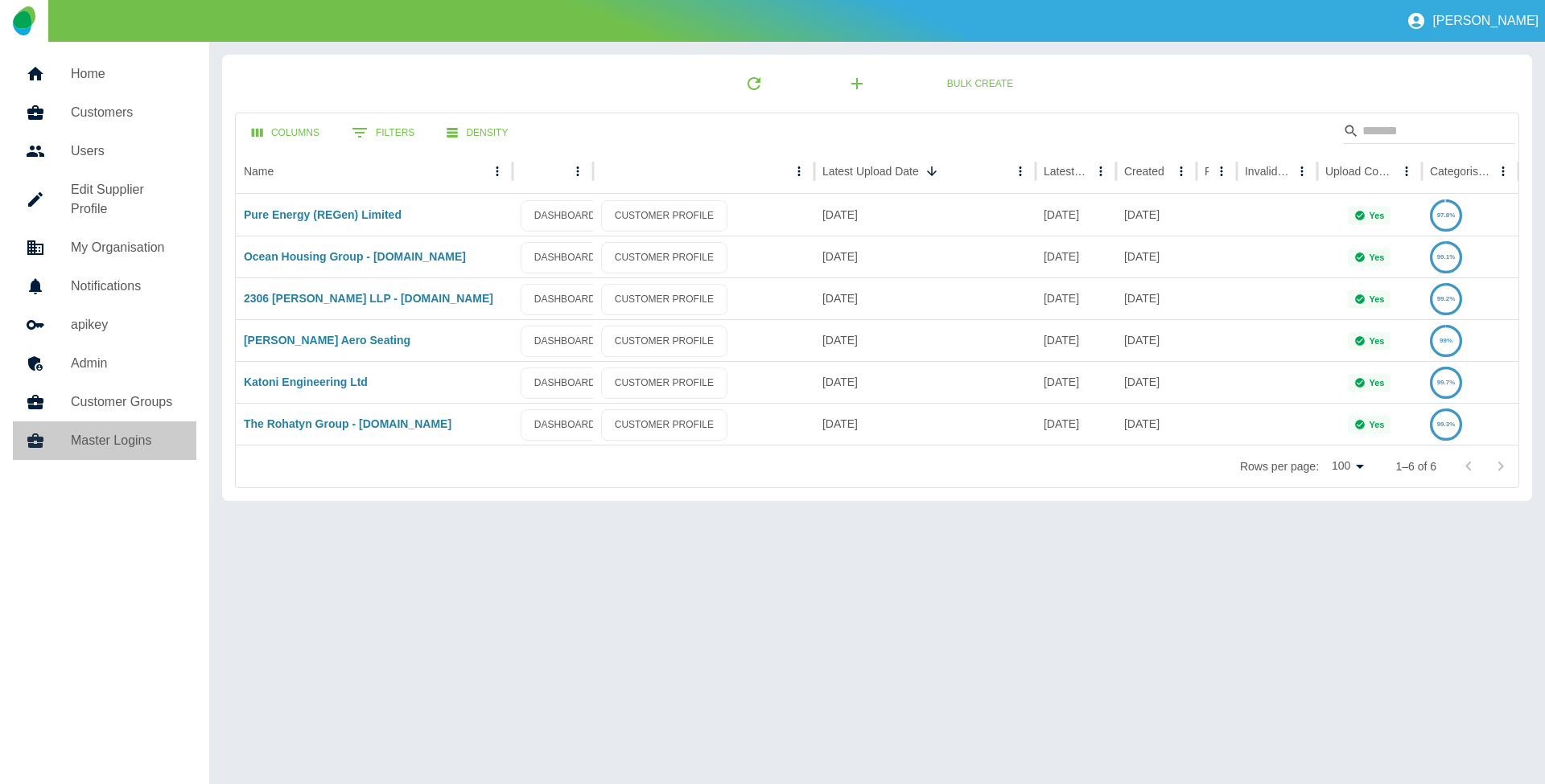
click at [120, 431] on h5 "Master Logins" at bounding box center [127, 440] width 113 height 19
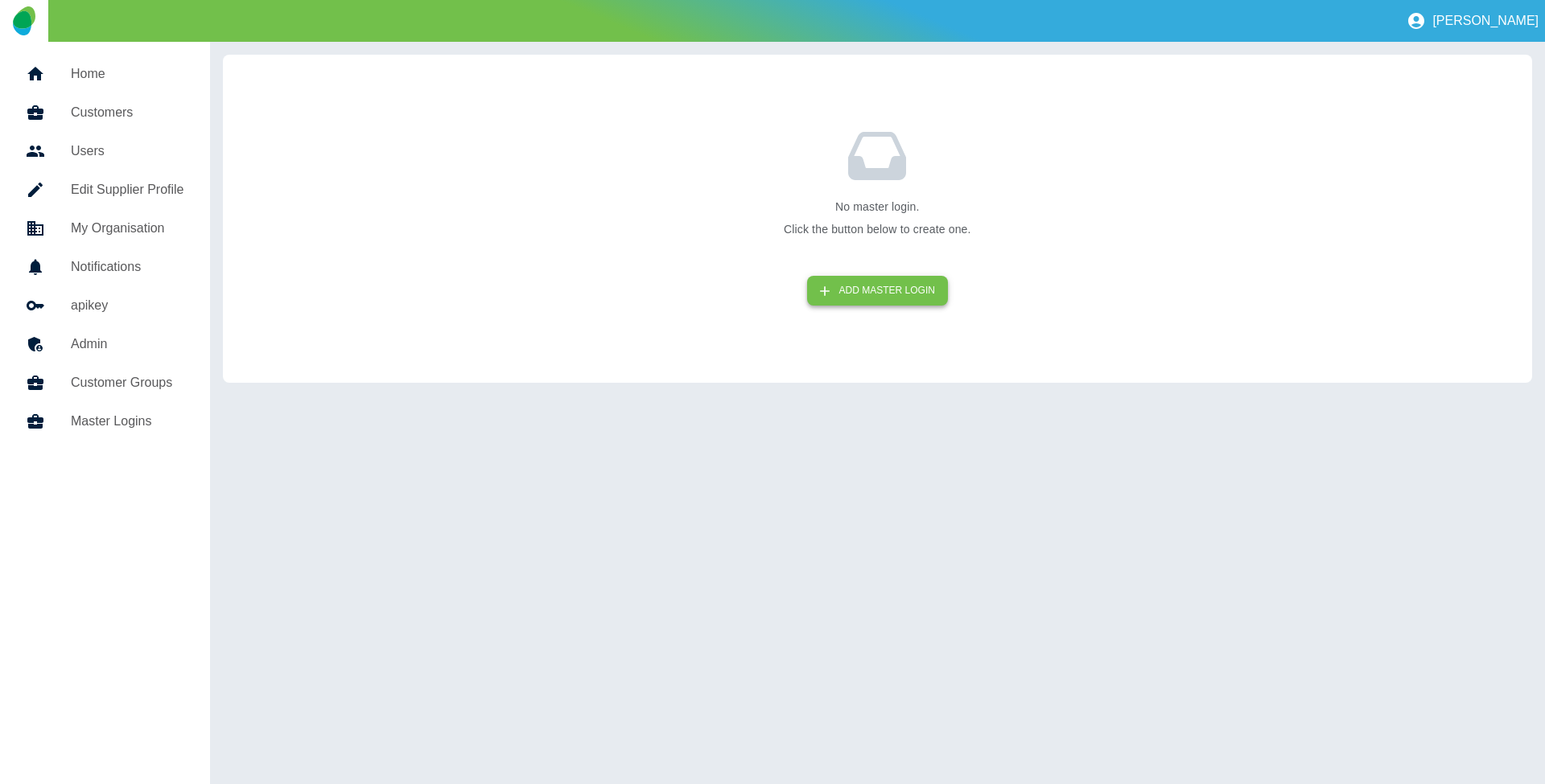
click at [877, 286] on button "ADD MASTER LOGIN" at bounding box center [877, 291] width 141 height 30
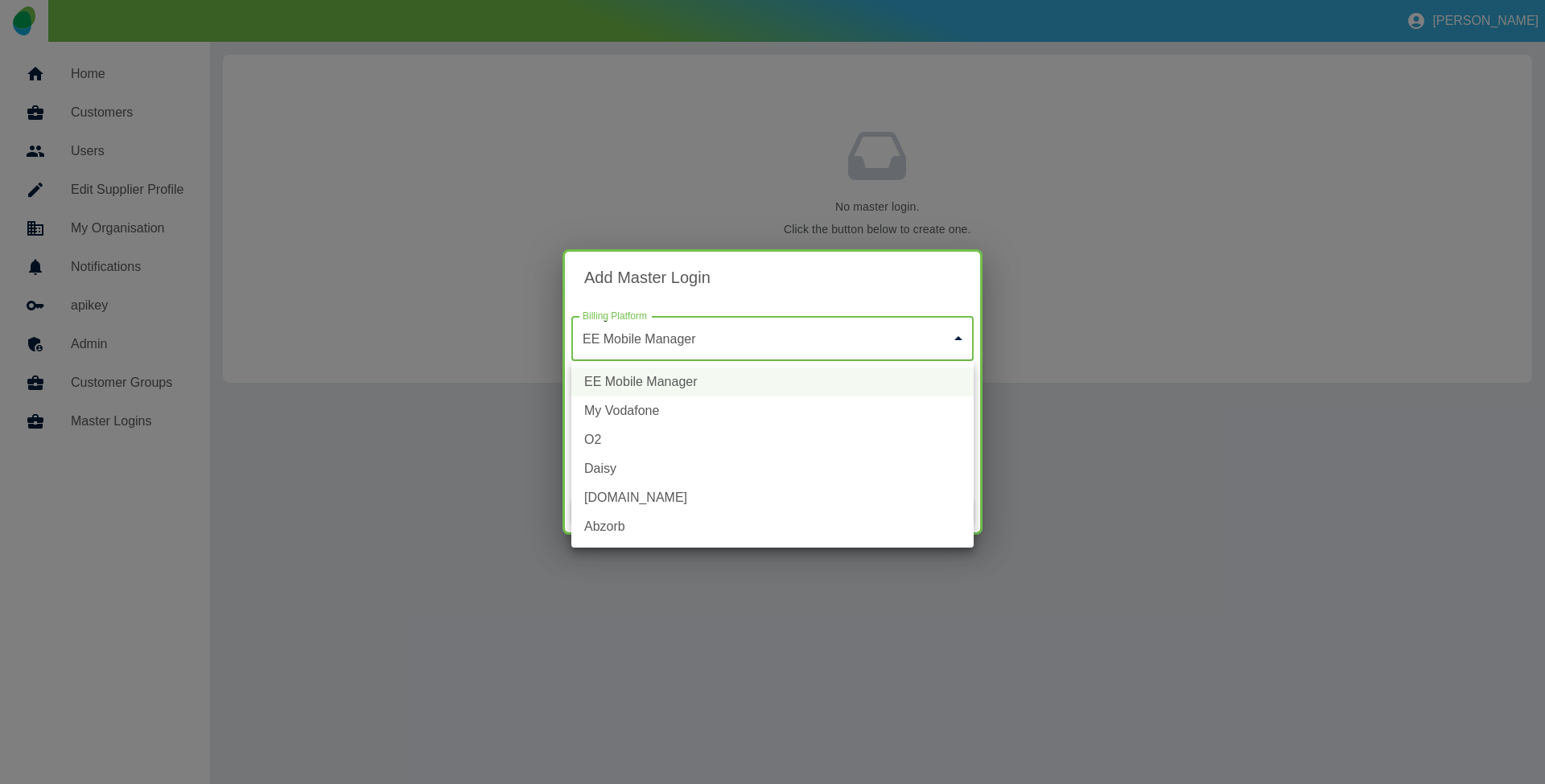
click at [766, 346] on body "[PERSON_NAME] Home Customers Users Edit Supplier Profile My Organisation Notifi…" at bounding box center [772, 392] width 1545 height 784
click at [764, 348] on div at bounding box center [772, 392] width 1545 height 784
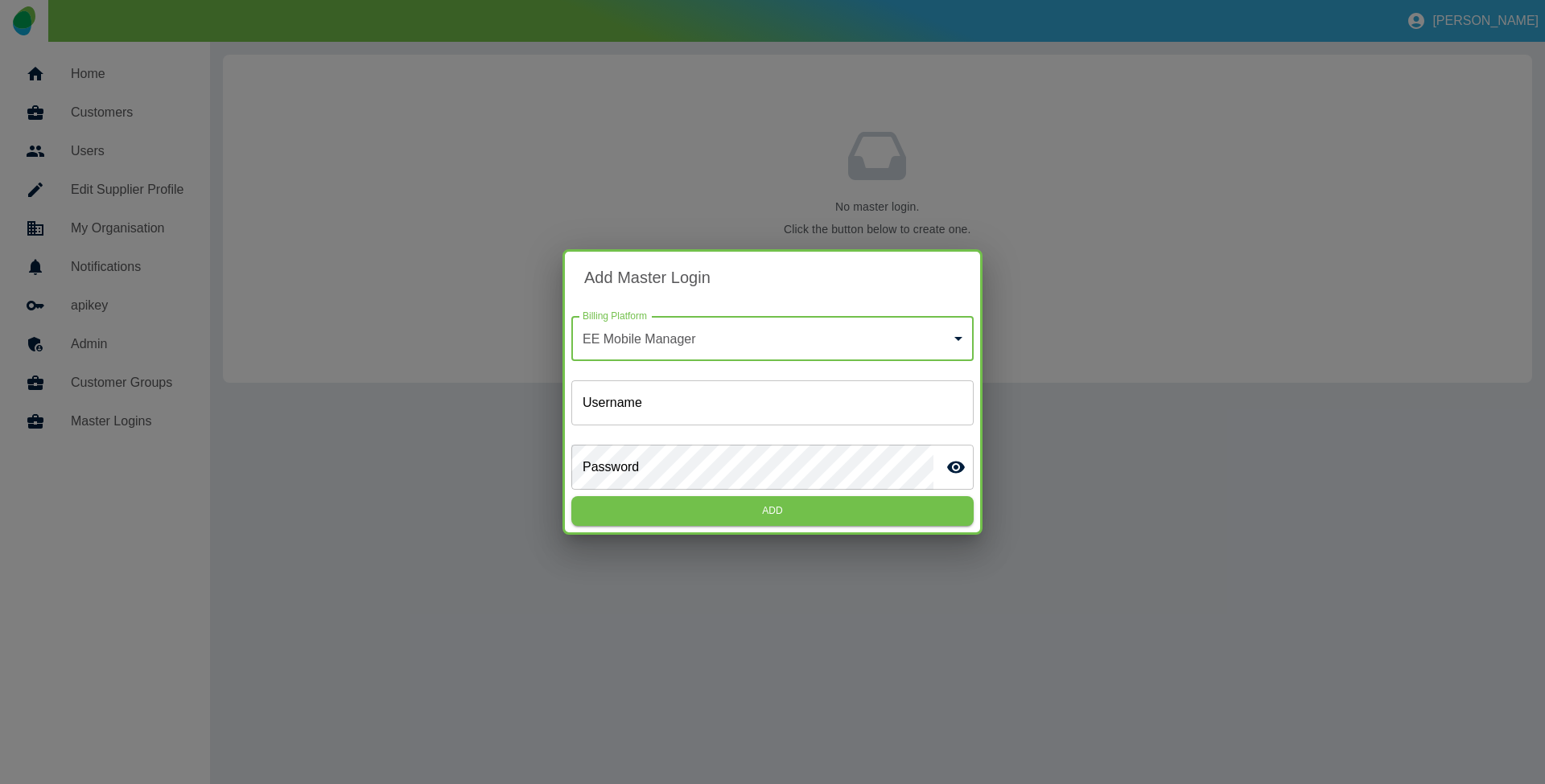
click at [632, 393] on input "Username" at bounding box center [772, 403] width 402 height 45
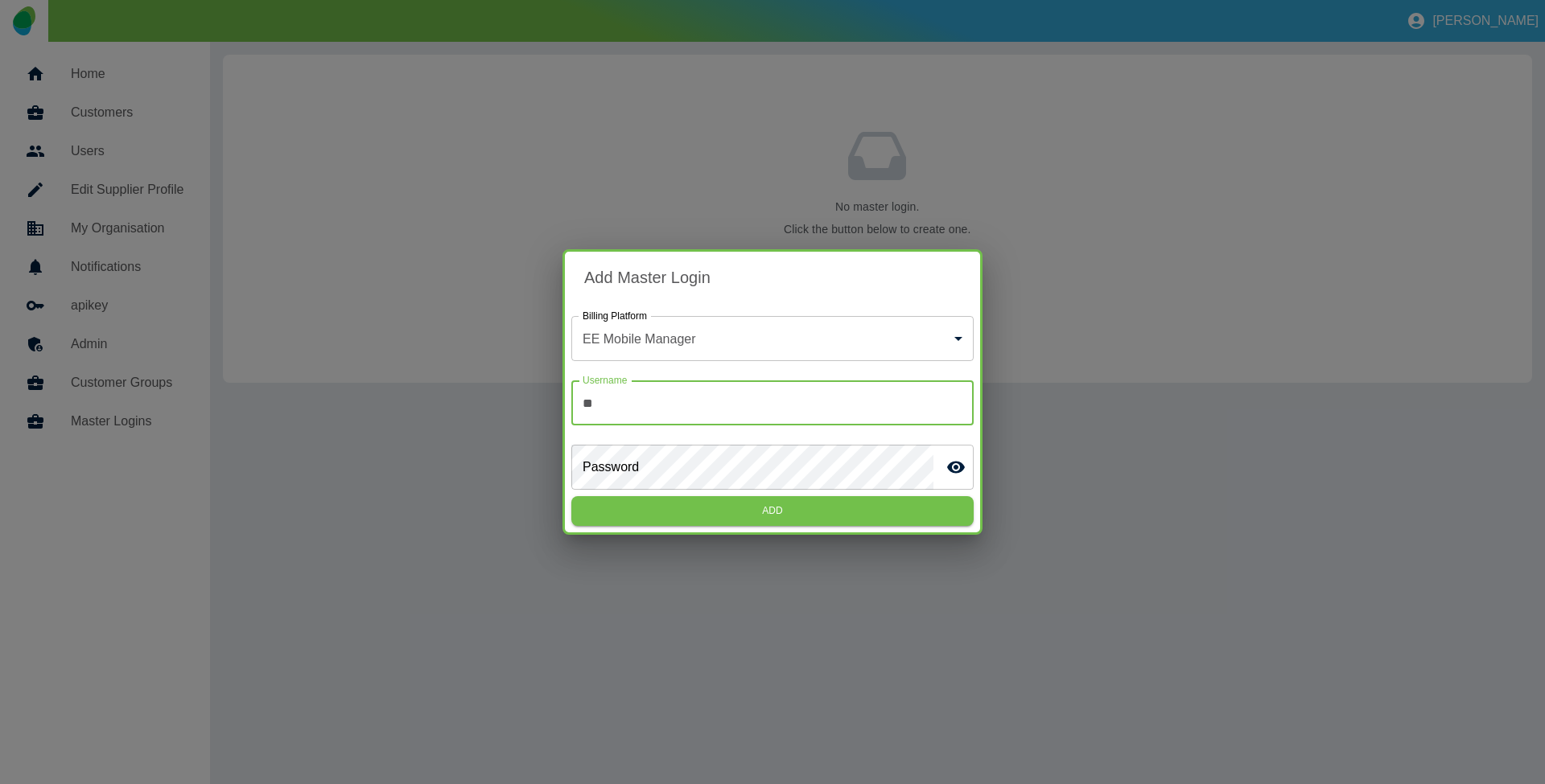
type input "*"
type input "***"
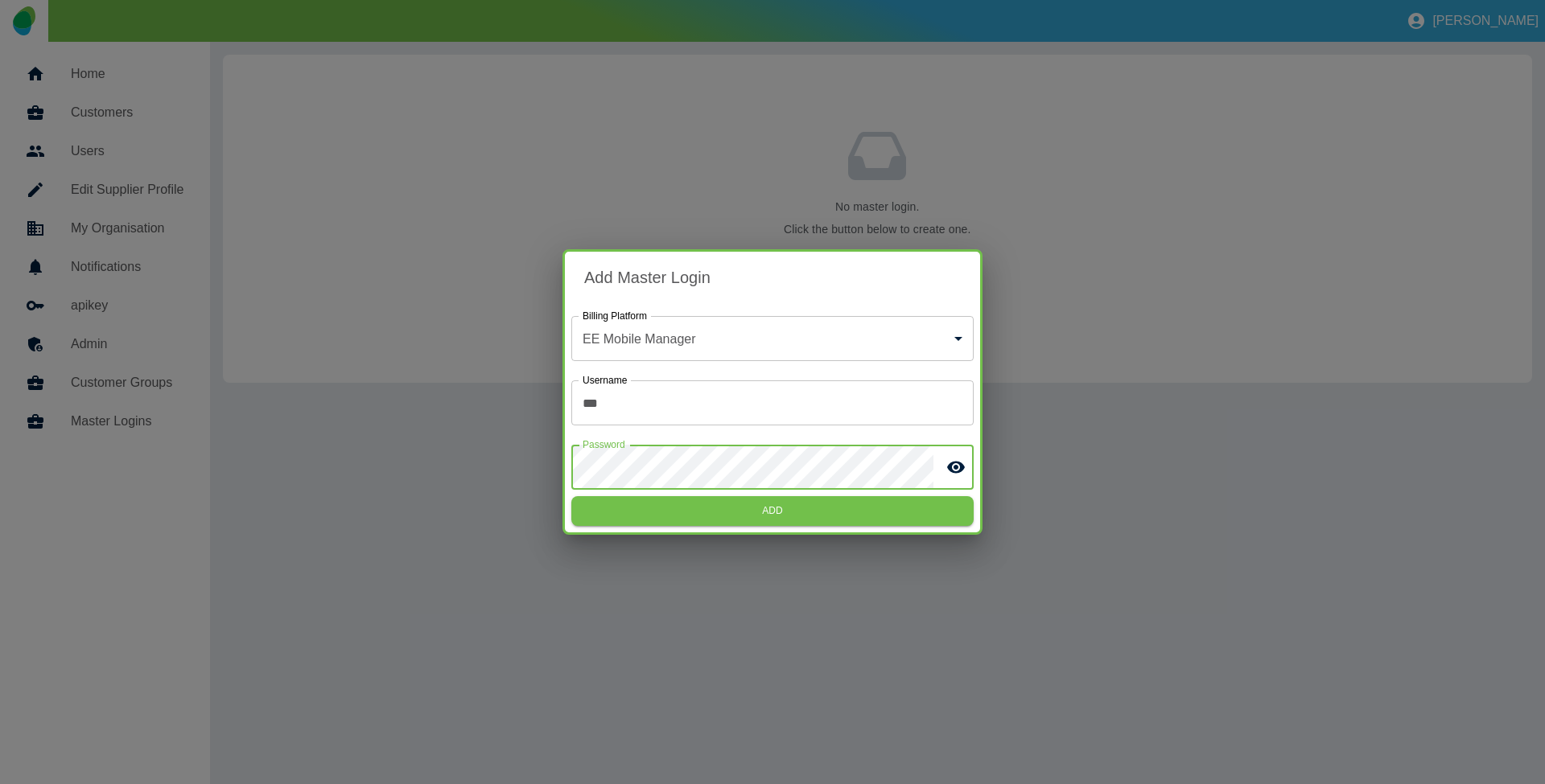
click at [571, 496] on button "Add" at bounding box center [772, 511] width 402 height 30
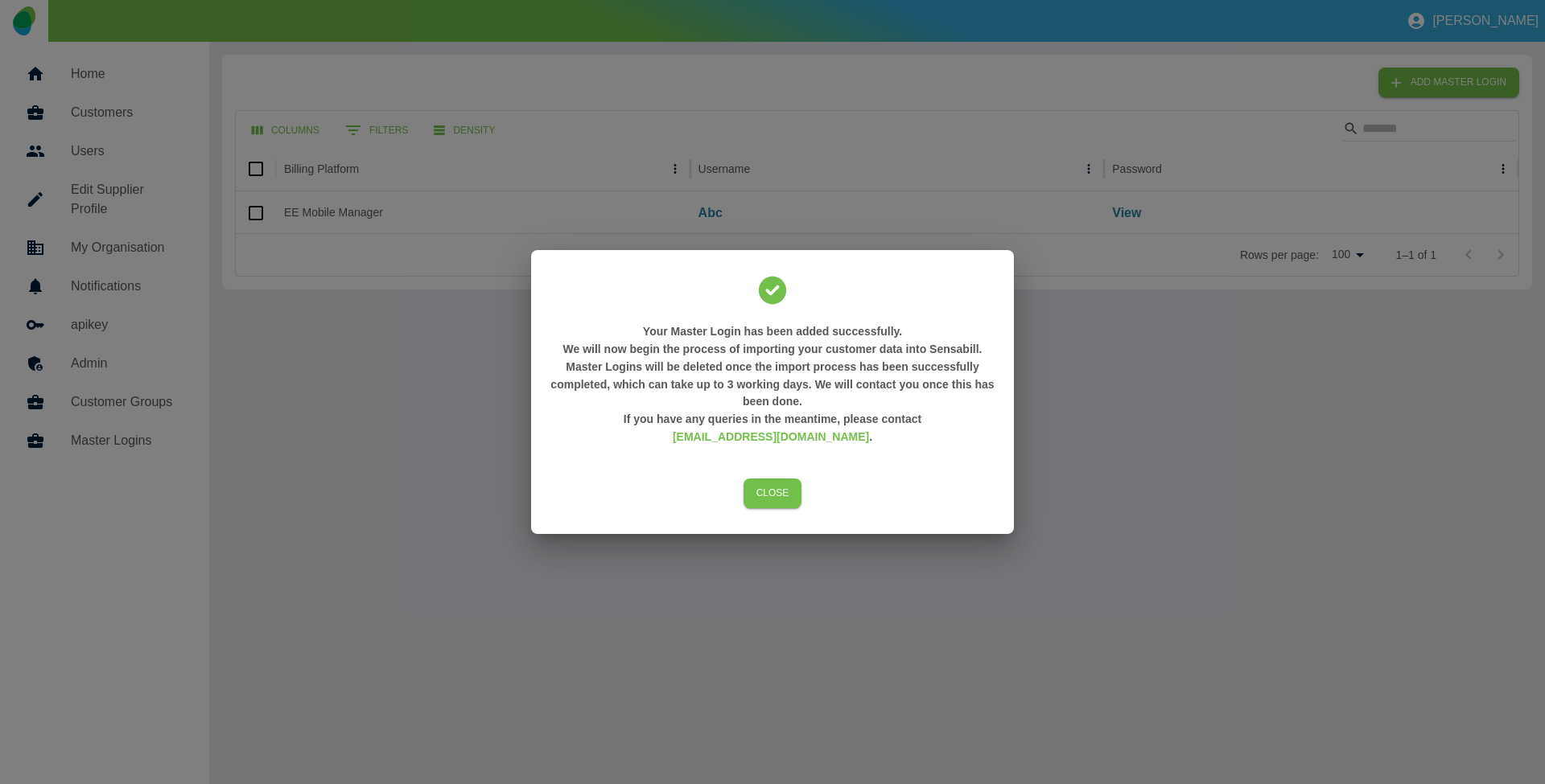
click at [915, 187] on div "Your Master Login has been added successfully. We will now begin the process of…" at bounding box center [772, 392] width 1545 height 784
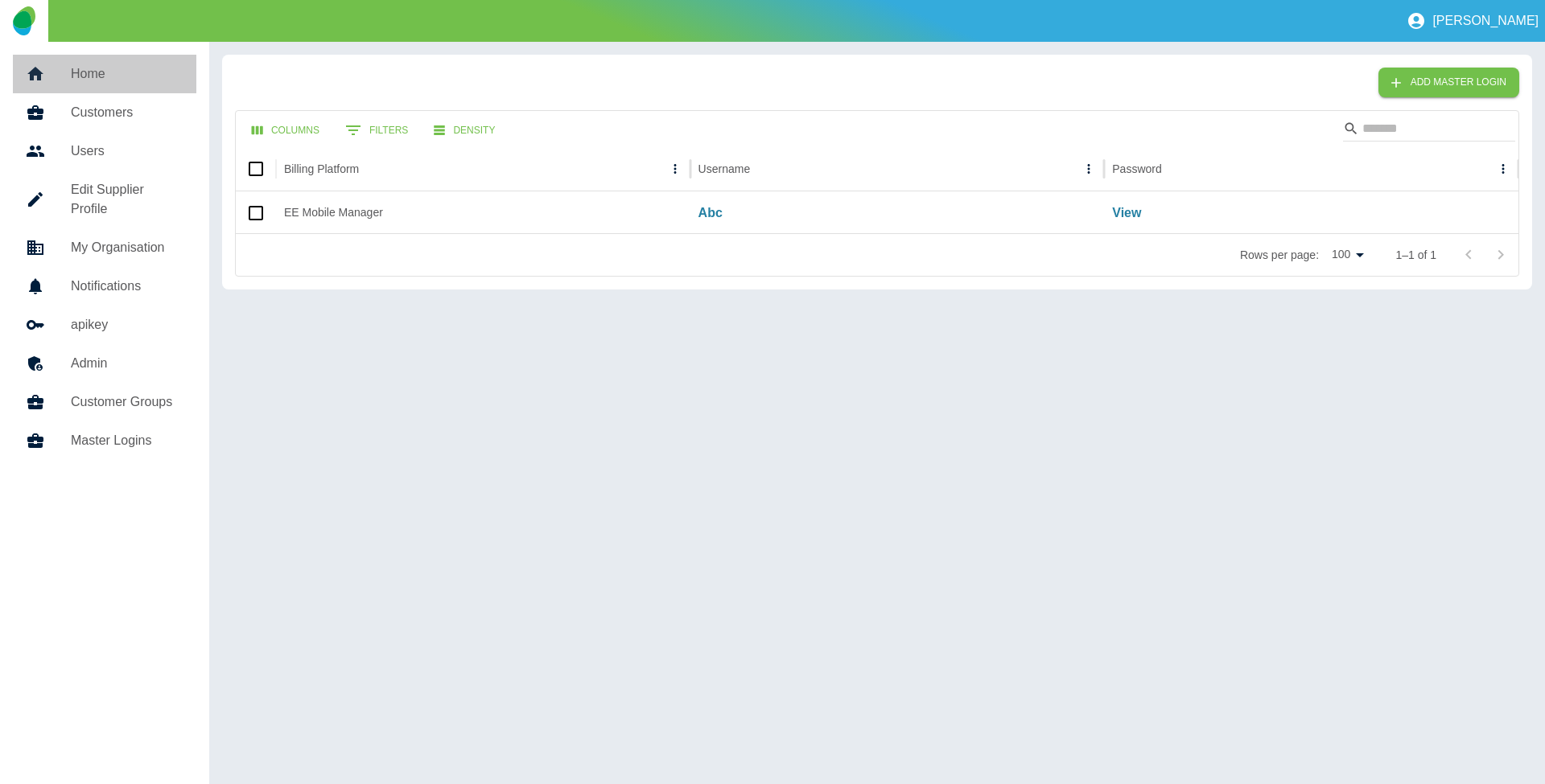
click at [121, 63] on link "Home" at bounding box center [104, 74] width 183 height 39
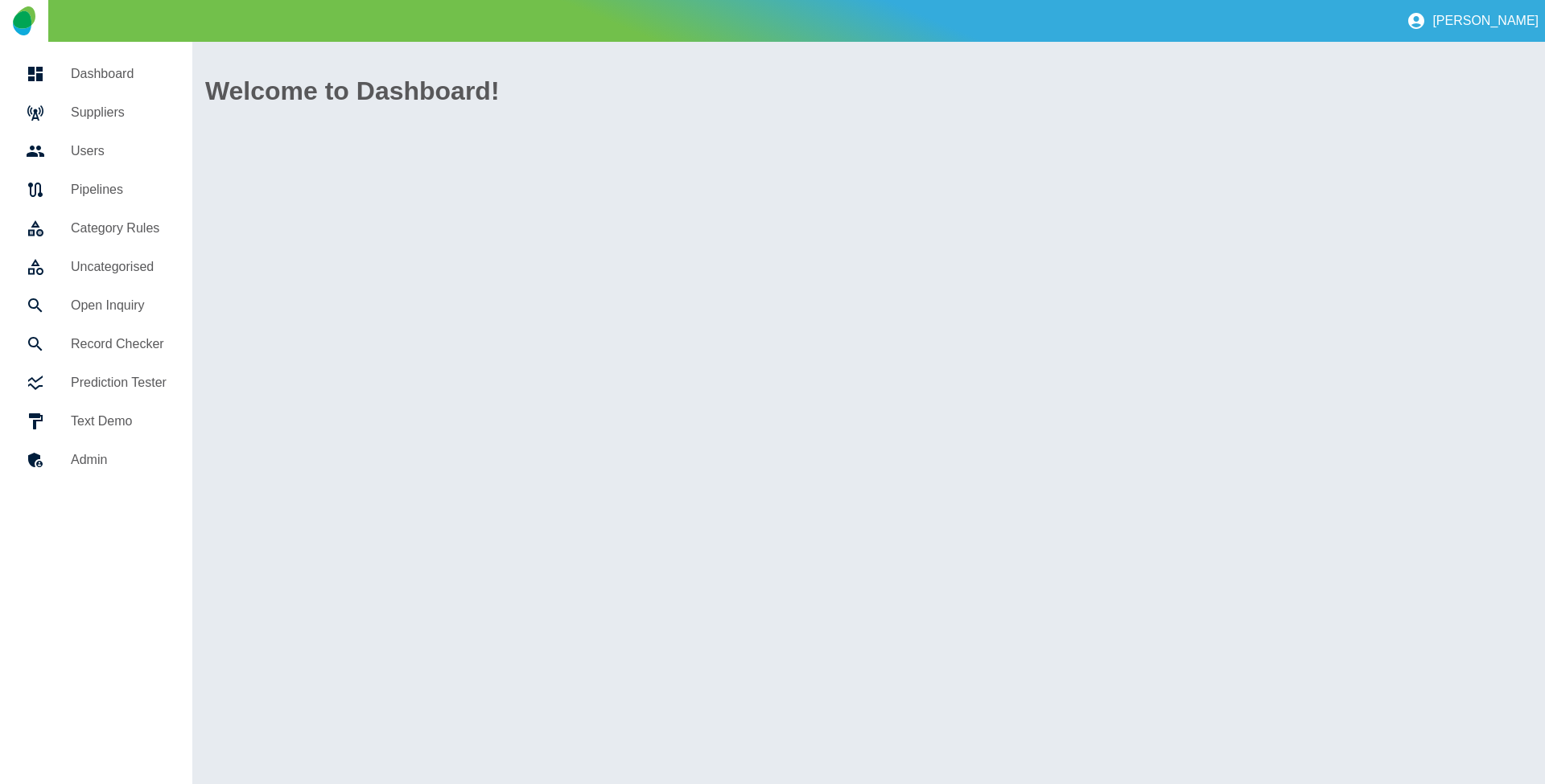
click at [109, 121] on h5 "Suppliers" at bounding box center [118, 112] width 95 height 19
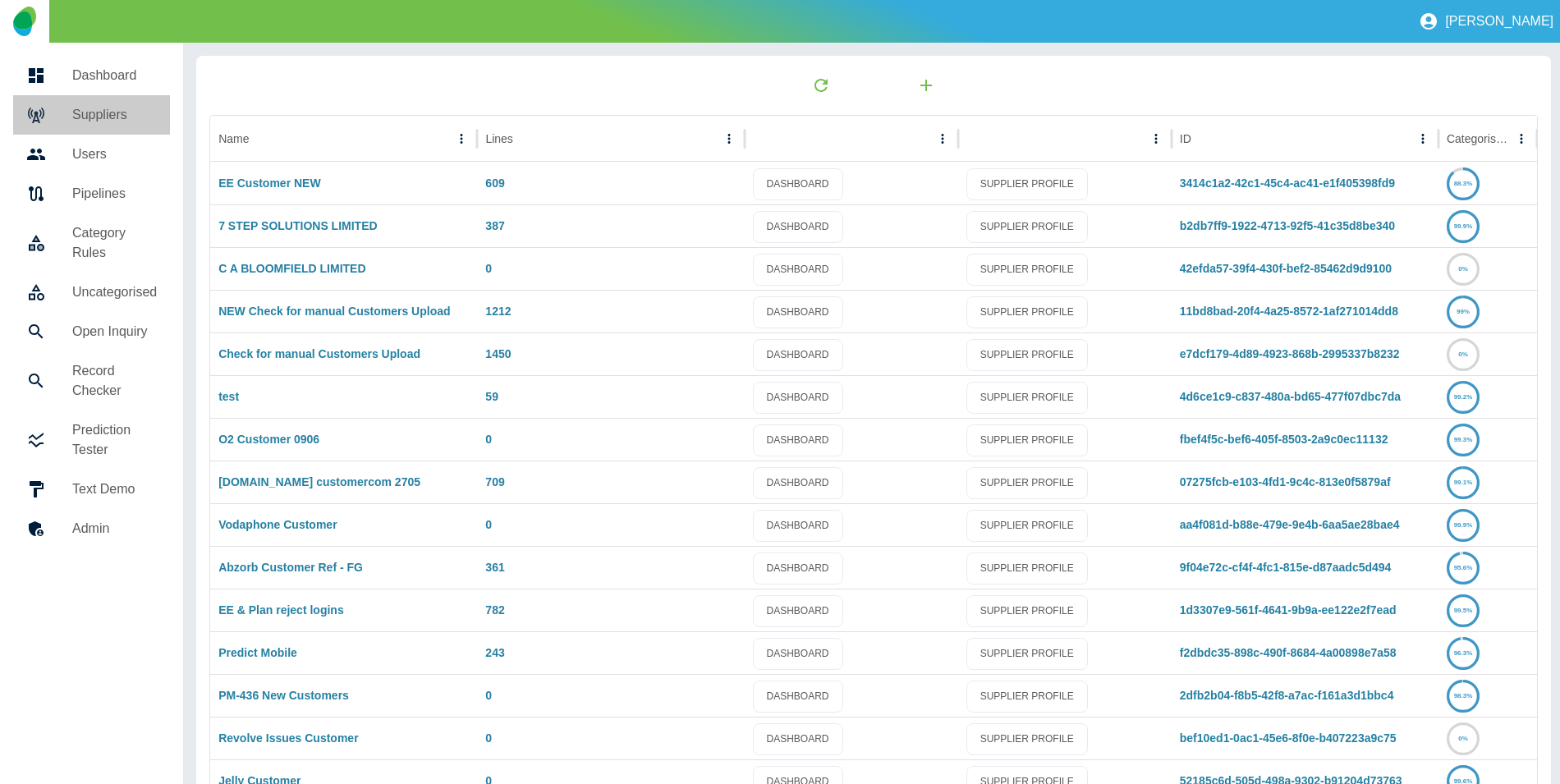
click at [107, 107] on h5 "Suppliers" at bounding box center [114, 114] width 85 height 19
click at [266, 527] on link "Vodaphone Customer" at bounding box center [277, 525] width 118 height 13
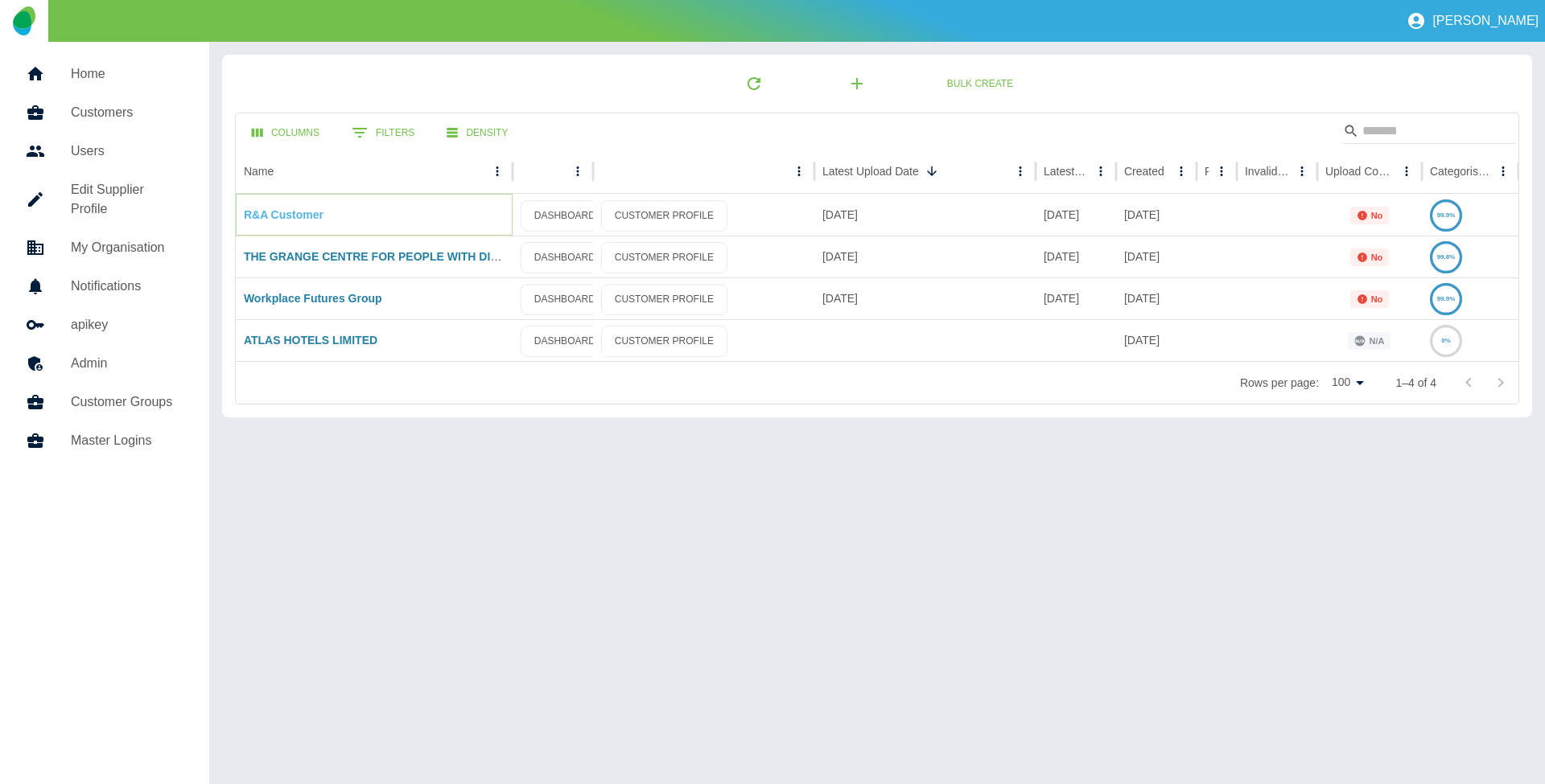
click at [277, 213] on link "R&A Customer" at bounding box center [284, 214] width 80 height 13
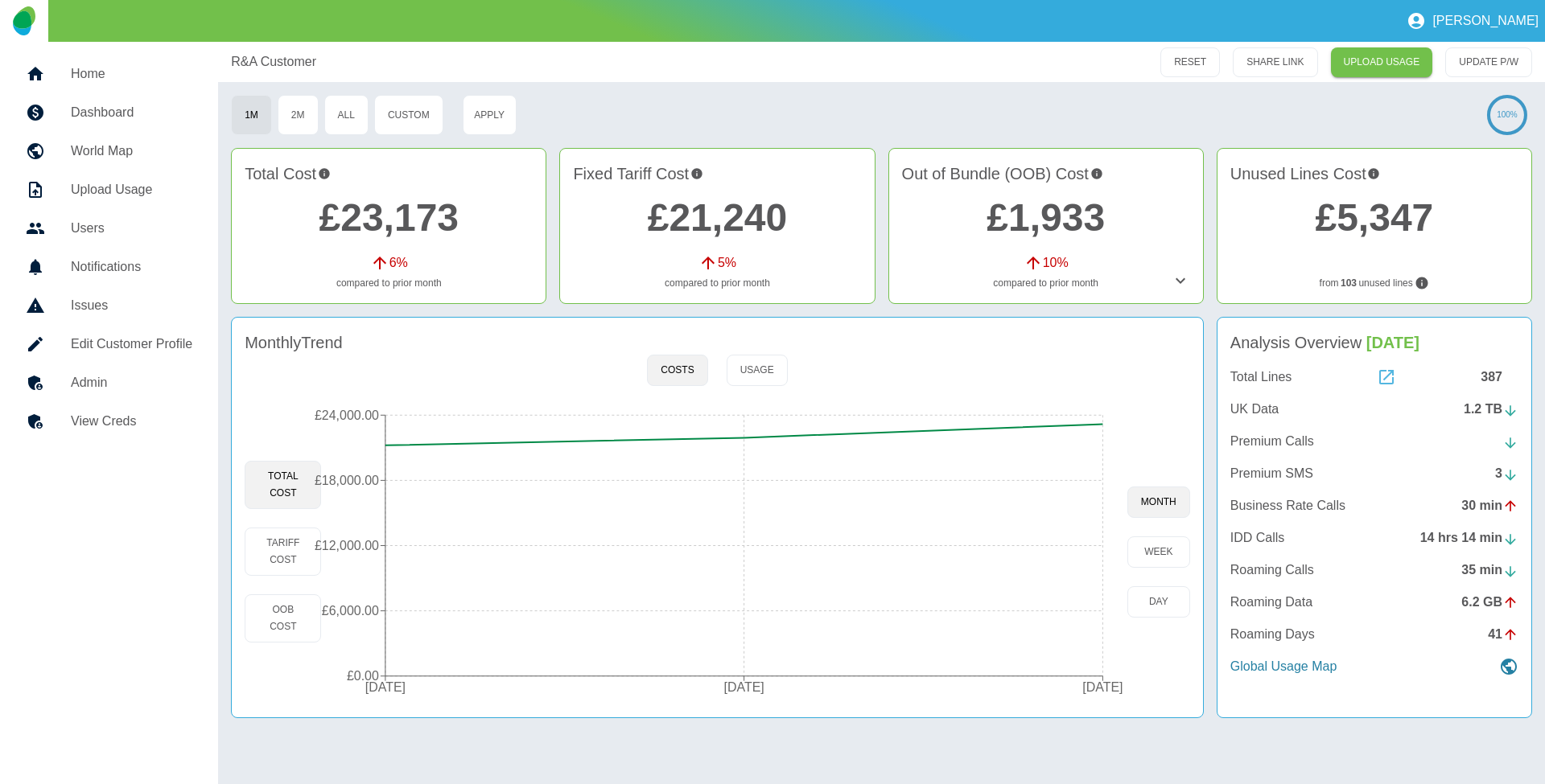
click at [1385, 378] on icon at bounding box center [1387, 377] width 15 height 15
click at [137, 389] on h5 "Admin" at bounding box center [132, 382] width 122 height 19
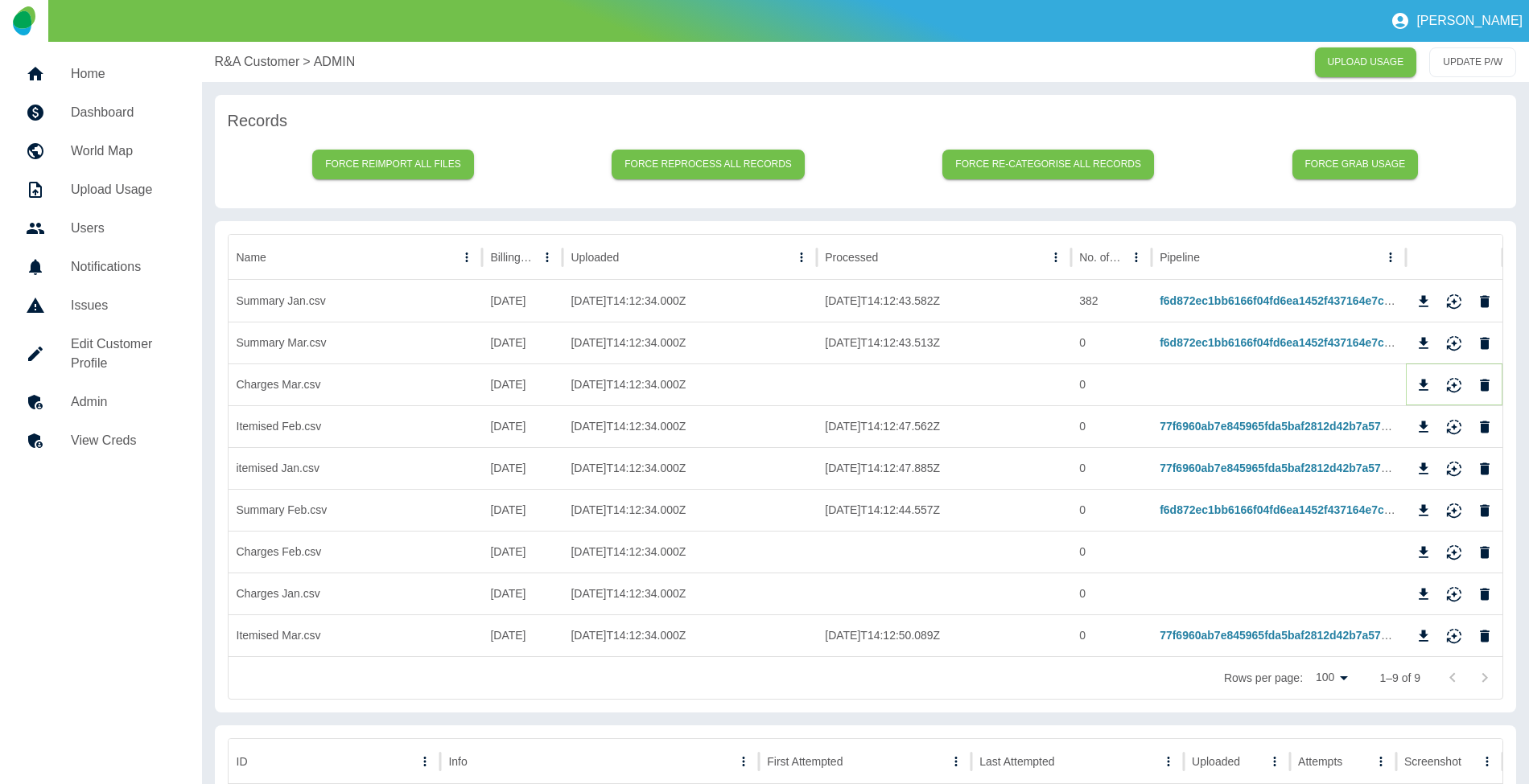
click at [1429, 388] on icon "Download" at bounding box center [1424, 385] width 16 height 16
click at [253, 61] on p "R&A Customer" at bounding box center [257, 62] width 85 height 19
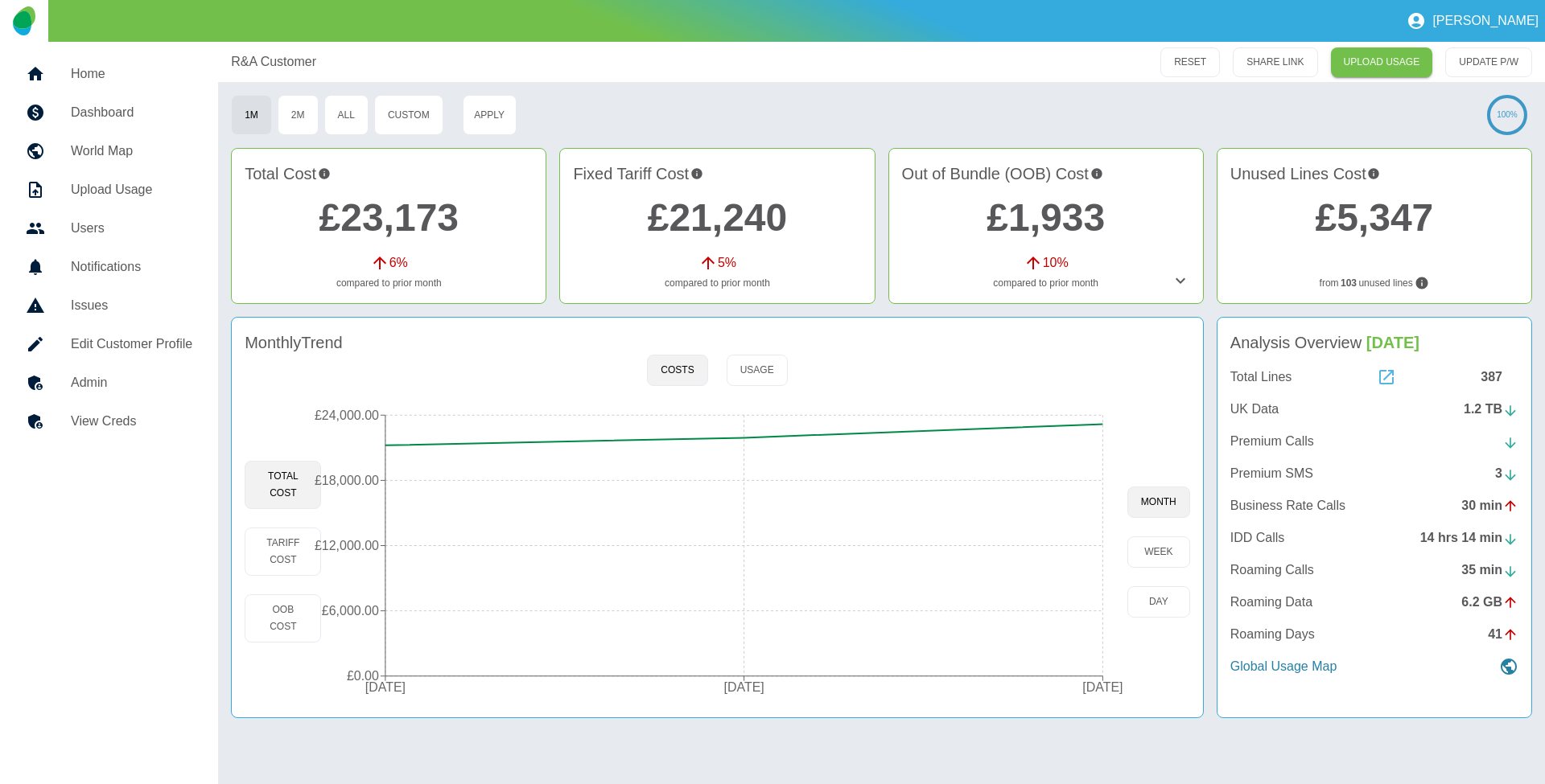
click at [1395, 375] on icon at bounding box center [1386, 376] width 19 height 19
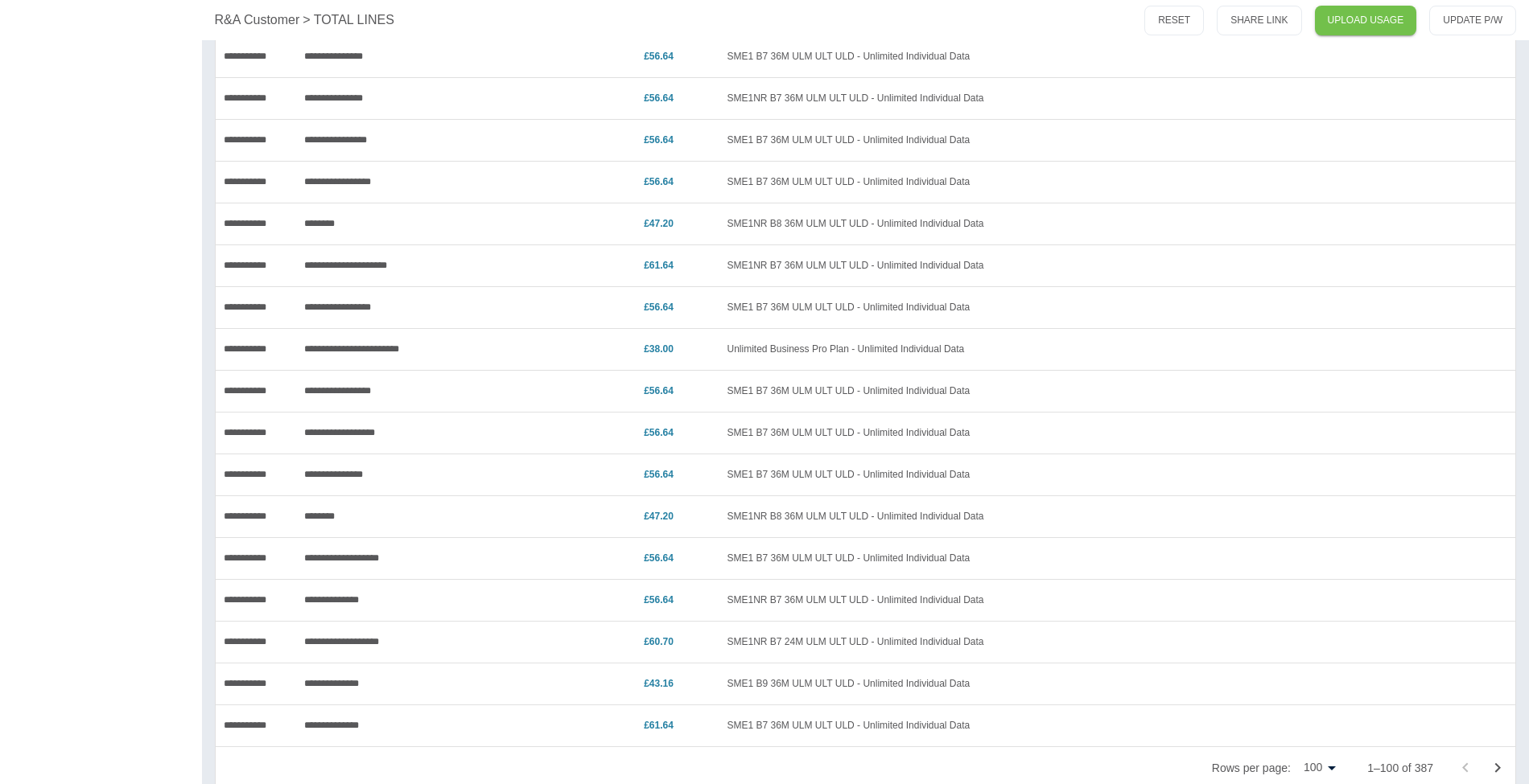
scroll to position [3595, 0]
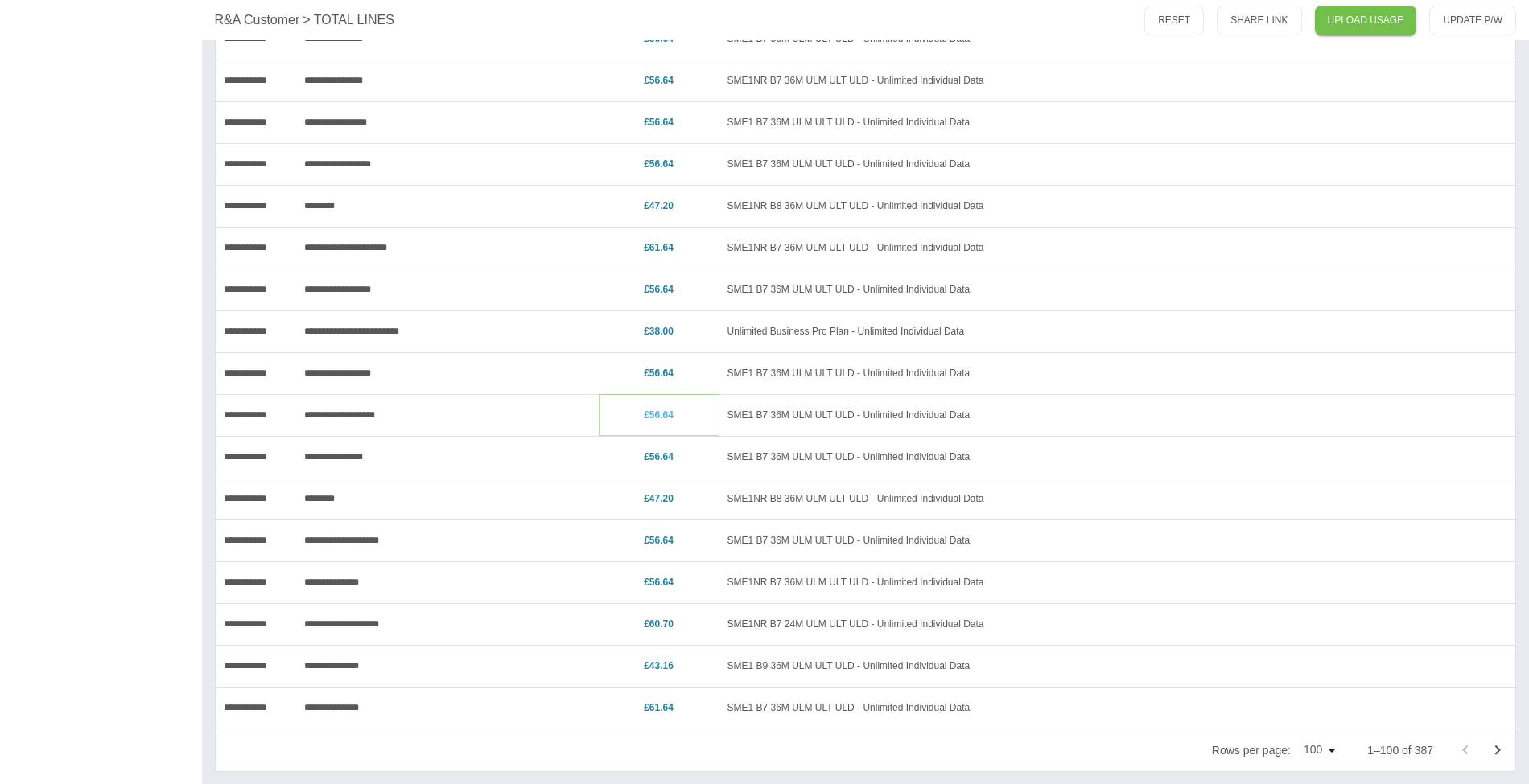
click at [656, 413] on link "£56.64" at bounding box center [658, 415] width 30 height 12
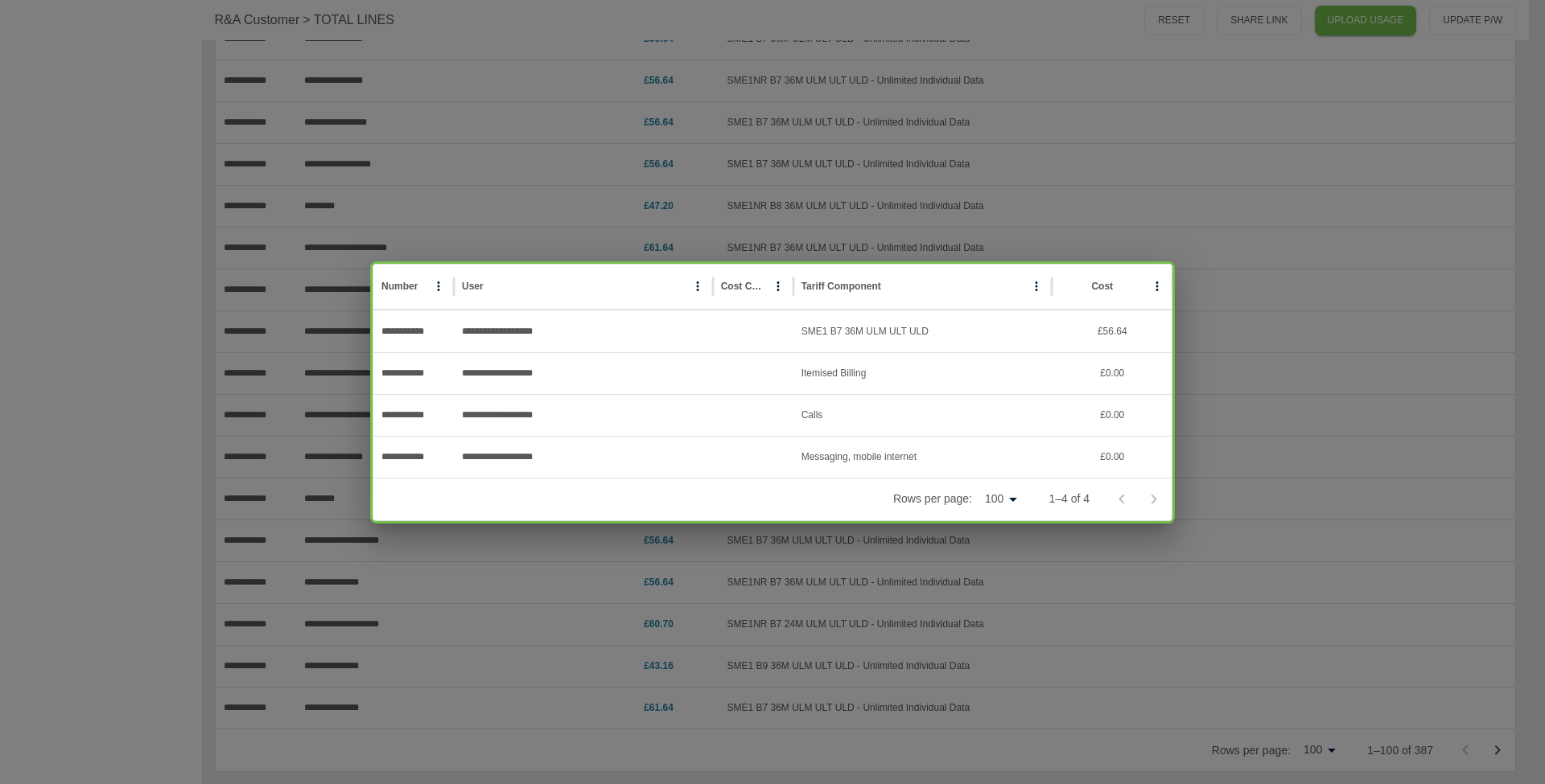
click at [1183, 76] on div "**********" at bounding box center [772, 392] width 1545 height 784
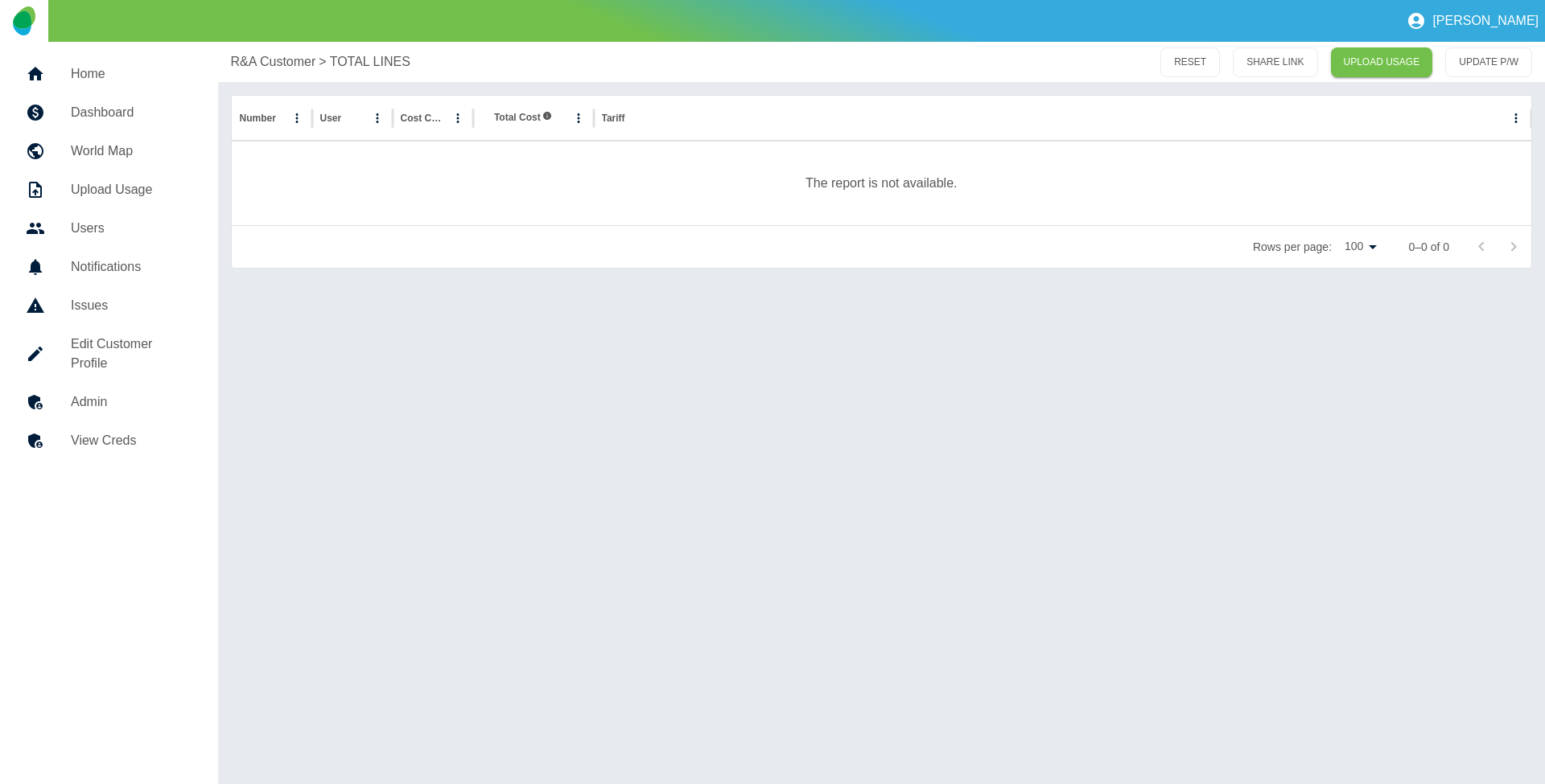
click at [372, 546] on div "R&A Customer > TOTAL LINES RESET SHARE LINK UPLOAD USAGE UPDATE P/W Number User…" at bounding box center [881, 413] width 1328 height 742
click at [978, 639] on div "R&A Customer > TOTAL LINES RESET SHARE LINK UPLOAD USAGE UPDATE P/W Number User…" at bounding box center [881, 413] width 1328 height 742
click at [284, 57] on p "R&A Customer" at bounding box center [274, 62] width 86 height 19
